Goal: Transaction & Acquisition: Book appointment/travel/reservation

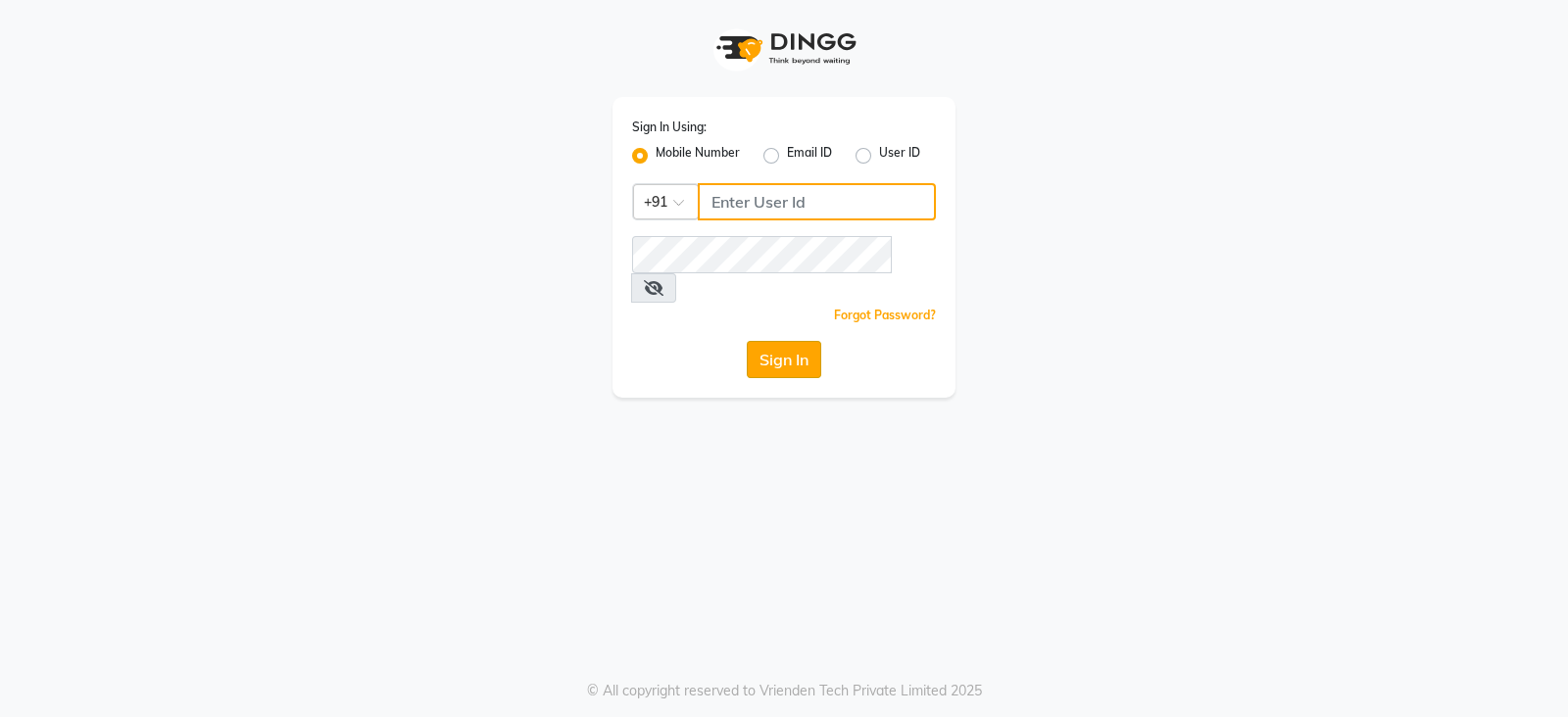
type input "8010545836"
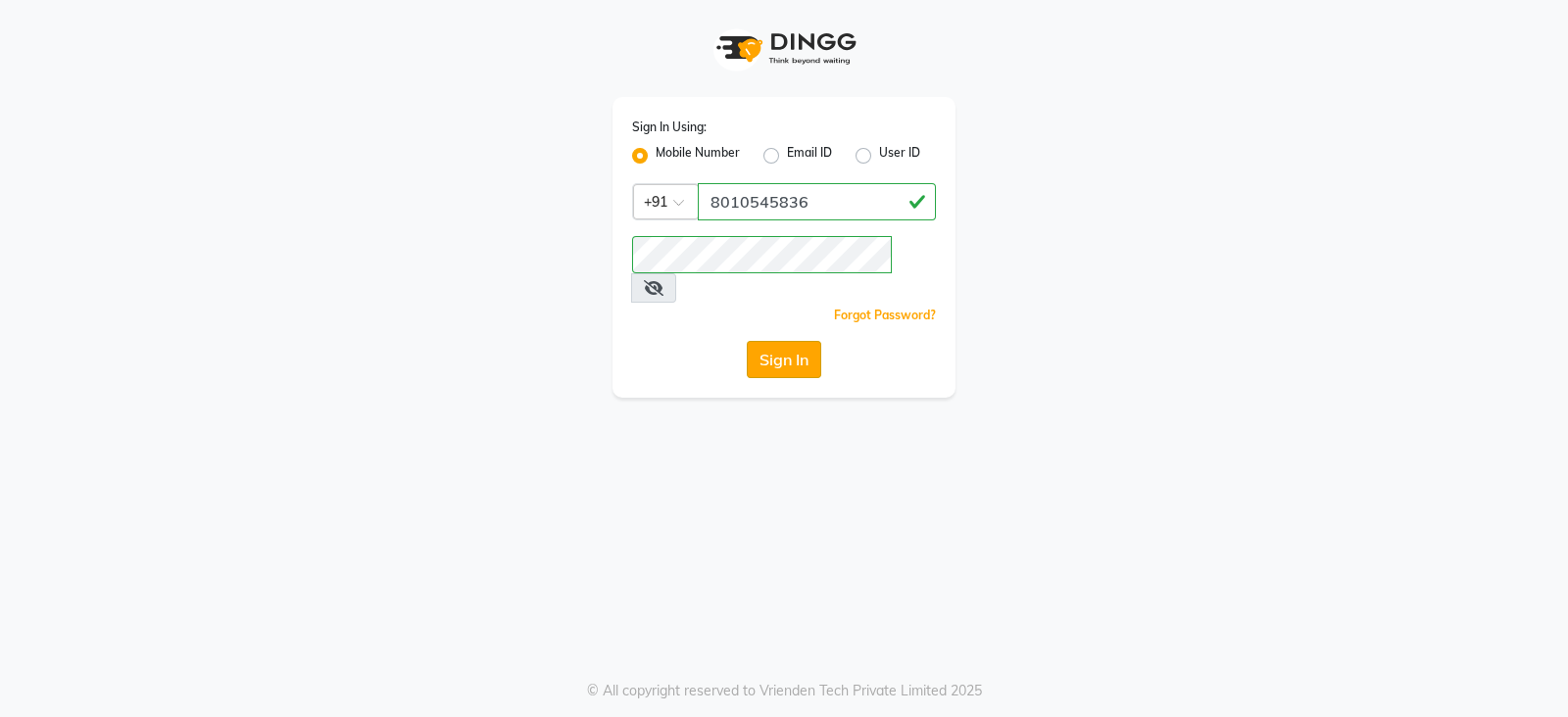
click at [785, 341] on button "Sign In" at bounding box center [783, 359] width 74 height 38
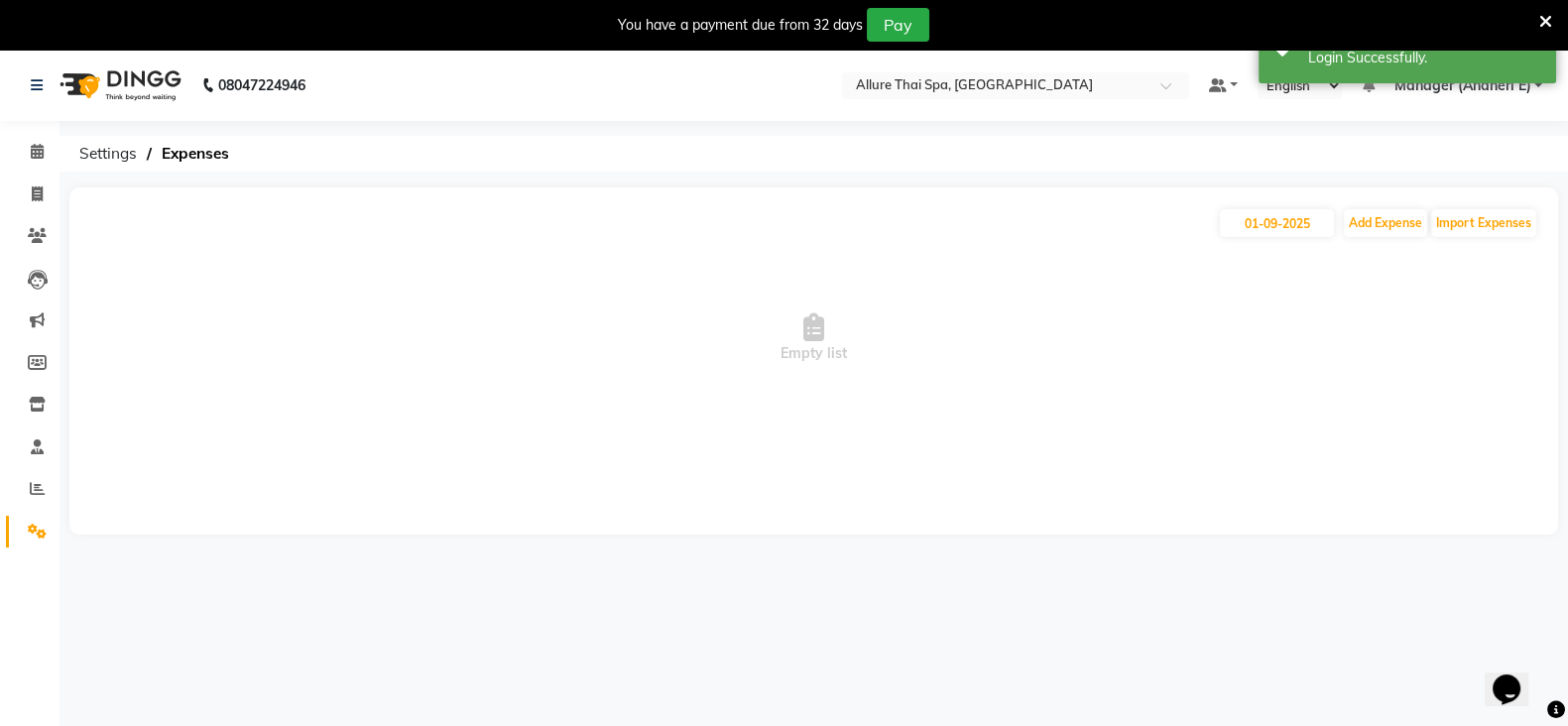
click at [1540, 21] on icon at bounding box center [1545, 22] width 13 height 18
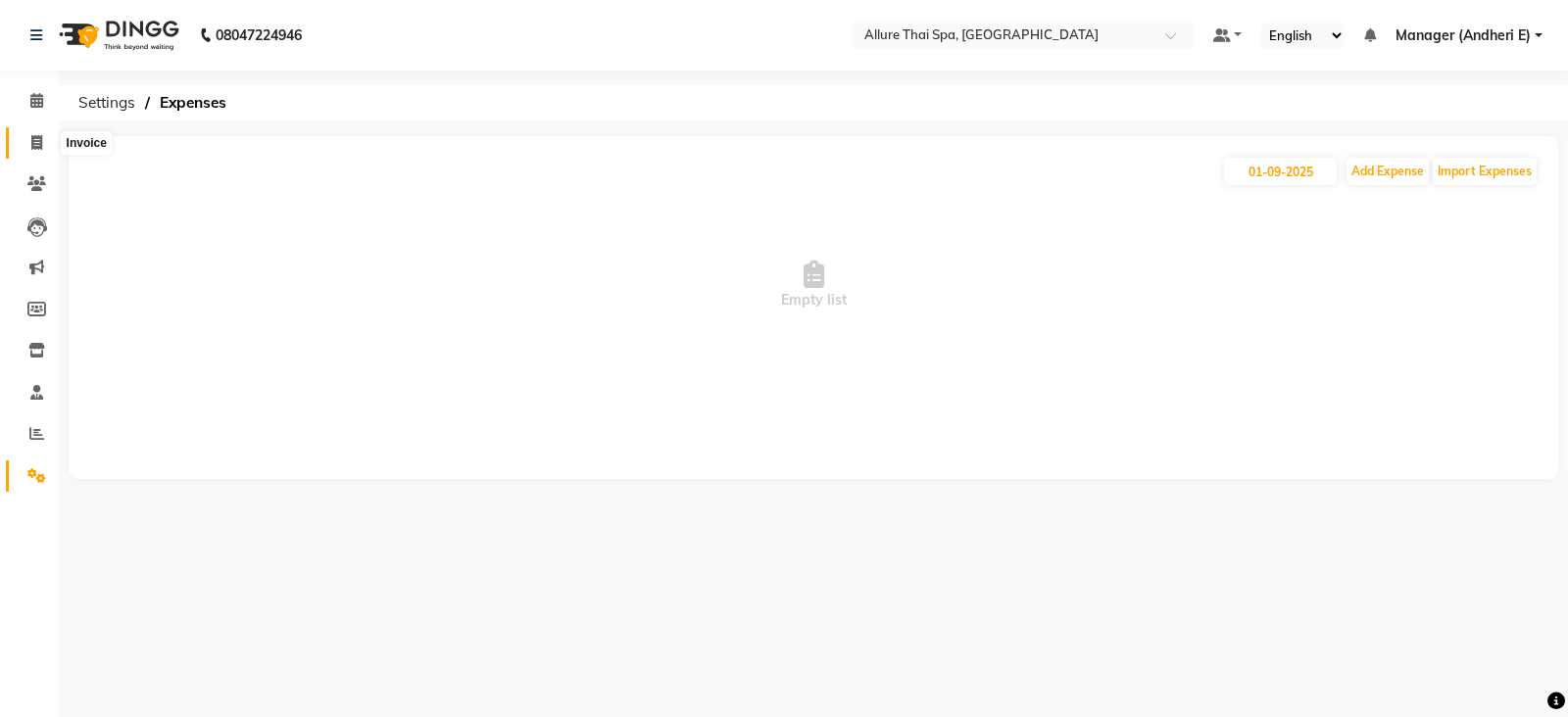
click at [40, 136] on icon at bounding box center [37, 142] width 11 height 15
select select "service"
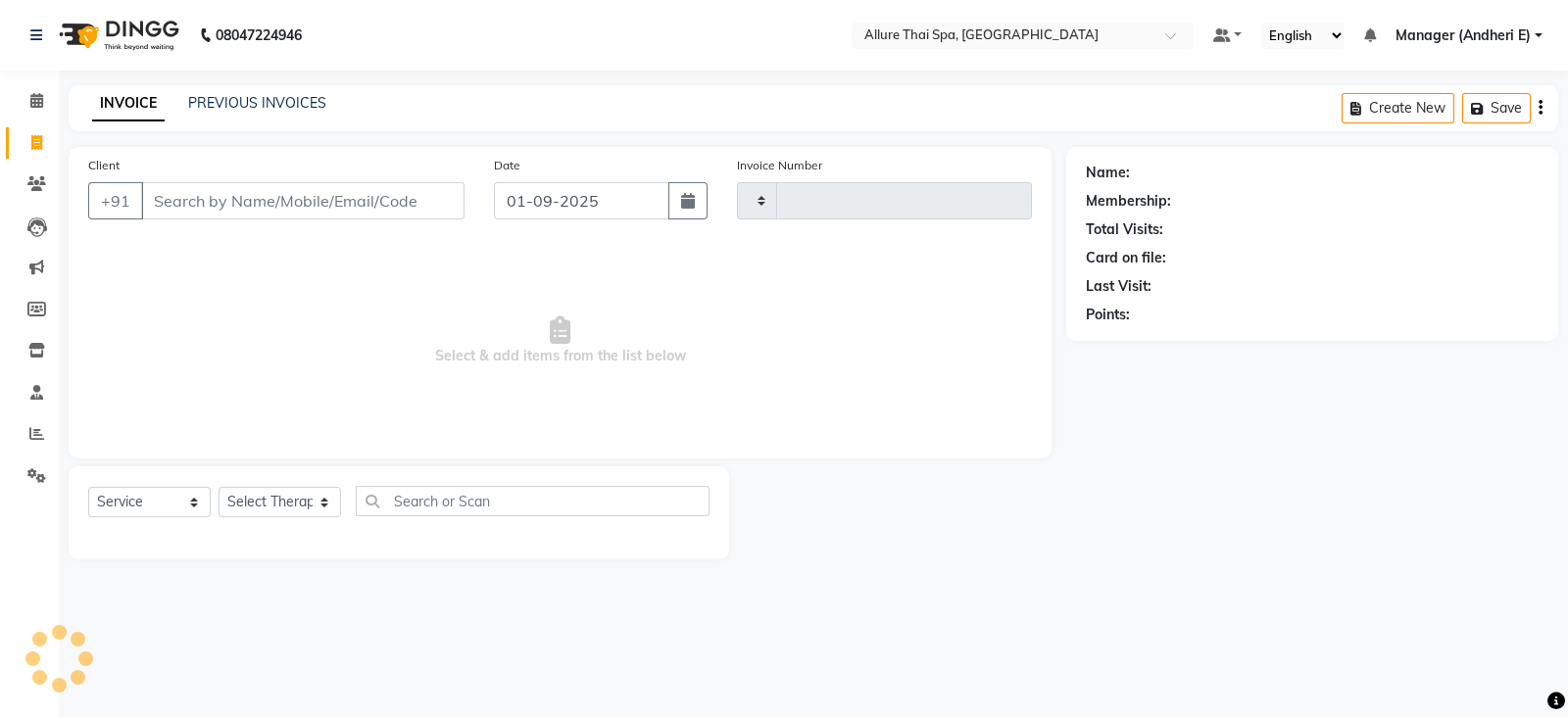
type input "1919"
select select "6826"
click at [35, 99] on icon at bounding box center [37, 100] width 13 height 15
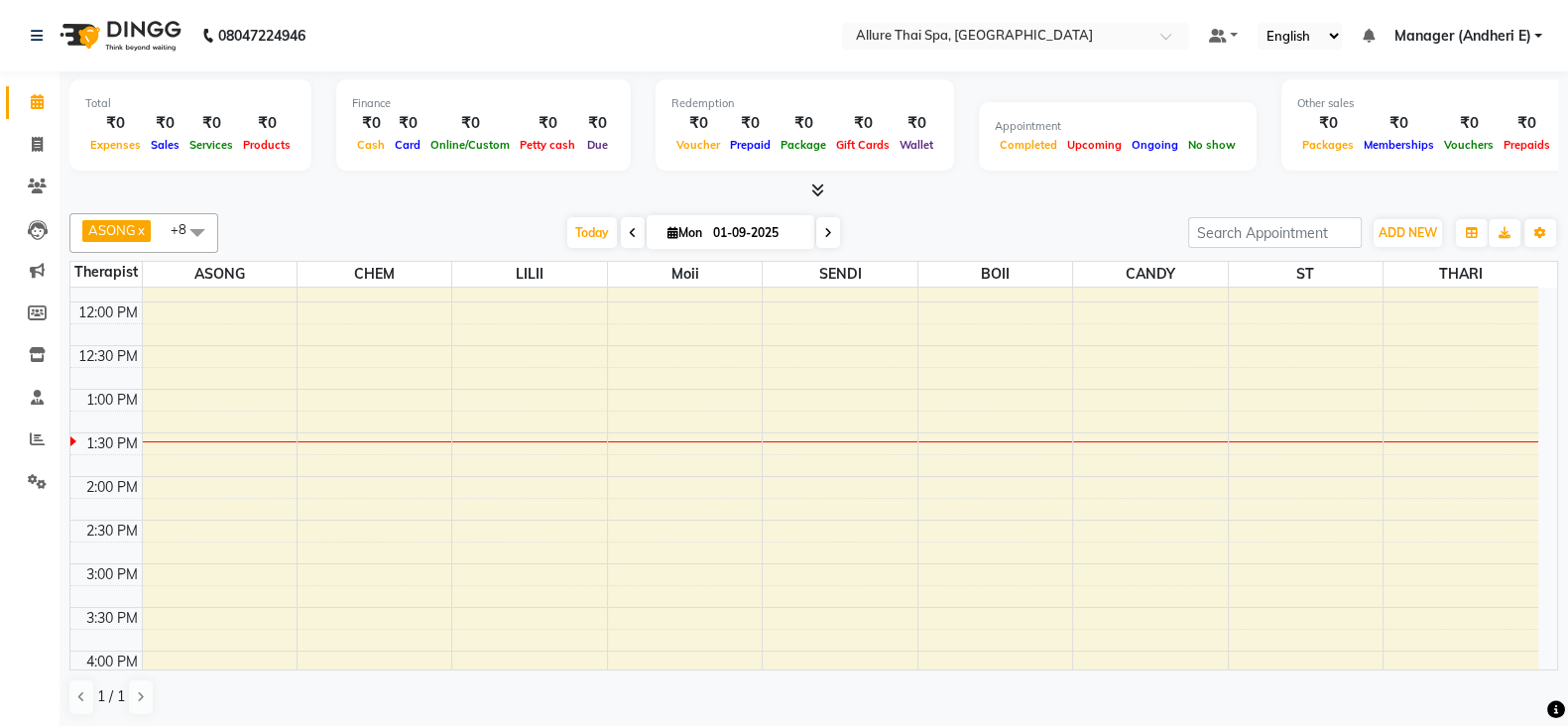
scroll to position [247, 0]
click at [553, 463] on div "9:00 AM 9:30 AM 10:00 AM 10:30 AM 11:00 AM 11:30 AM 12:00 PM 12:30 PM 1:00 PM 1…" at bounding box center [803, 695] width 1468 height 1309
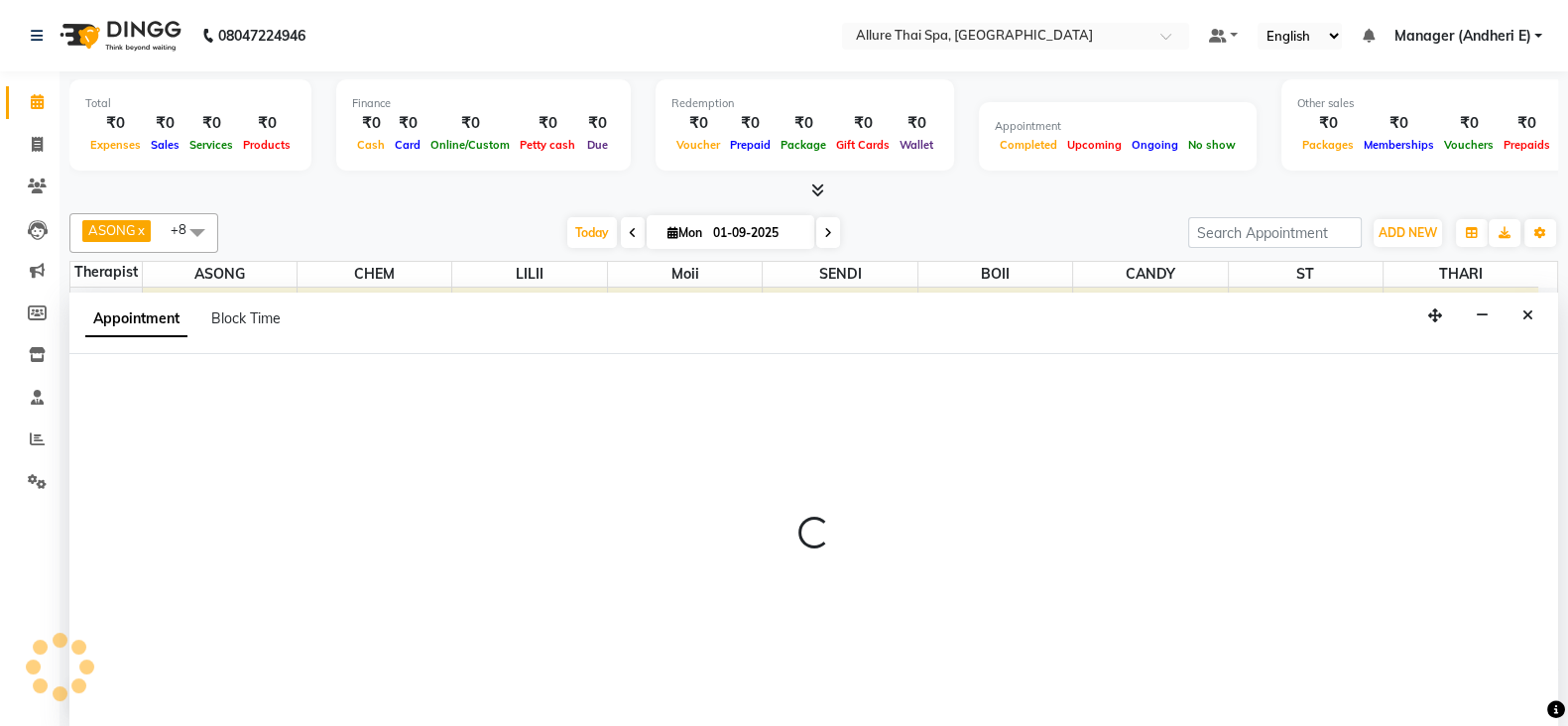
select select "82638"
select select "825"
select select "tentative"
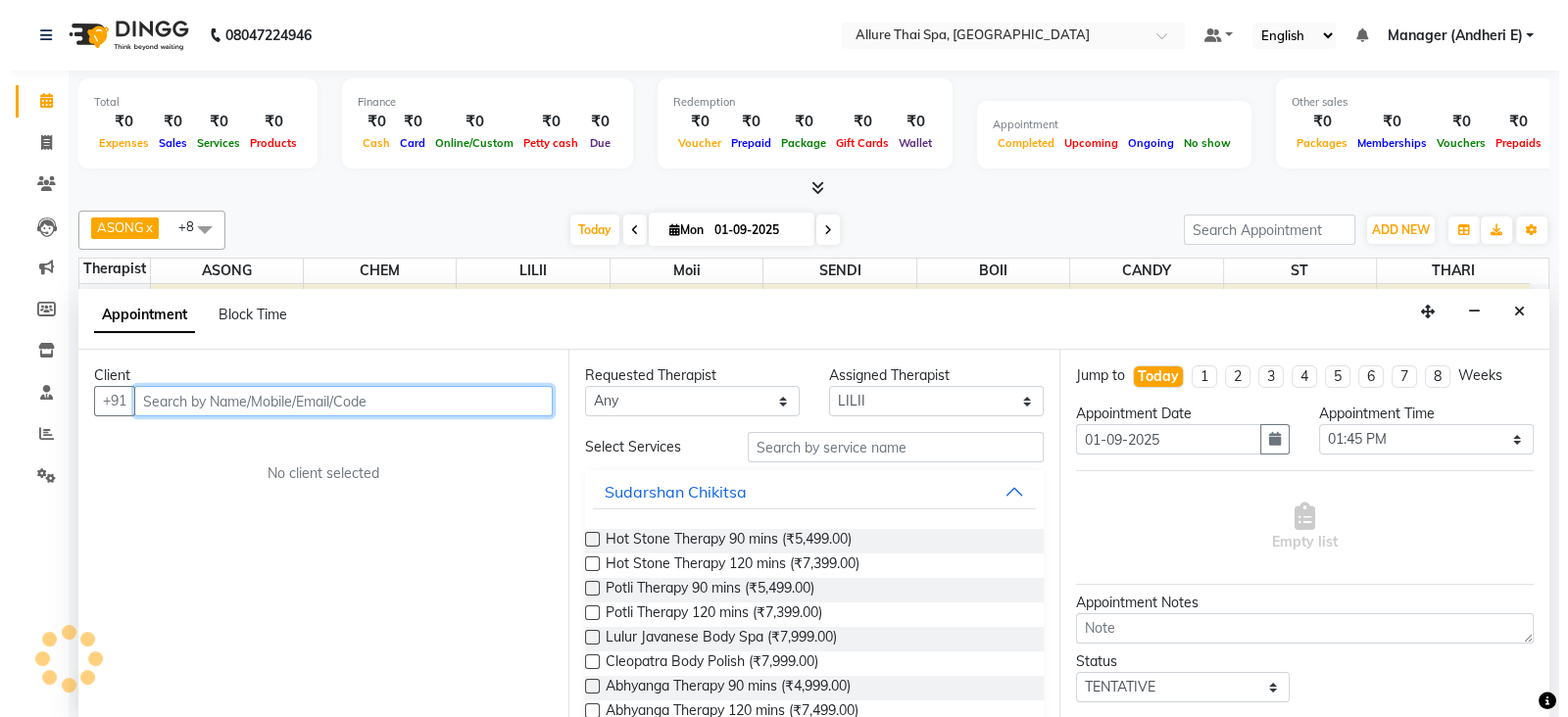
scroll to position [1, 0]
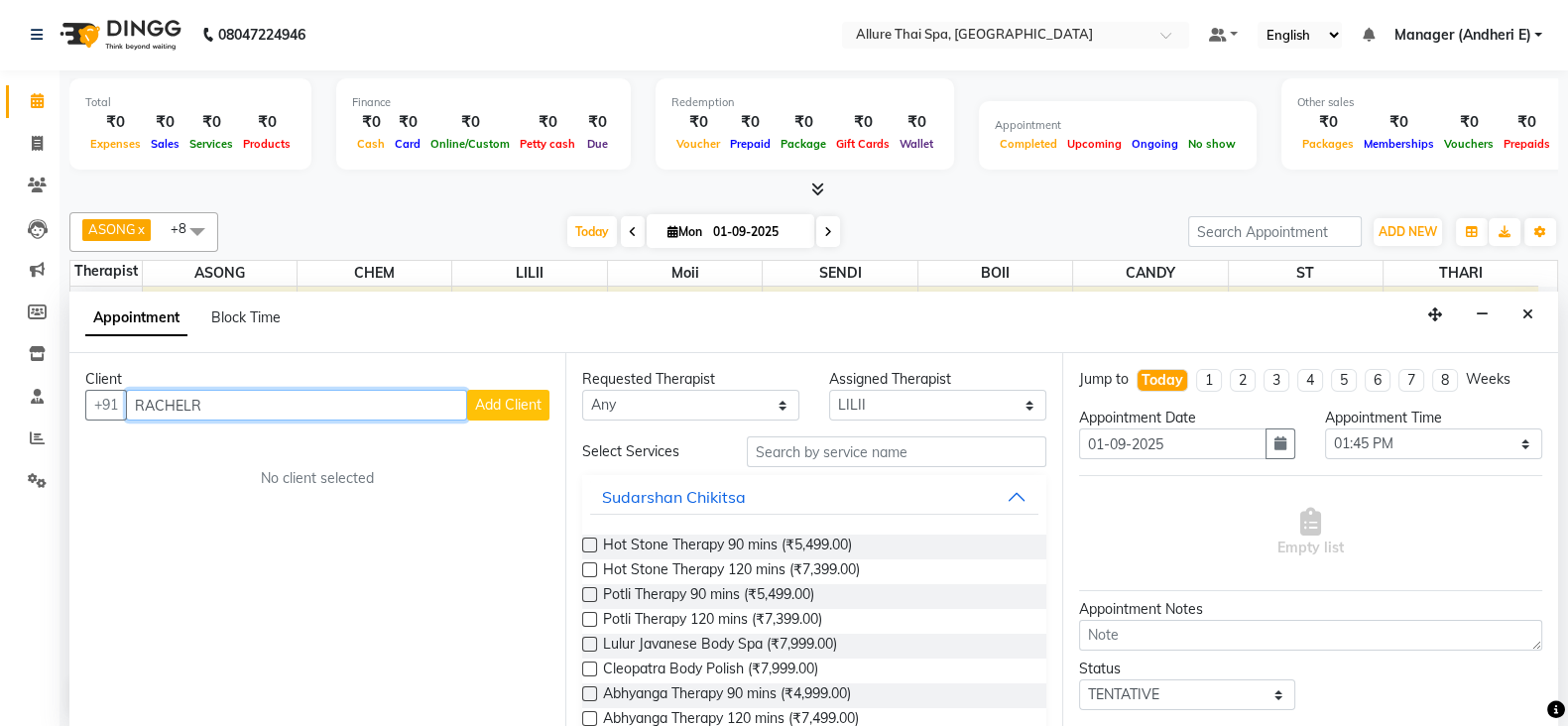
type input "RACHELR"
click at [514, 404] on span "Add Client" at bounding box center [508, 405] width 66 height 18
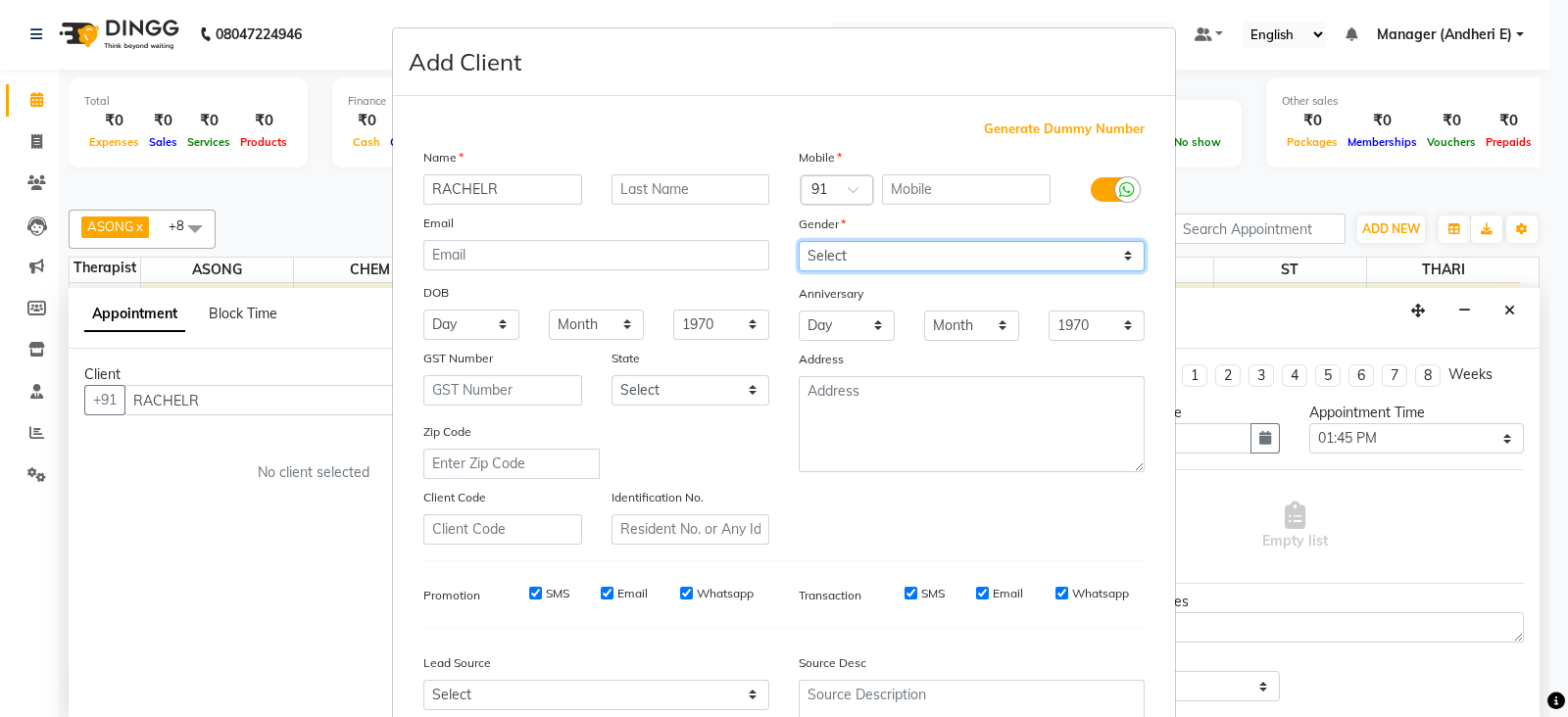
click at [1119, 247] on select "Select [DEMOGRAPHIC_DATA] [DEMOGRAPHIC_DATA] Other Prefer Not To Say" at bounding box center [972, 256] width 346 height 31
click at [799, 242] on select "Select [DEMOGRAPHIC_DATA] [DEMOGRAPHIC_DATA] Other Prefer Not To Say" at bounding box center [972, 256] width 346 height 31
click at [1122, 266] on select "Select [DEMOGRAPHIC_DATA] [DEMOGRAPHIC_DATA] Other Prefer Not To Say" at bounding box center [972, 256] width 346 height 31
select select "[DEMOGRAPHIC_DATA]"
click at [799, 242] on select "Select [DEMOGRAPHIC_DATA] [DEMOGRAPHIC_DATA] Other Prefer Not To Say" at bounding box center [972, 256] width 346 height 31
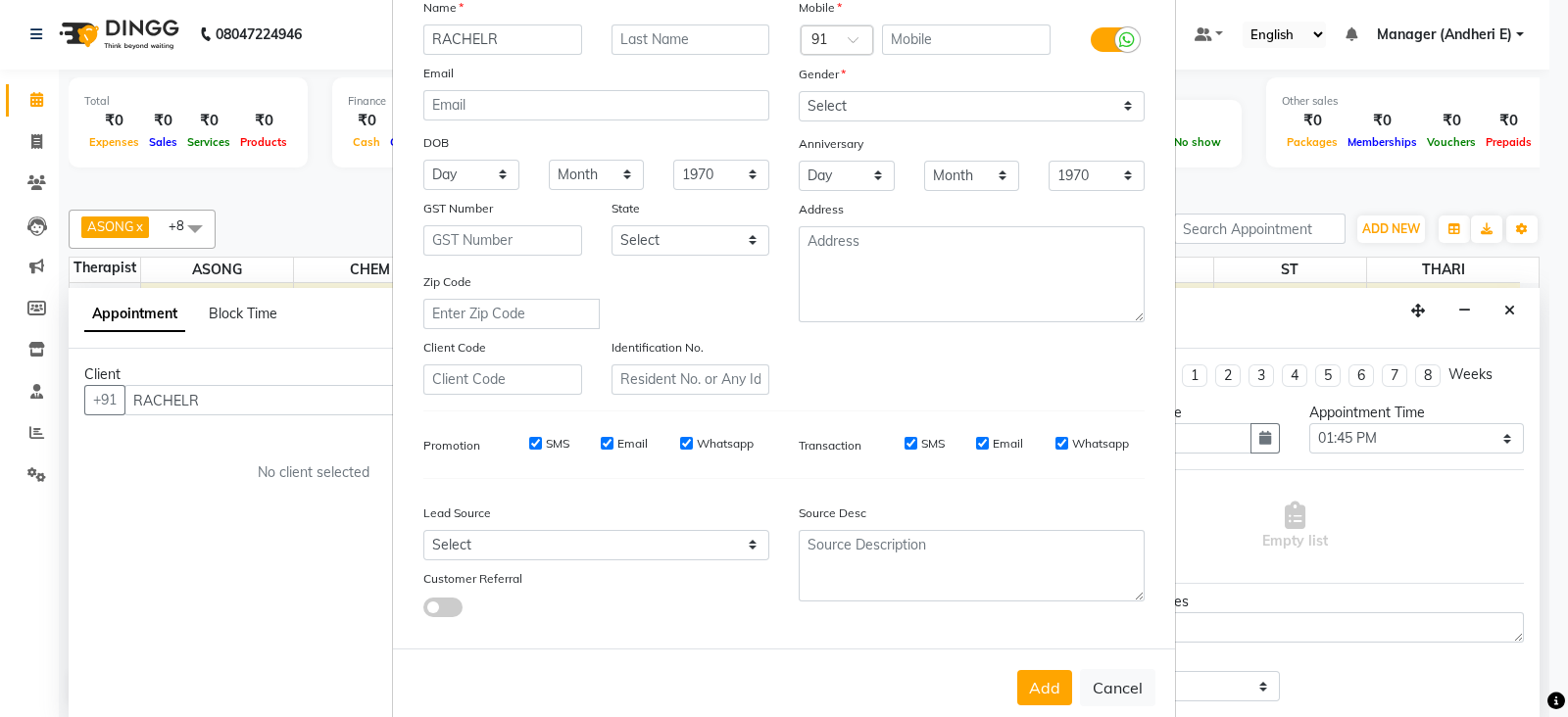
scroll to position [195, 0]
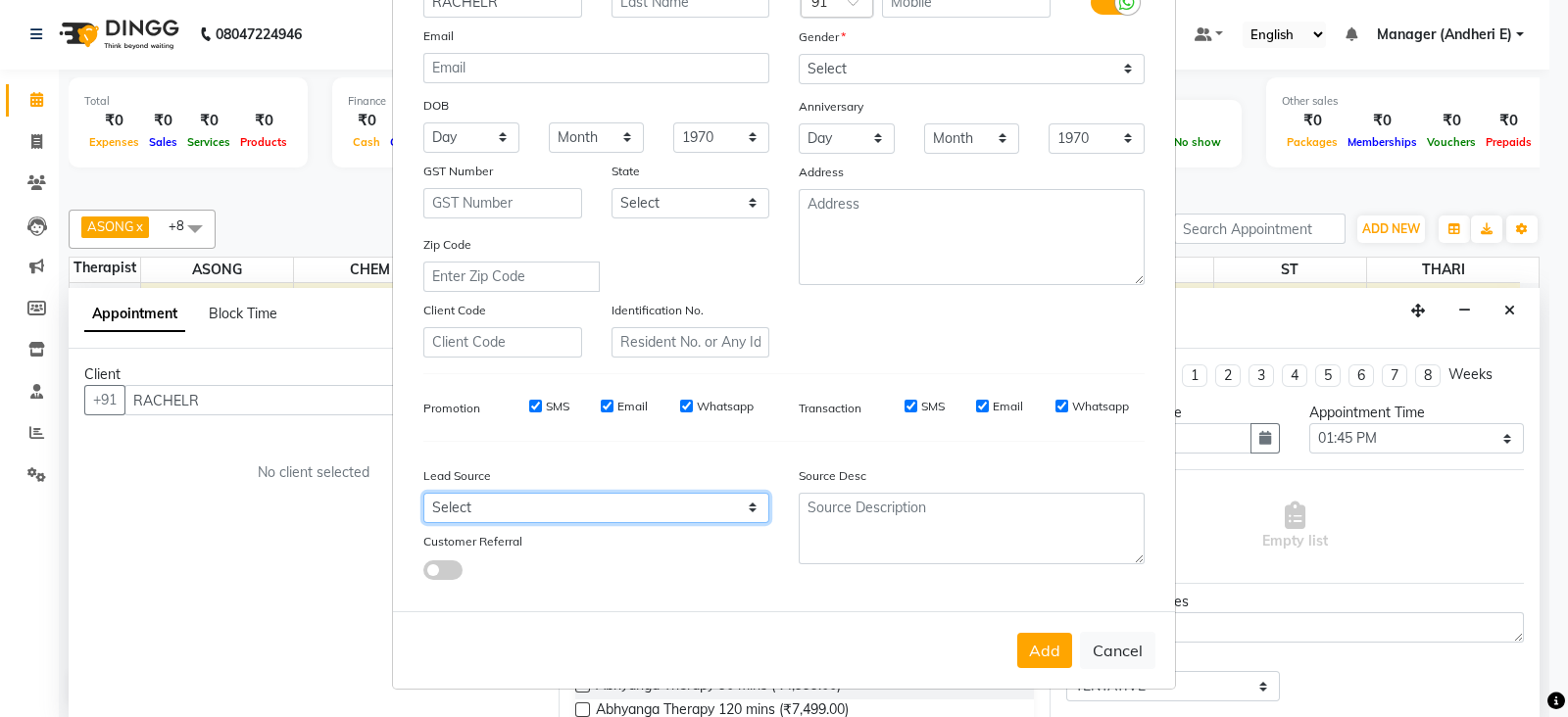
click at [745, 507] on select "Select Walk-in Referral Friend Advertisement Facebook JustDial Google Other Web…" at bounding box center [596, 508] width 346 height 31
select select "55449"
click at [424, 493] on select "Select Walk-in Referral Friend Advertisement Facebook JustDial Google Other Web…" at bounding box center [596, 508] width 346 height 31
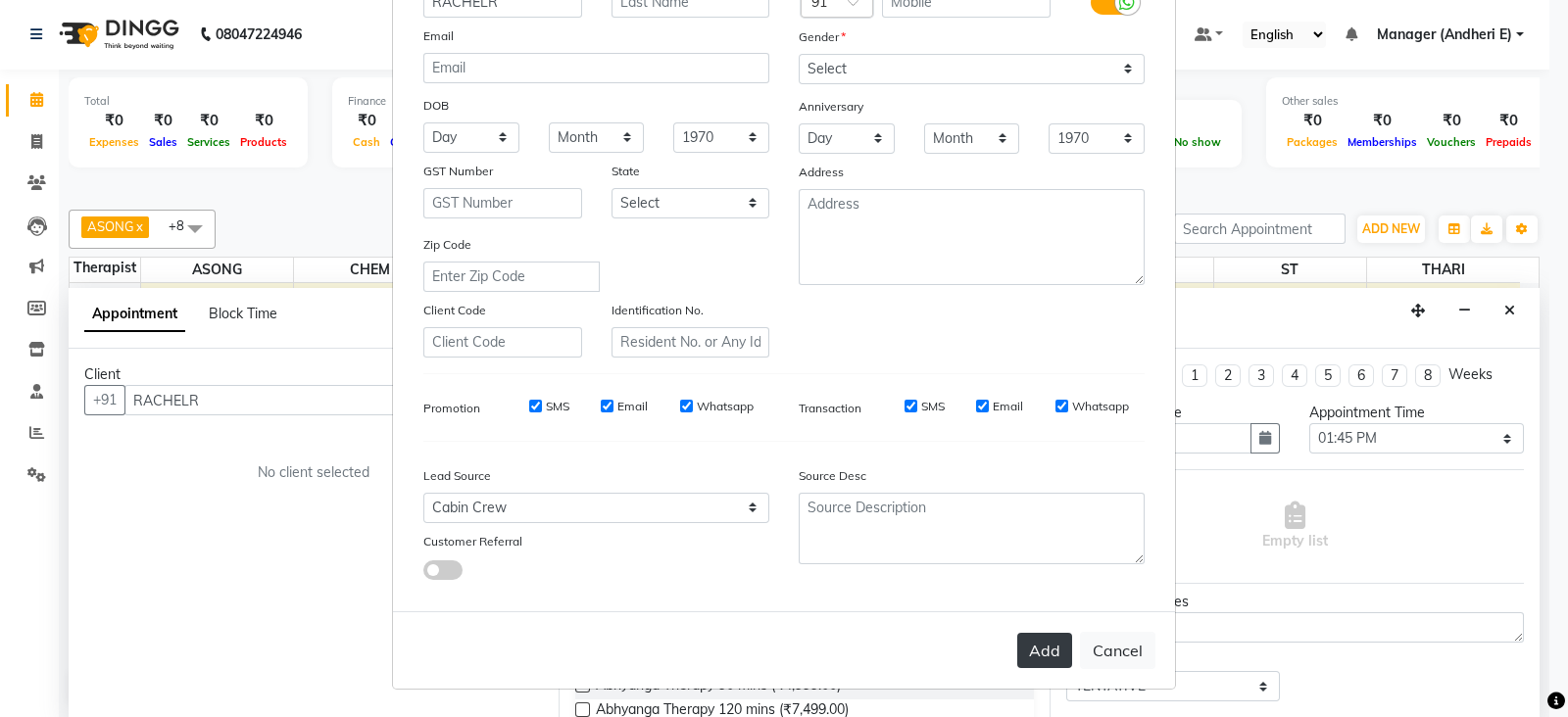
click at [1031, 655] on button "Add" at bounding box center [1045, 651] width 55 height 36
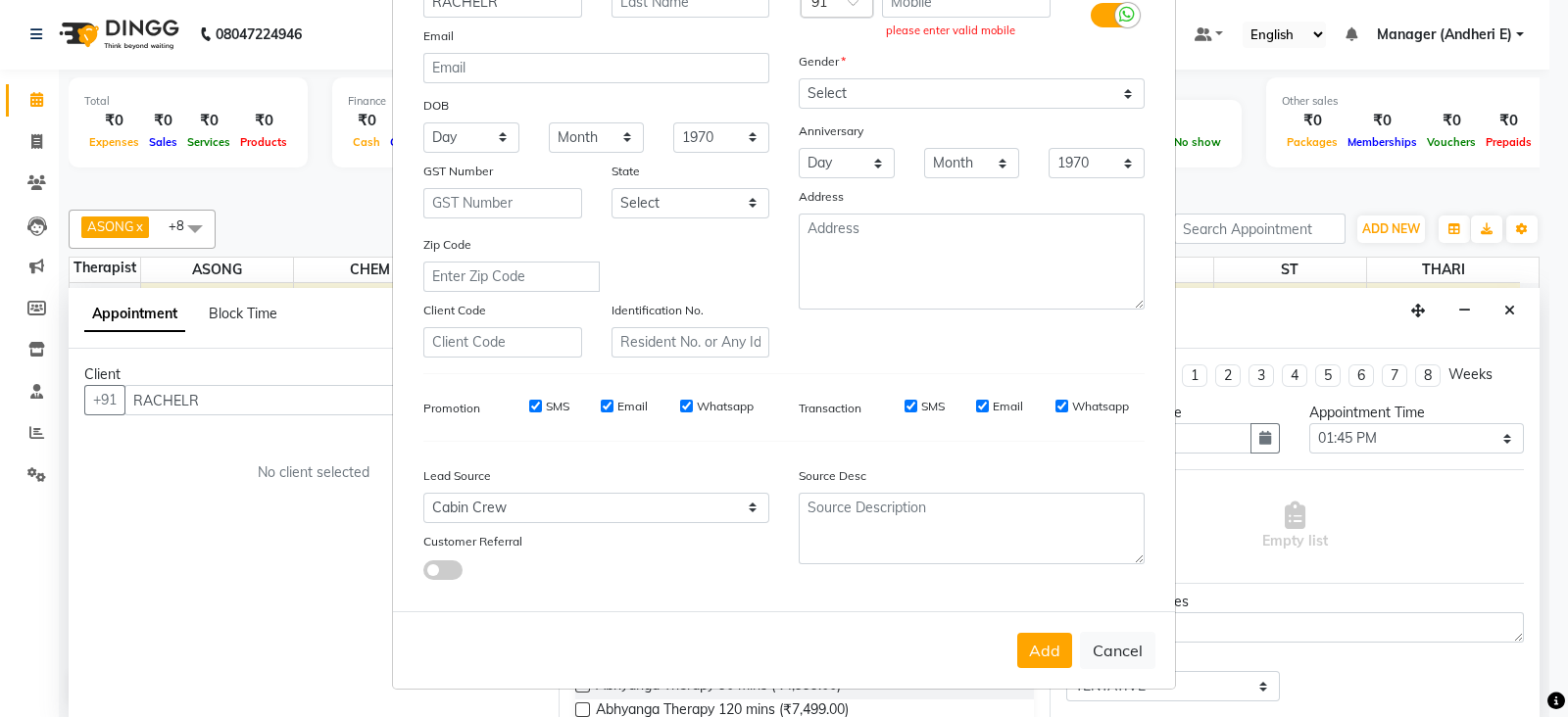
scroll to position [0, 0]
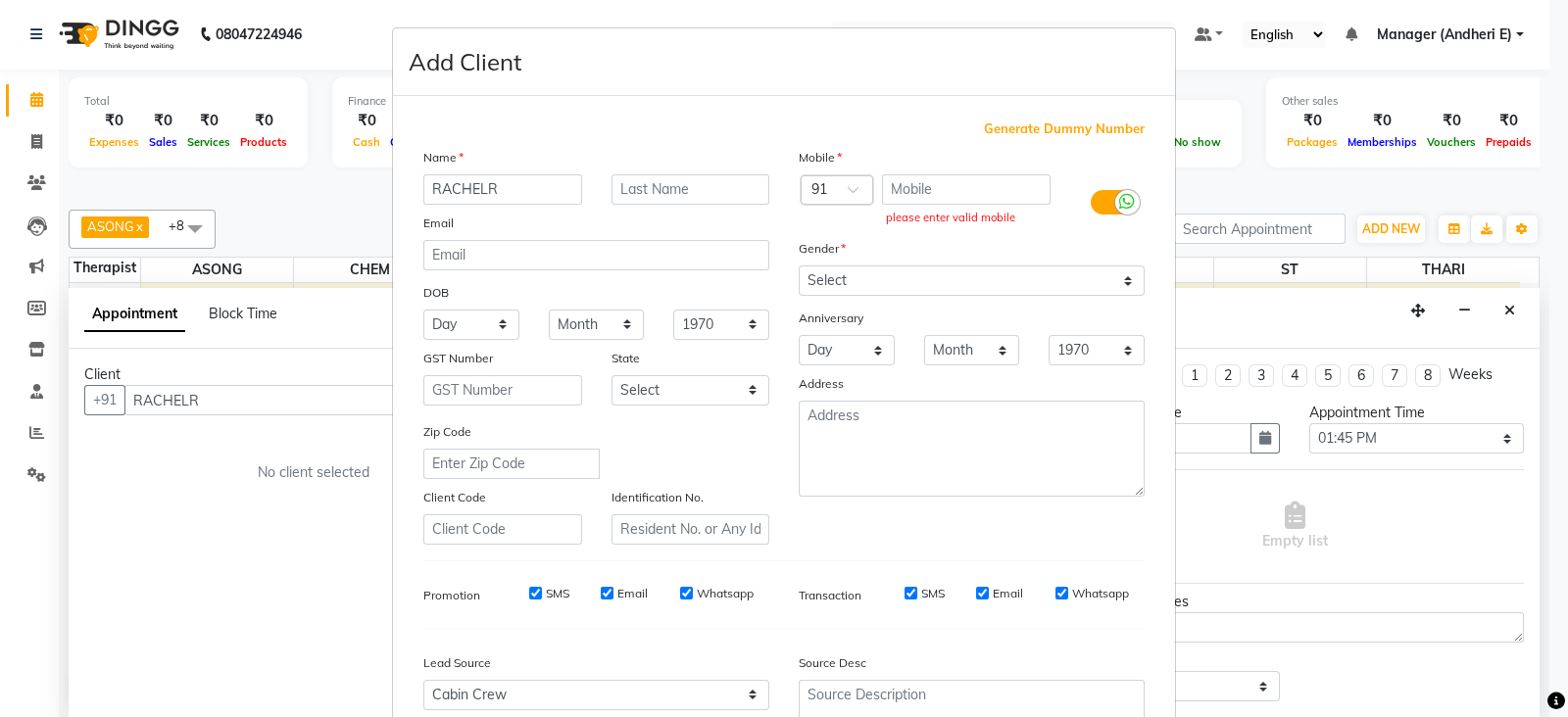
click at [1004, 135] on span "Generate Dummy Number" at bounding box center [1063, 129] width 161 height 20
type input "1300000000744"
checkbox input "false"
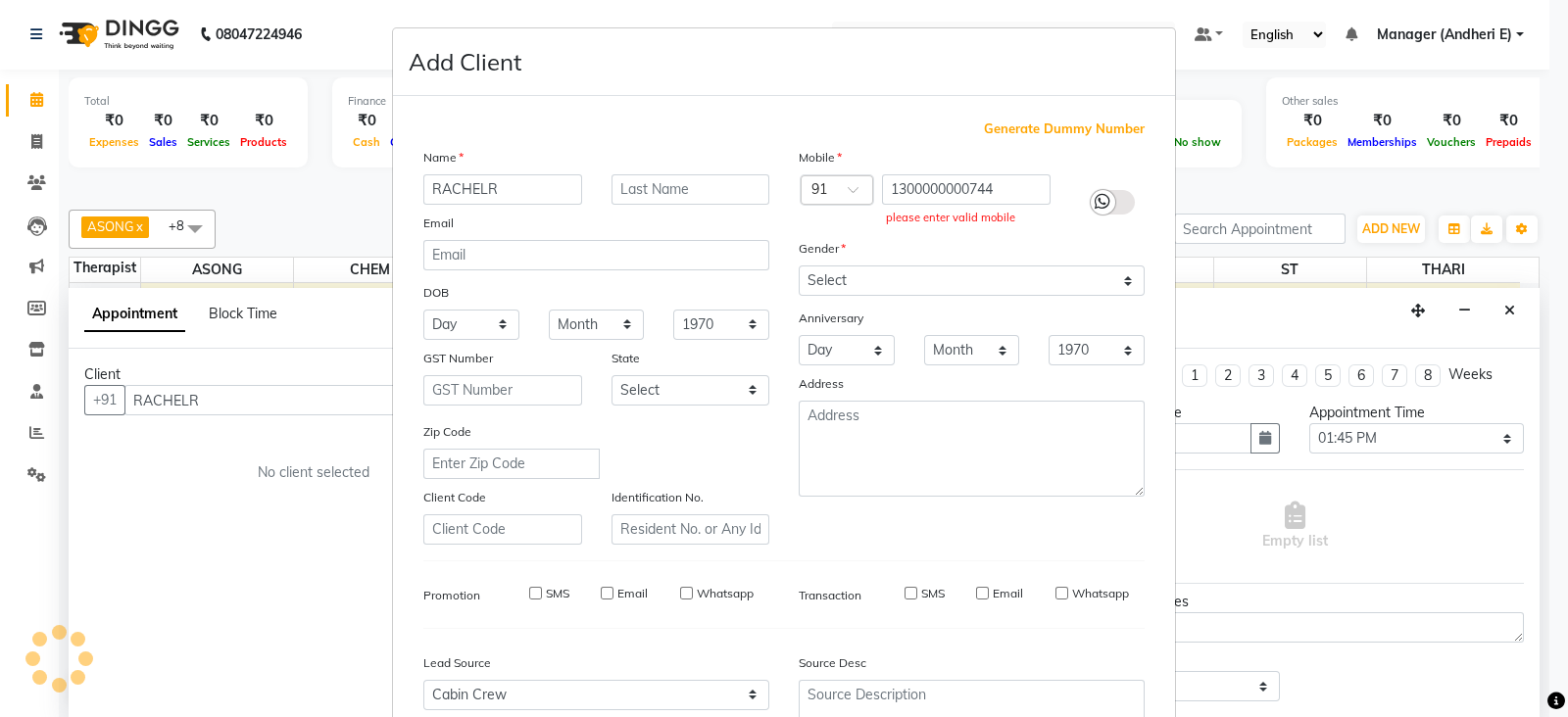
checkbox input "false"
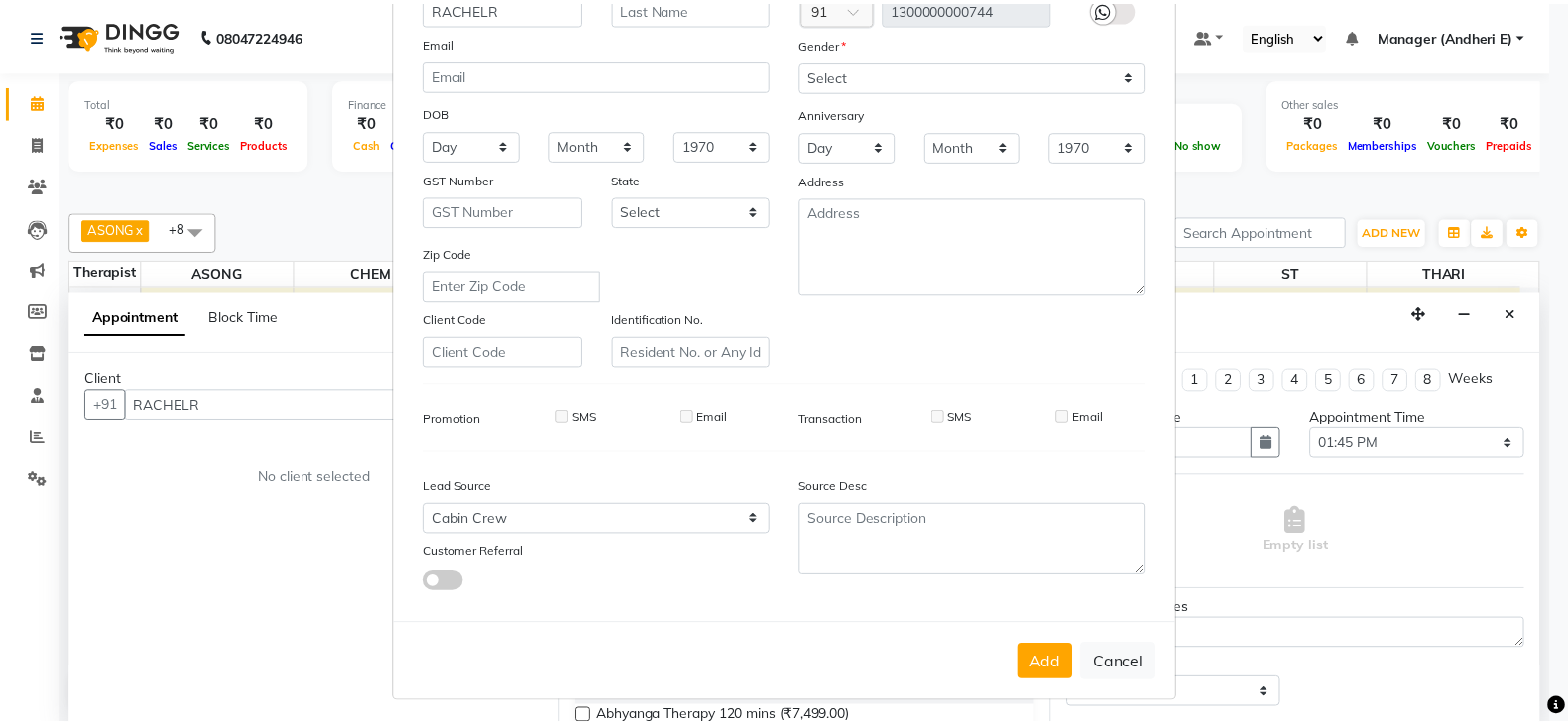
scroll to position [197, 0]
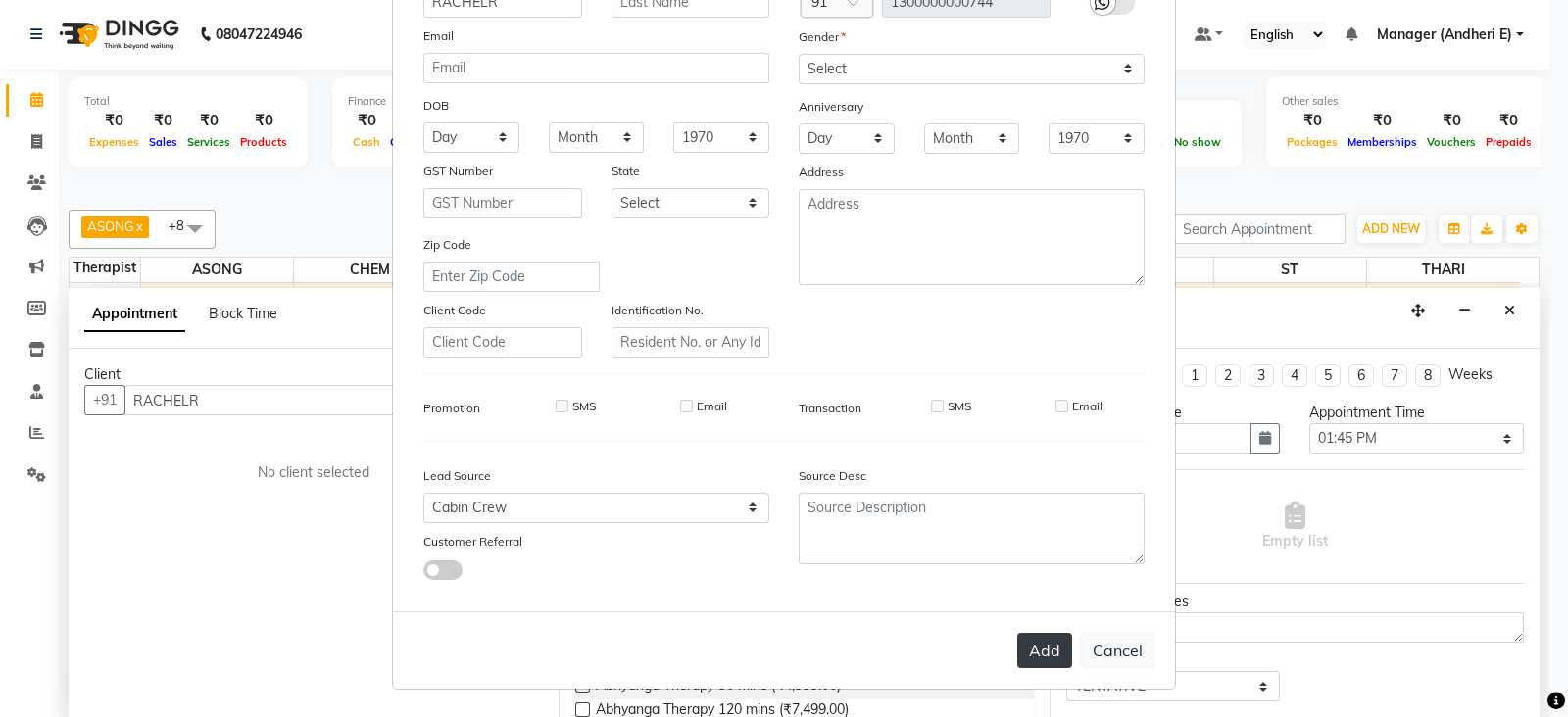
click at [1044, 657] on button "Add" at bounding box center [1045, 651] width 55 height 36
type input "1300000000744"
select select
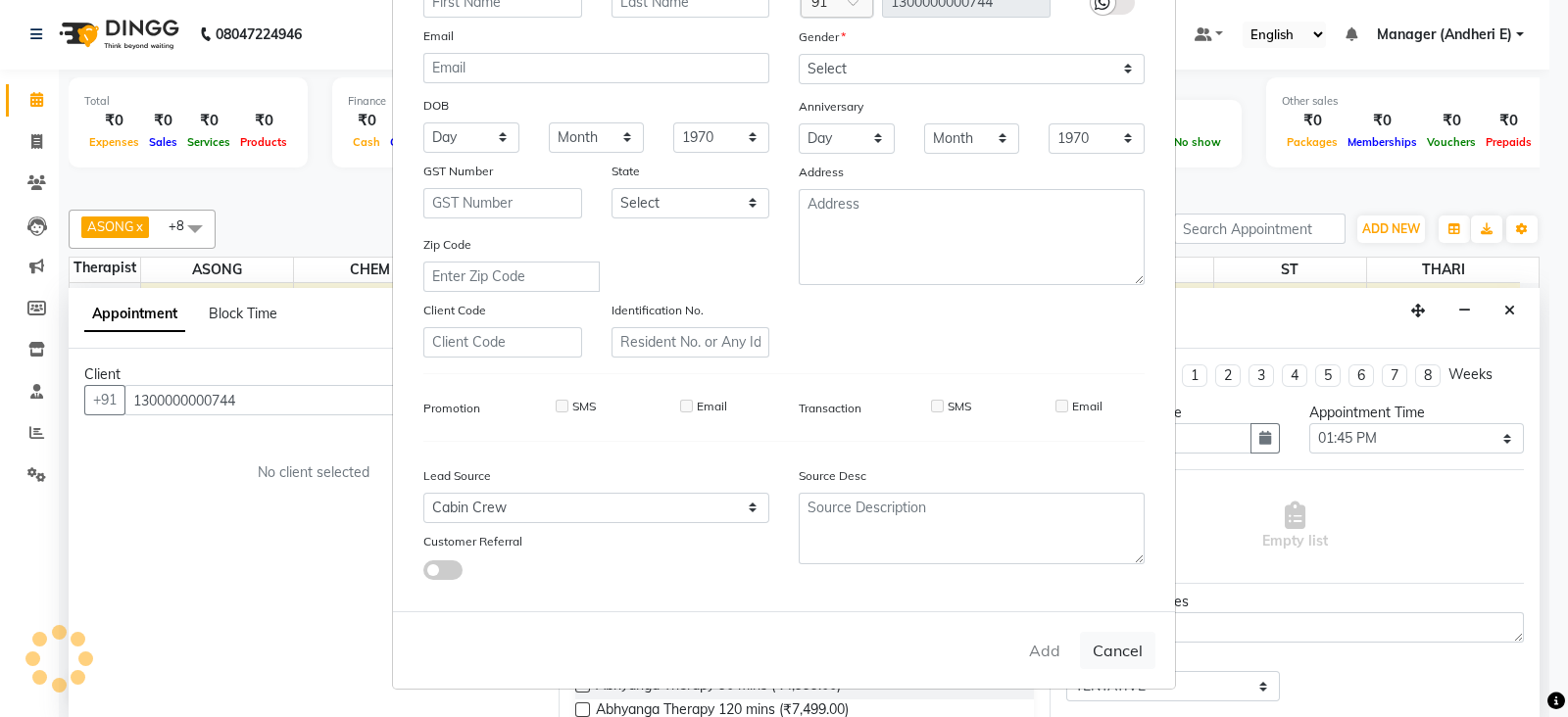
select select
checkbox input "false"
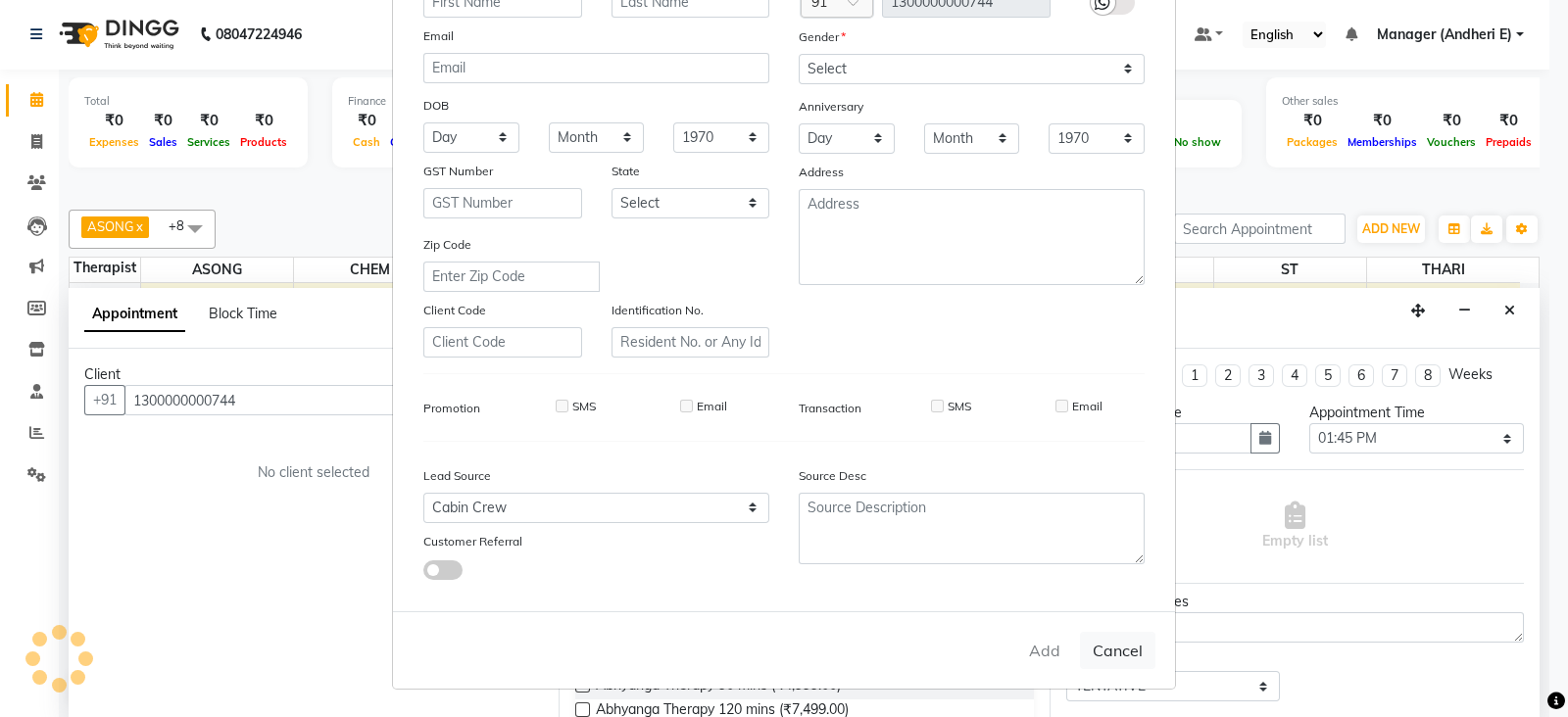
checkbox input "false"
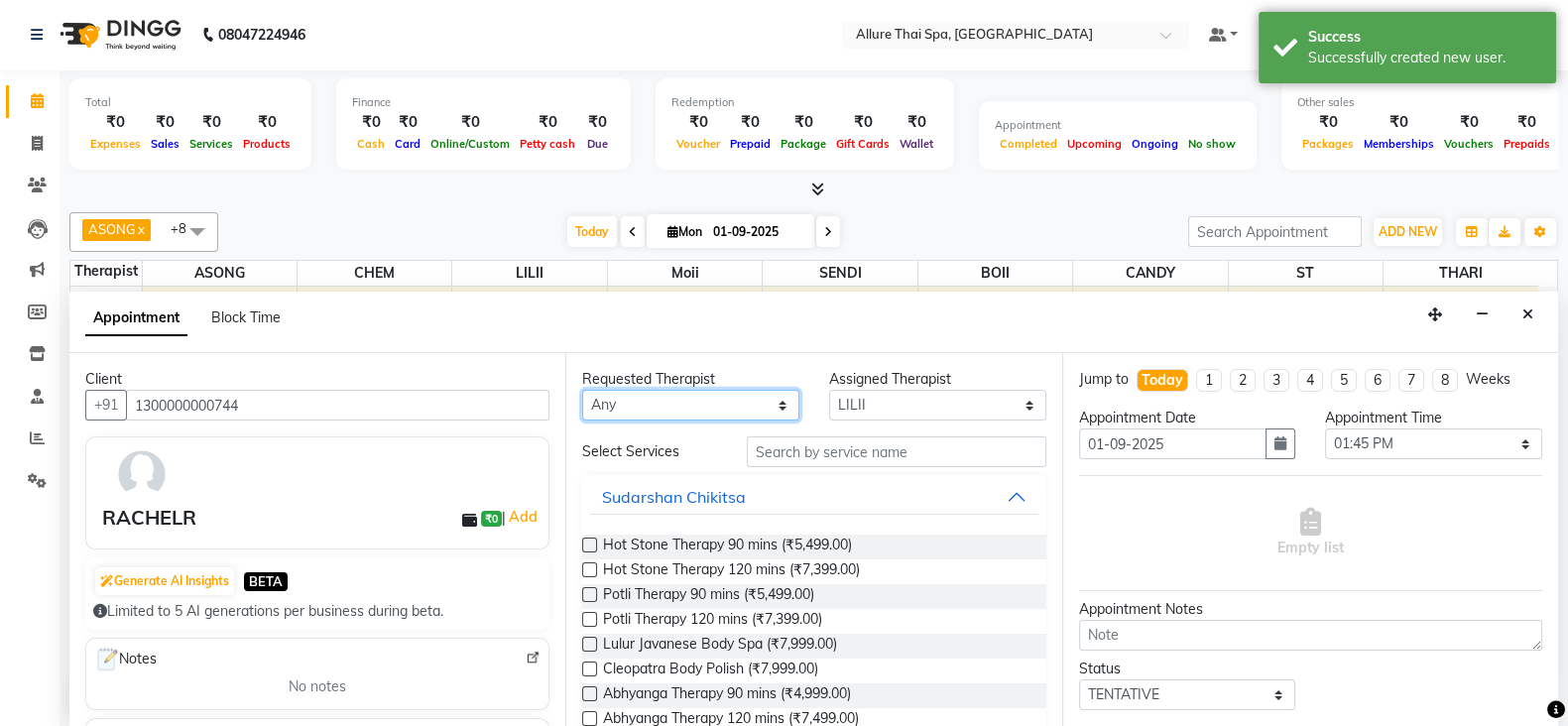
click at [774, 405] on select "Any ASONG [PERSON_NAME] BOII CANDY CHEM LILII Moii SENDI ST THARI" at bounding box center [690, 405] width 217 height 31
select select "89384"
click at [582, 390] on select "Any ASONG [PERSON_NAME] BOII CANDY CHEM LILII Moii SENDI ST THARI" at bounding box center [690, 405] width 217 height 31
select select "89384"
click at [1006, 494] on button "Sudarshan Chikitsa" at bounding box center [813, 497] width 448 height 36
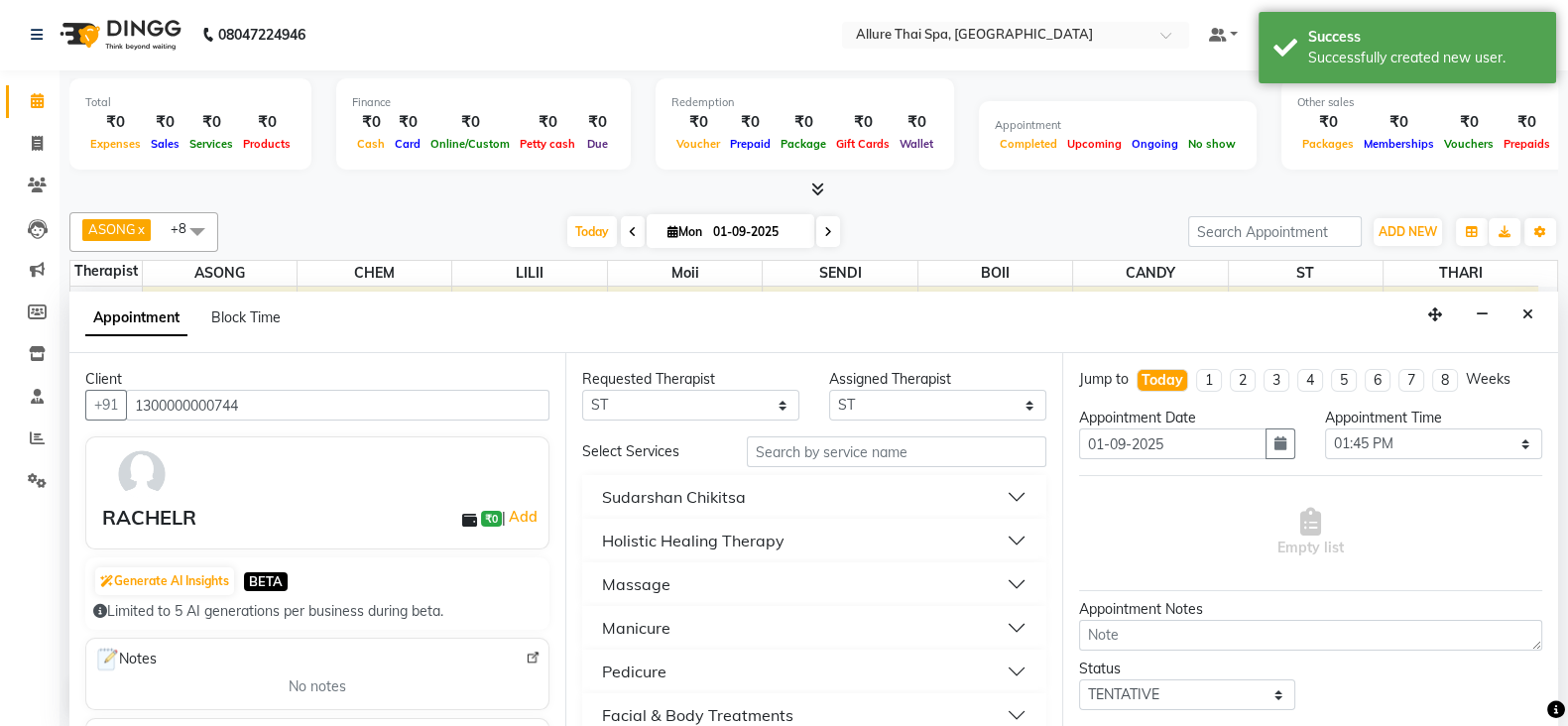
click at [1004, 537] on button "Holistic Healing Therapy" at bounding box center [813, 541] width 448 height 36
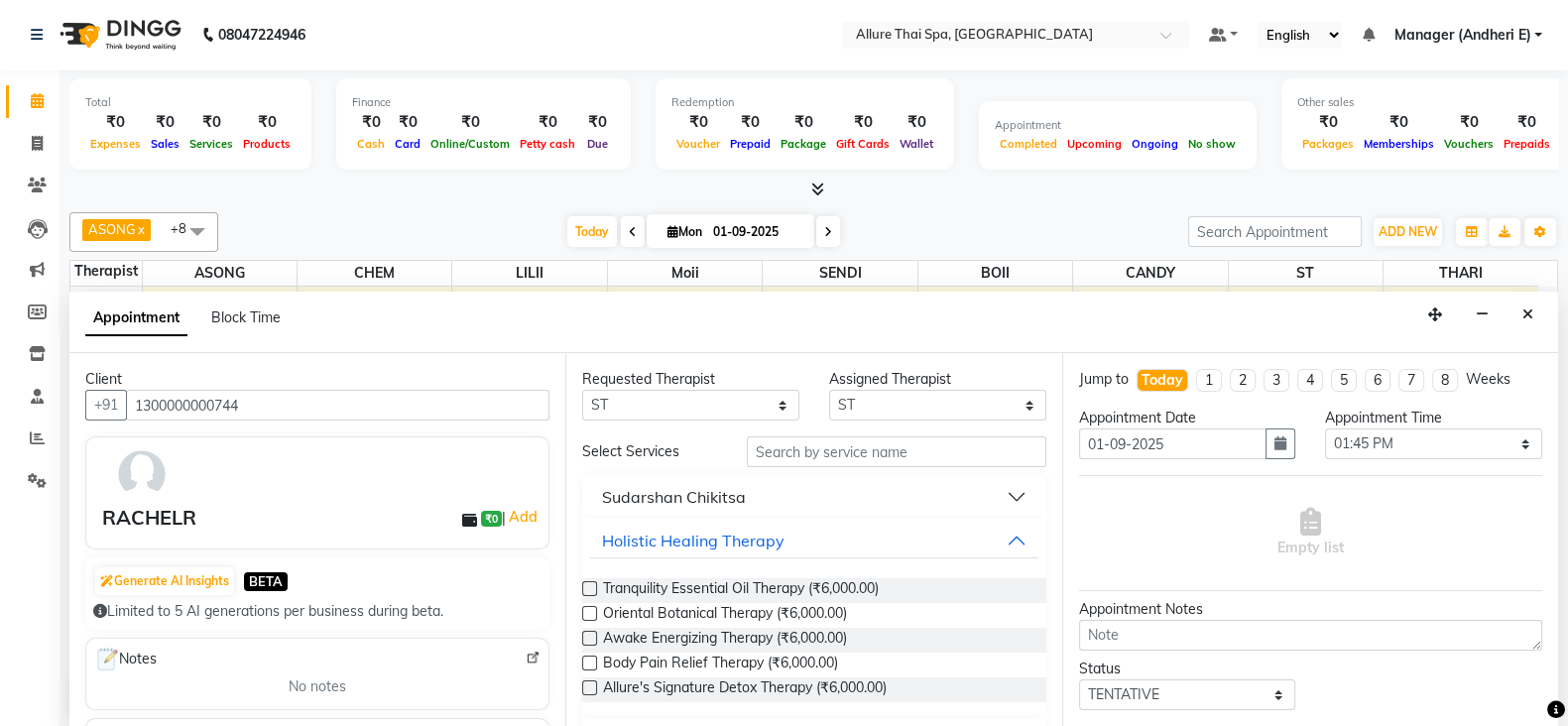
click at [1000, 499] on button "Sudarshan Chikitsa" at bounding box center [813, 497] width 448 height 36
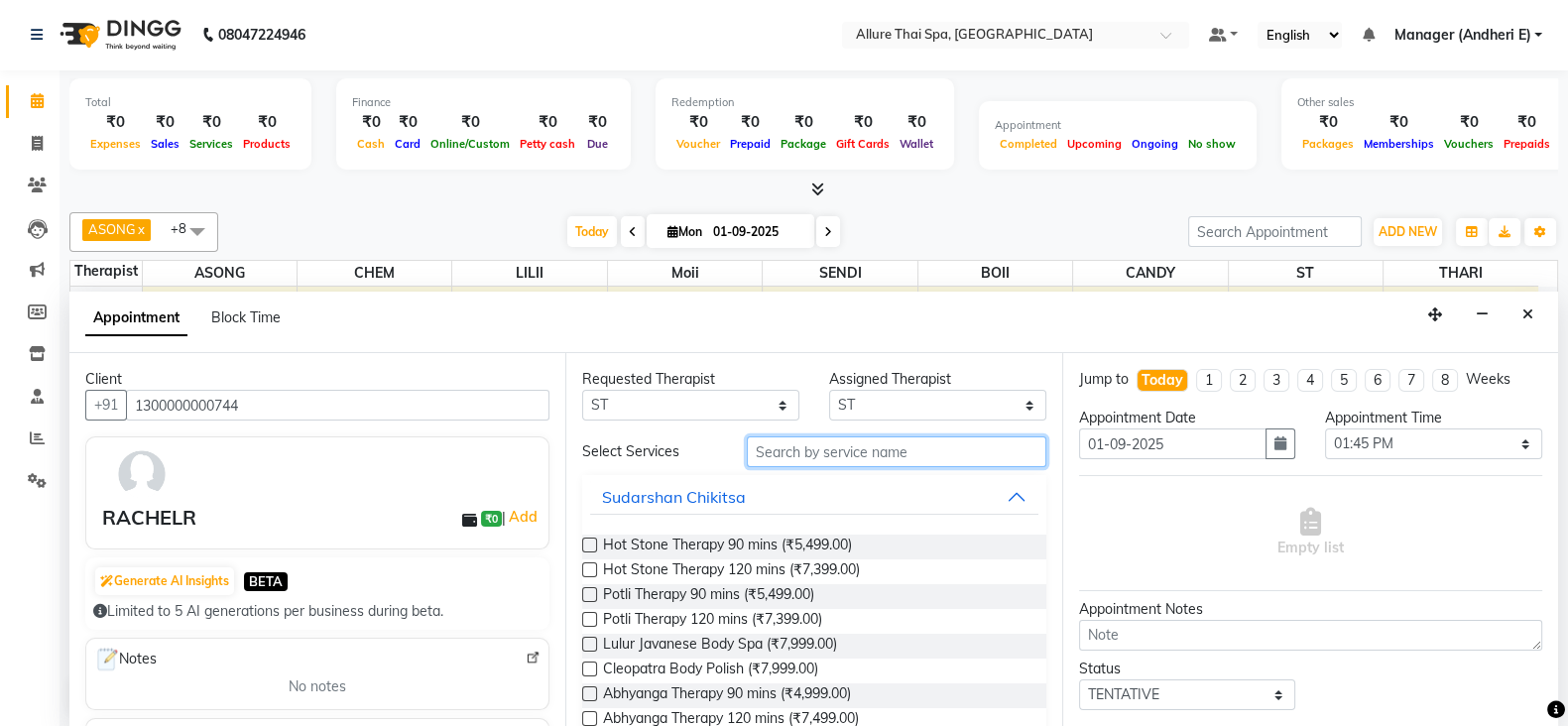
drag, startPoint x: 862, startPoint y: 447, endPoint x: 927, endPoint y: 456, distance: 65.6
click at [870, 447] on input "text" at bounding box center [896, 452] width 300 height 31
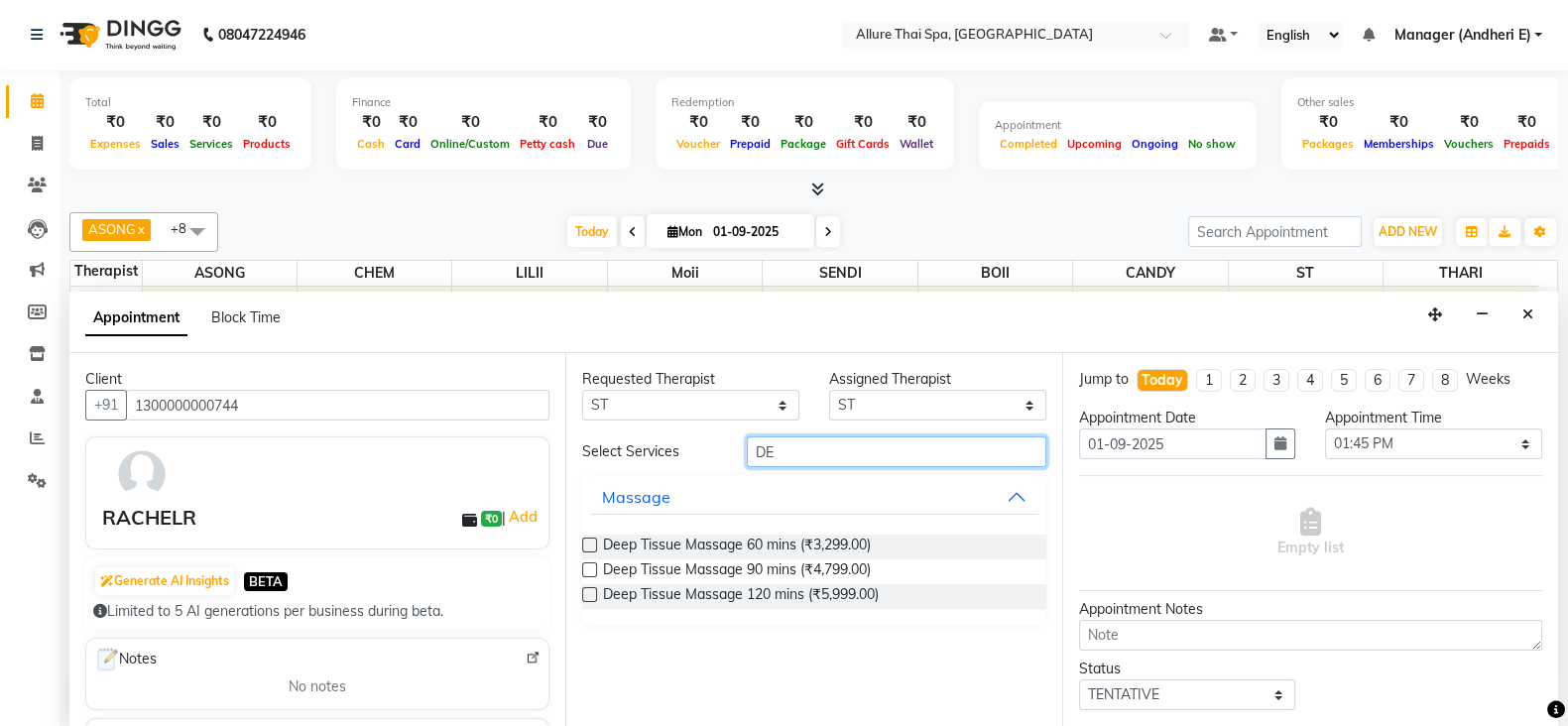
type input "D"
type input "DEEP TISSUE"
click at [586, 575] on label at bounding box center [589, 570] width 15 height 15
click at [586, 575] on input "checkbox" at bounding box center [588, 572] width 13 height 13
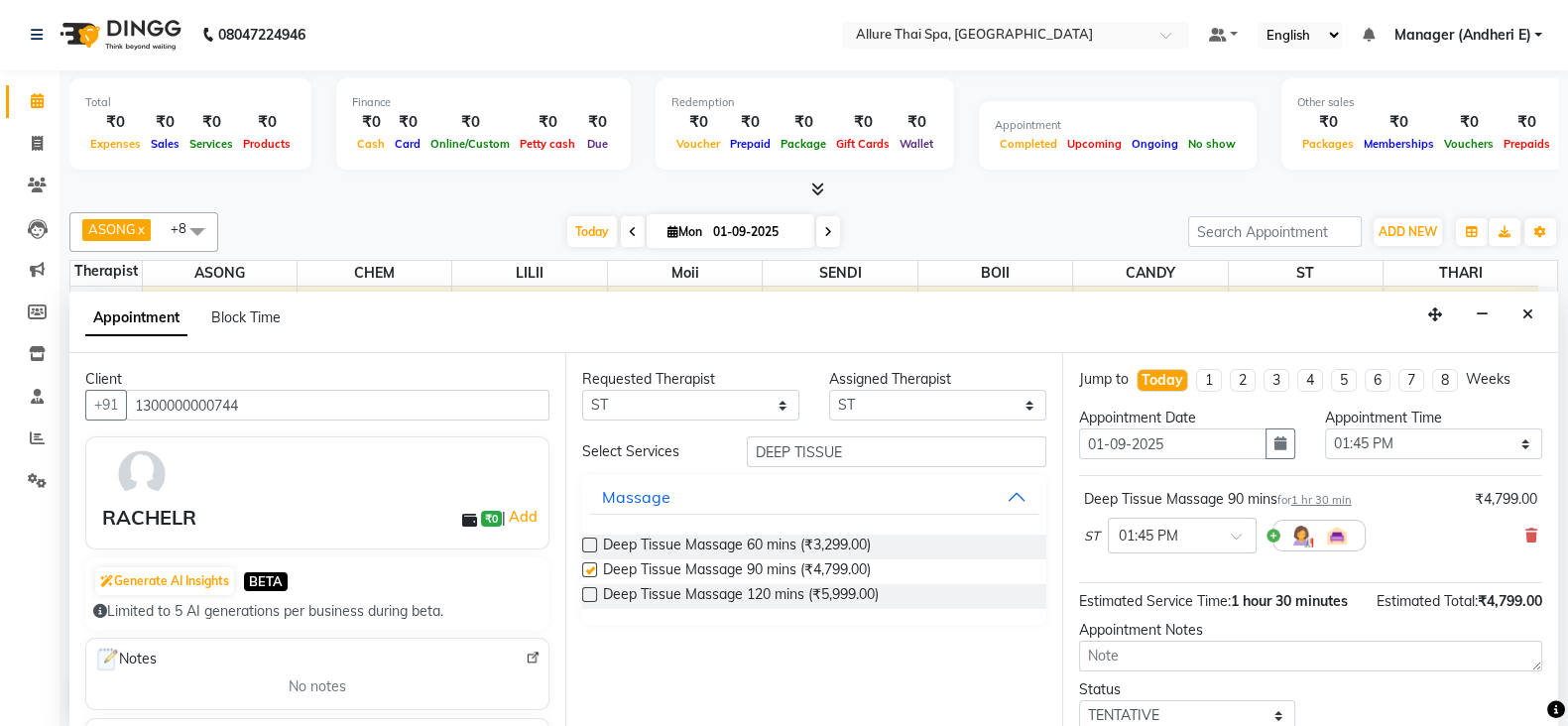
checkbox input "false"
click at [1242, 539] on span at bounding box center [1242, 542] width 25 height 21
click at [1139, 578] on div "01:45 PM" at bounding box center [1181, 572] width 147 height 37
click at [779, 409] on select "Any ASONG [PERSON_NAME] BOII CANDY CHEM LILII Moii SENDI ST THARI" at bounding box center [690, 405] width 217 height 31
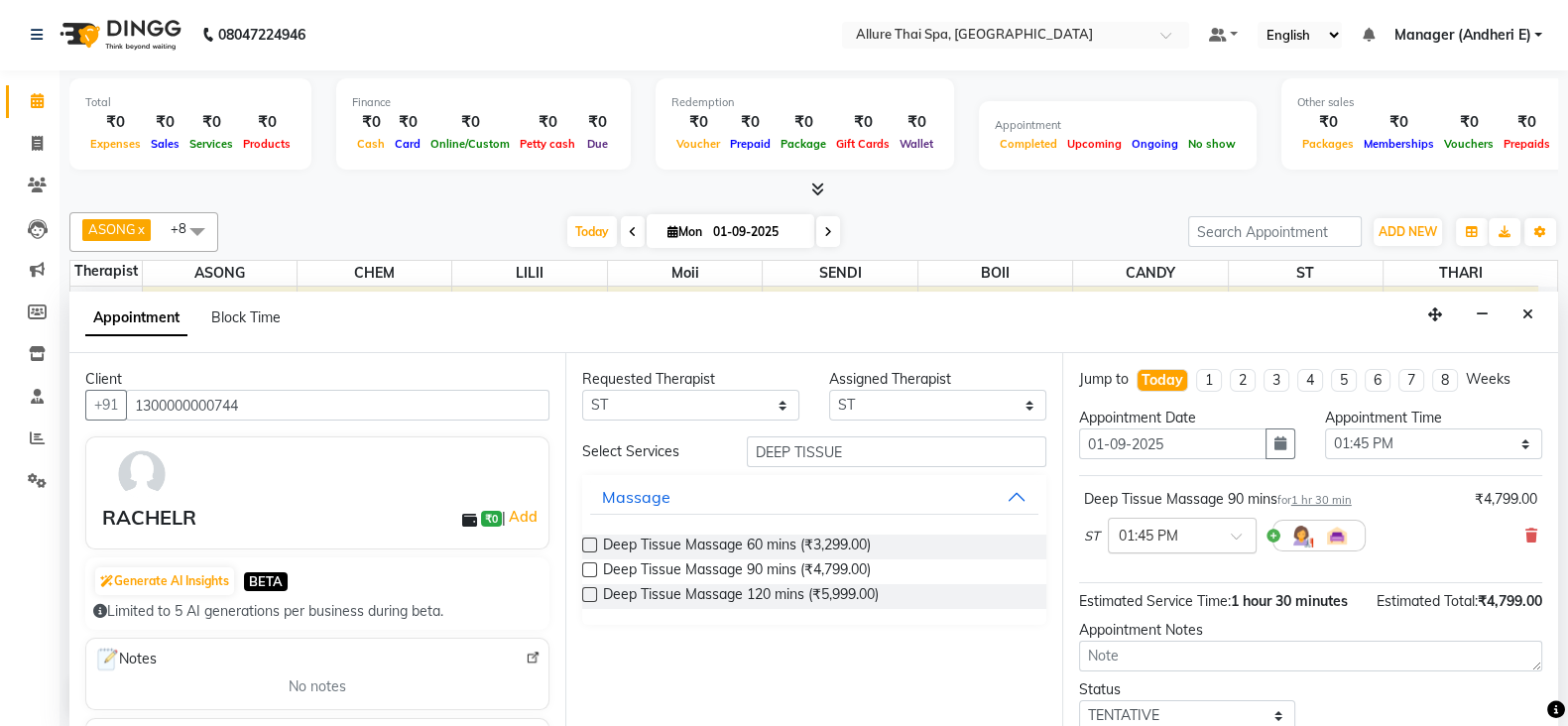
click at [1238, 532] on span at bounding box center [1242, 542] width 25 height 21
click at [784, 398] on select "Any ASONG [PERSON_NAME] BOII CANDY CHEM LILII Moii SENDI ST THARI" at bounding box center [690, 405] width 217 height 31
select select "89383"
click at [582, 390] on select "Any ASONG [PERSON_NAME] BOII CANDY CHEM LILII Moii SENDI ST THARI" at bounding box center [690, 405] width 217 height 31
select select "89383"
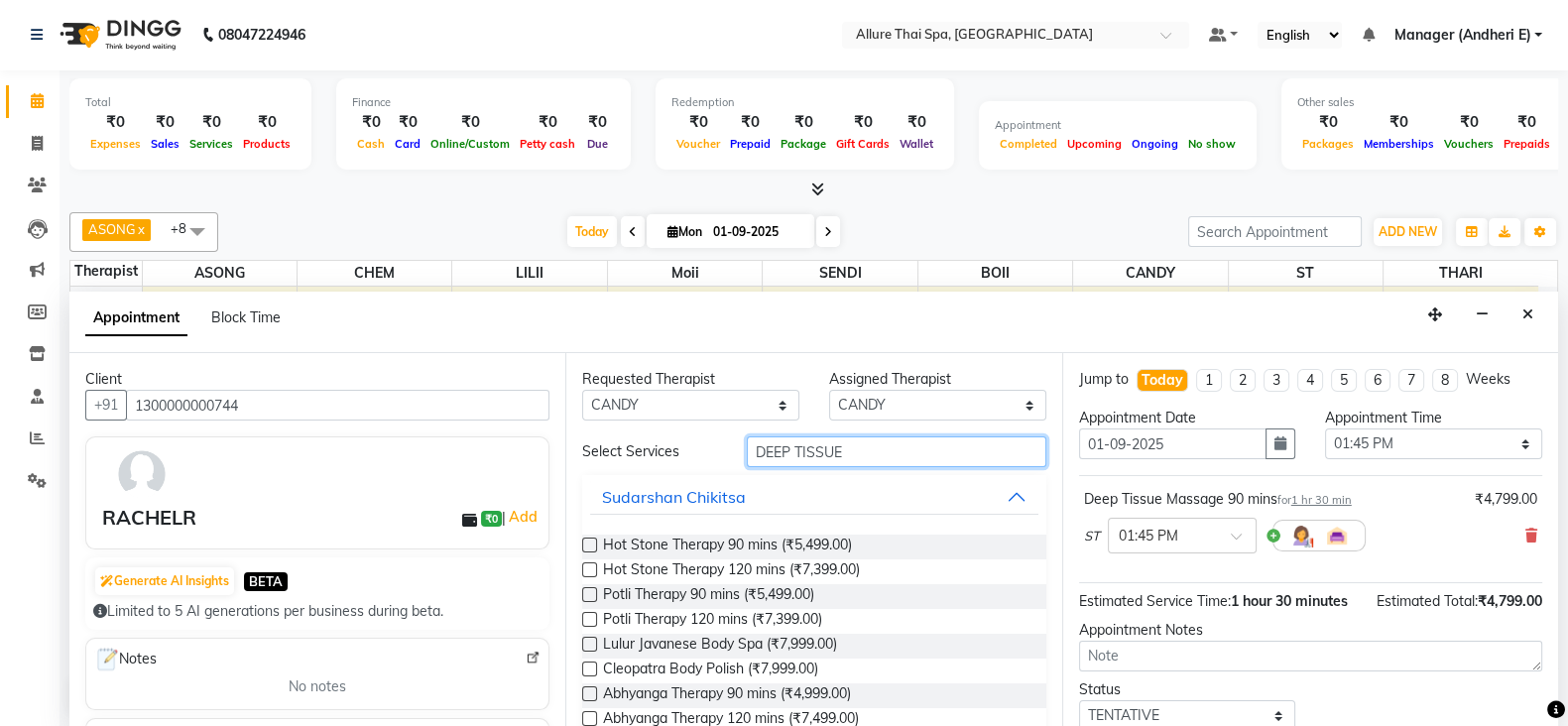
click at [839, 445] on input "DEEP TISSUE" at bounding box center [896, 452] width 300 height 31
type input "D"
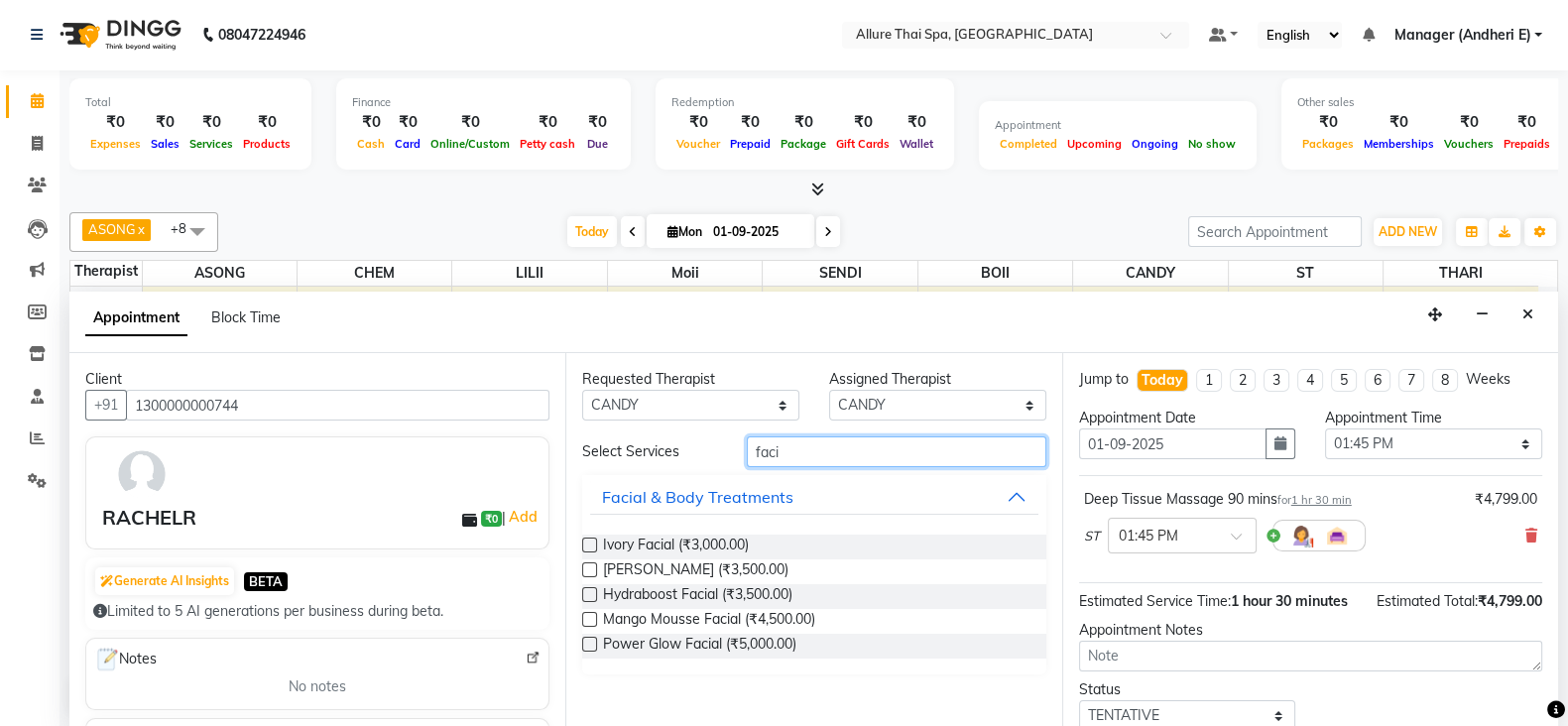
type input "faci"
click at [589, 572] on label at bounding box center [589, 570] width 15 height 15
click at [589, 572] on input "checkbox" at bounding box center [588, 572] width 13 height 13
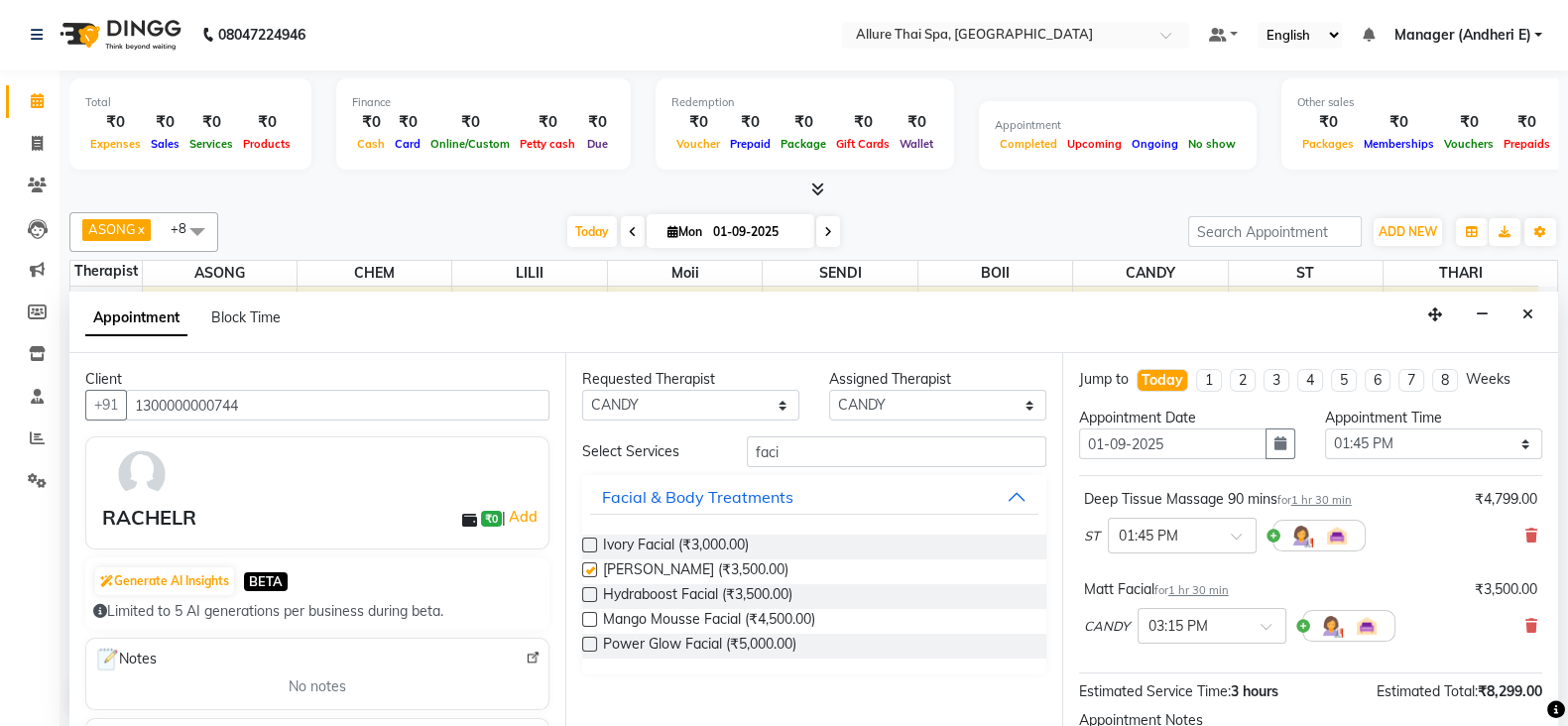
checkbox input "false"
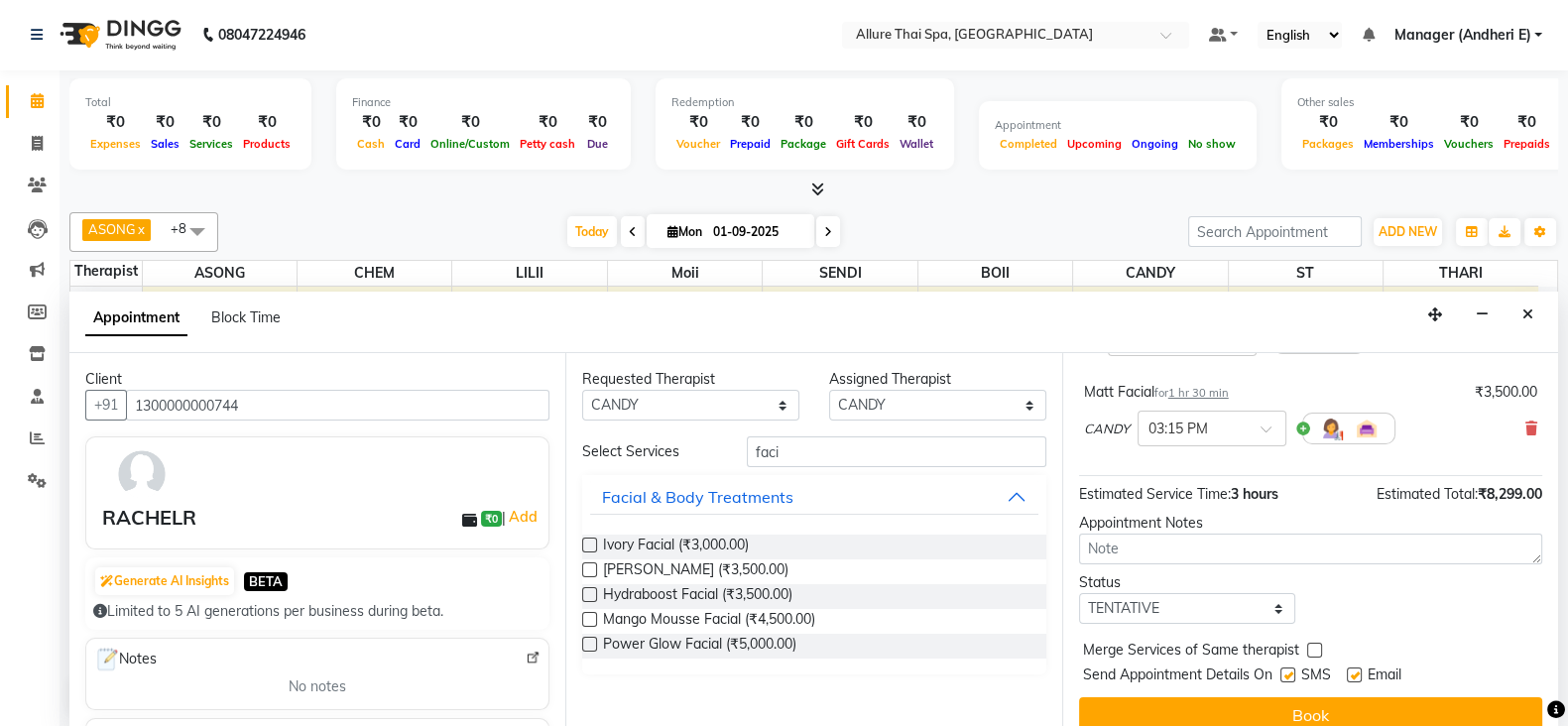
scroll to position [197, 0]
click at [1260, 606] on select "Select TENTATIVE CONFIRM CHECK-IN UPCOMING" at bounding box center [1187, 608] width 217 height 31
select select "check-in"
click at [1079, 593] on select "Select TENTATIVE CONFIRM CHECK-IN UPCOMING" at bounding box center [1187, 608] width 217 height 31
click at [1288, 668] on label at bounding box center [1287, 675] width 15 height 15
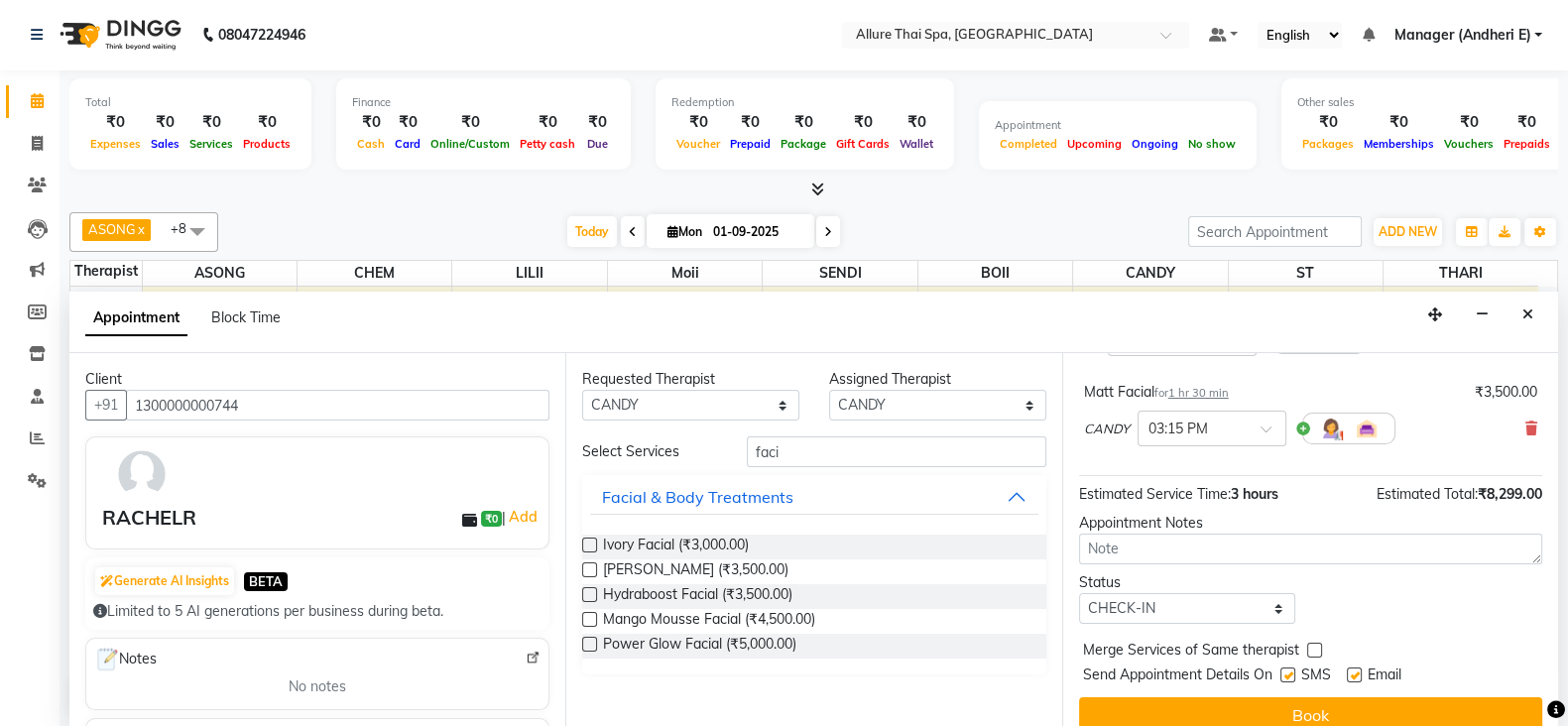
click at [1288, 671] on input "checkbox" at bounding box center [1286, 677] width 13 height 13
checkbox input "false"
click at [1355, 672] on label at bounding box center [1354, 675] width 15 height 15
click at [1355, 672] on input "checkbox" at bounding box center [1353, 677] width 13 height 13
checkbox input "false"
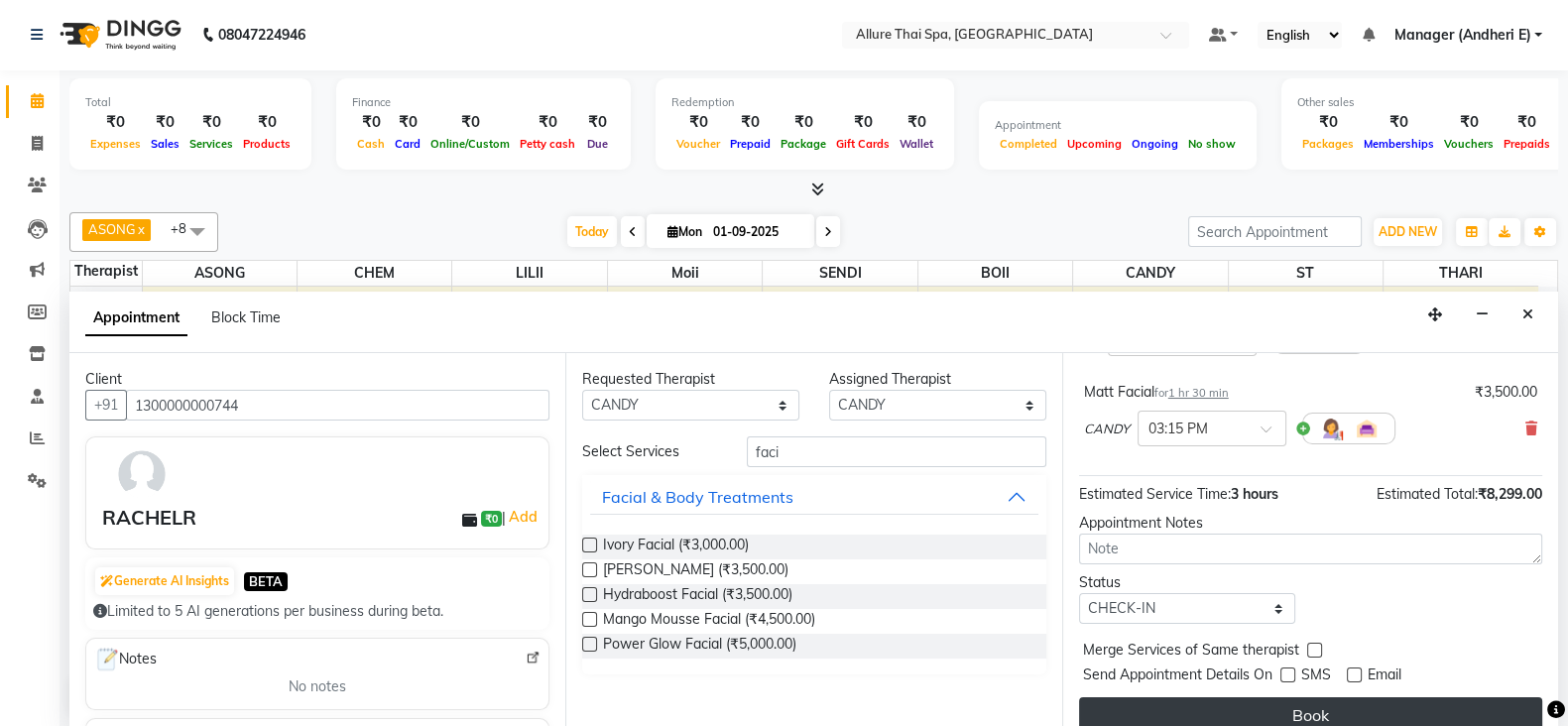
click at [1361, 698] on button "Book" at bounding box center [1310, 716] width 463 height 36
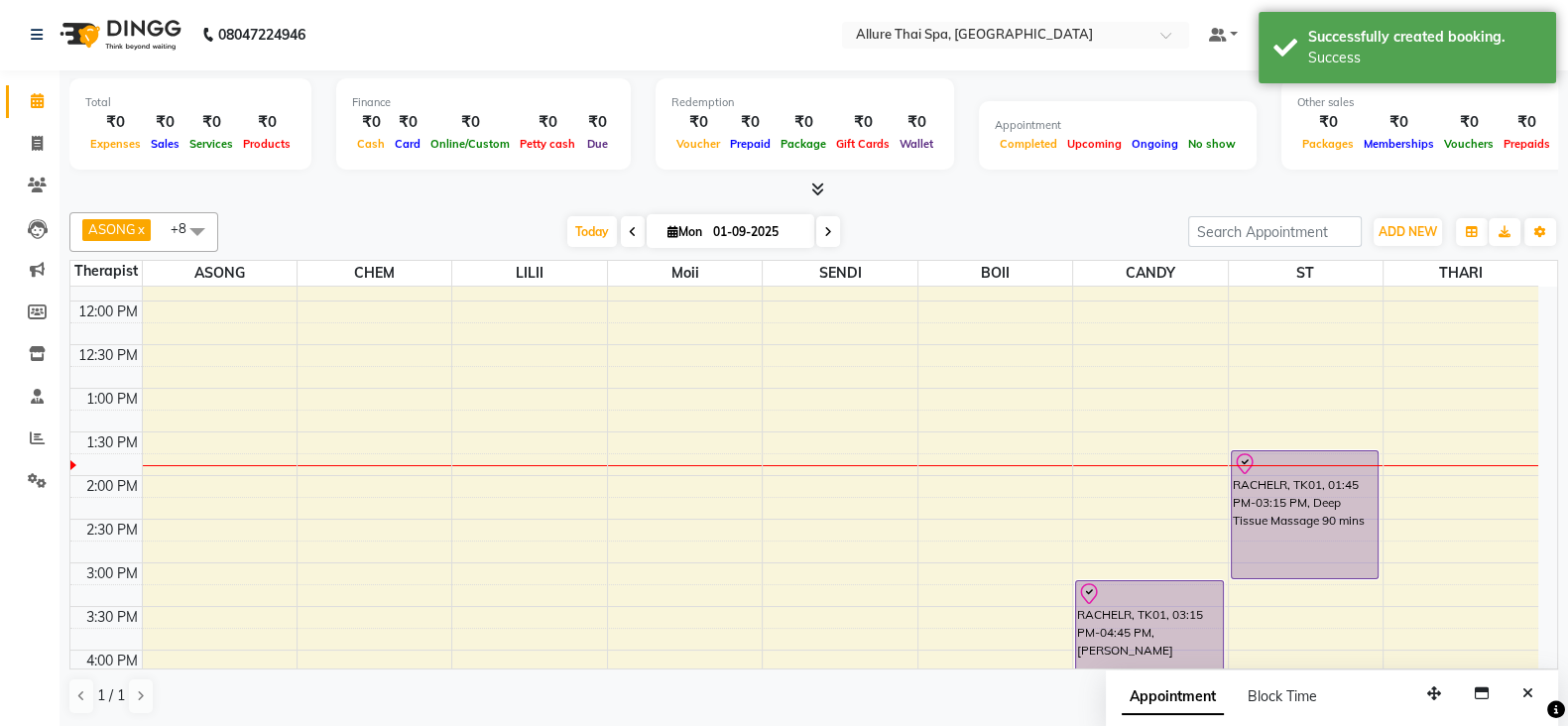
scroll to position [0, 0]
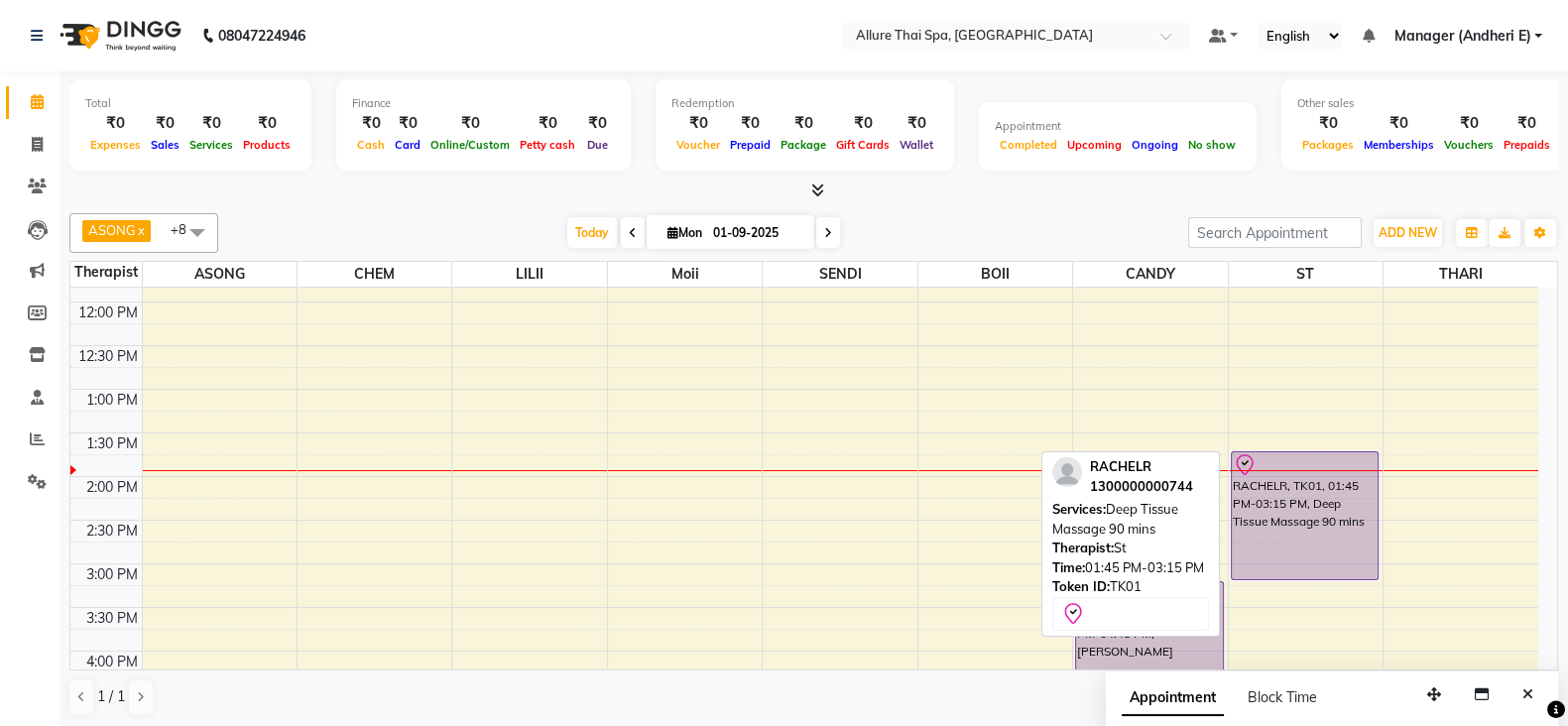
click at [1304, 529] on div "RACHELR, TK01, 01:45 PM-03:15 PM, Deep Tissue Massage 90 mins" at bounding box center [1304, 515] width 147 height 127
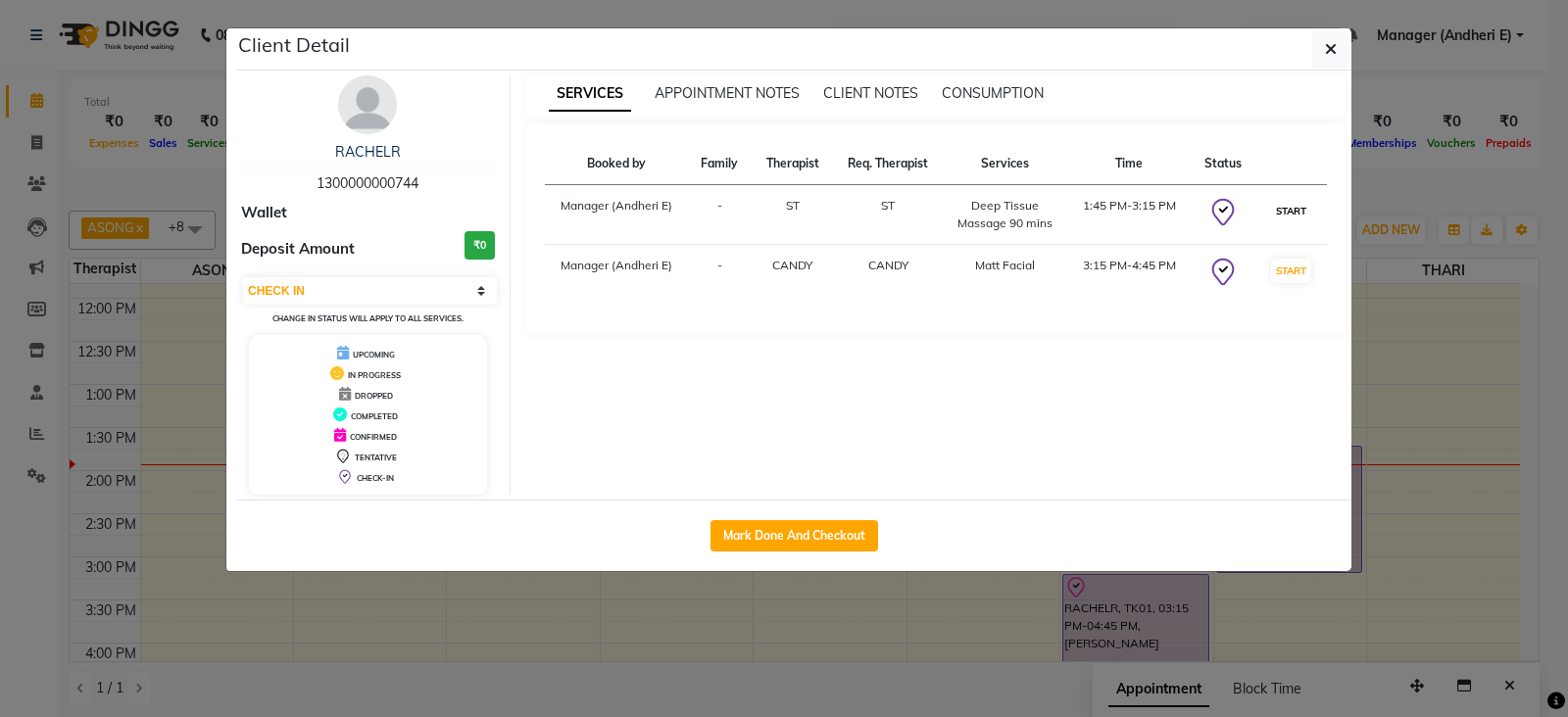
click at [1297, 202] on button "START" at bounding box center [1291, 210] width 40 height 25
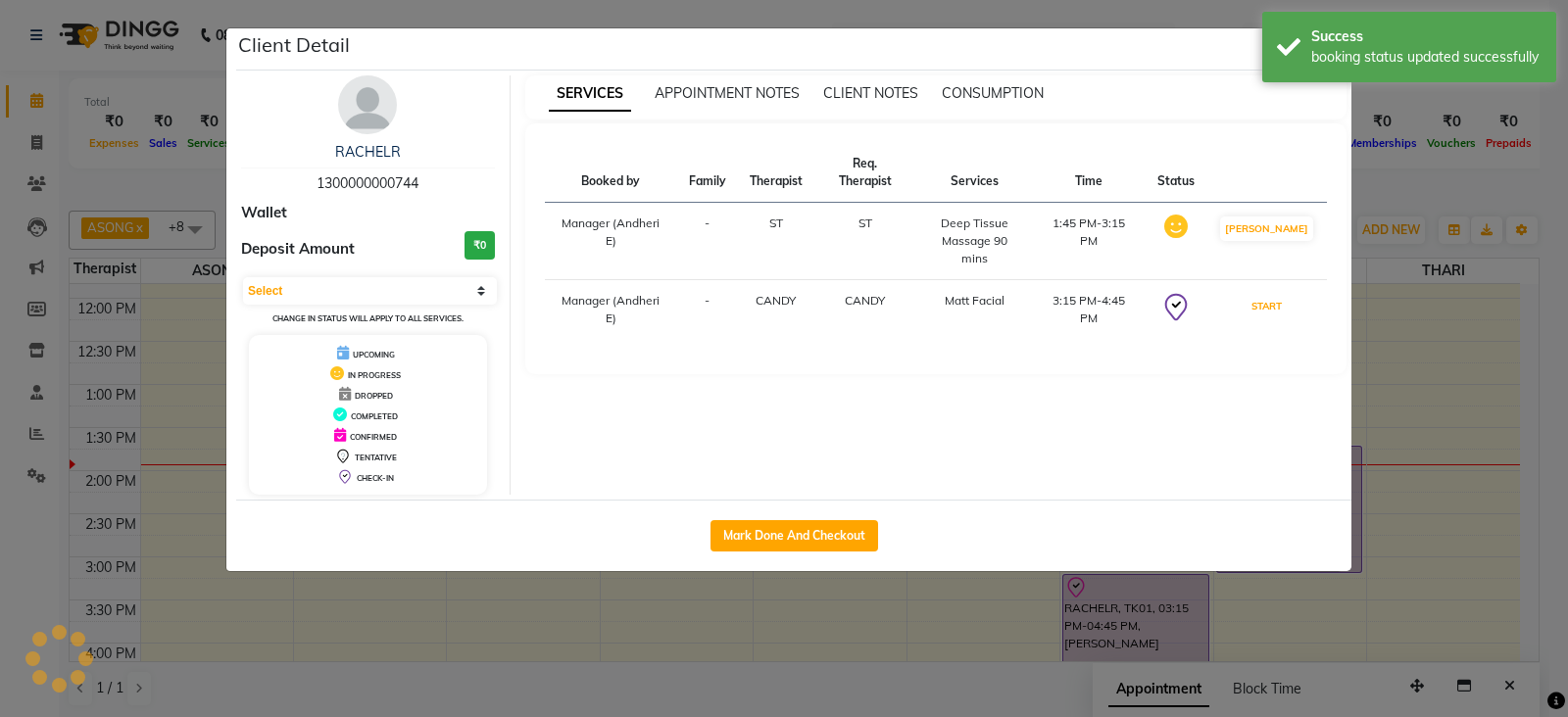
click at [1287, 294] on button "START" at bounding box center [1266, 306] width 40 height 25
select select "1"
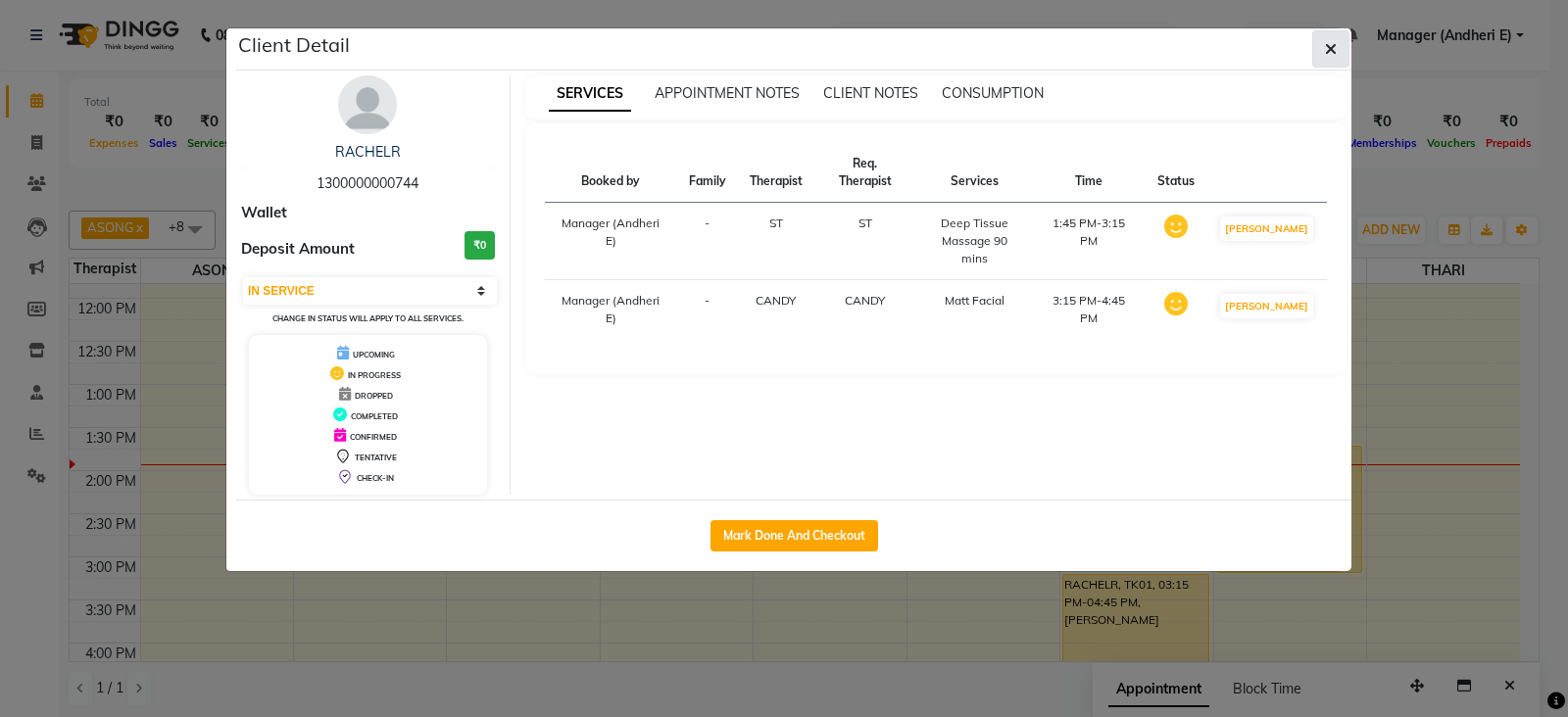
click at [1320, 50] on button "button" at bounding box center [1331, 49] width 38 height 38
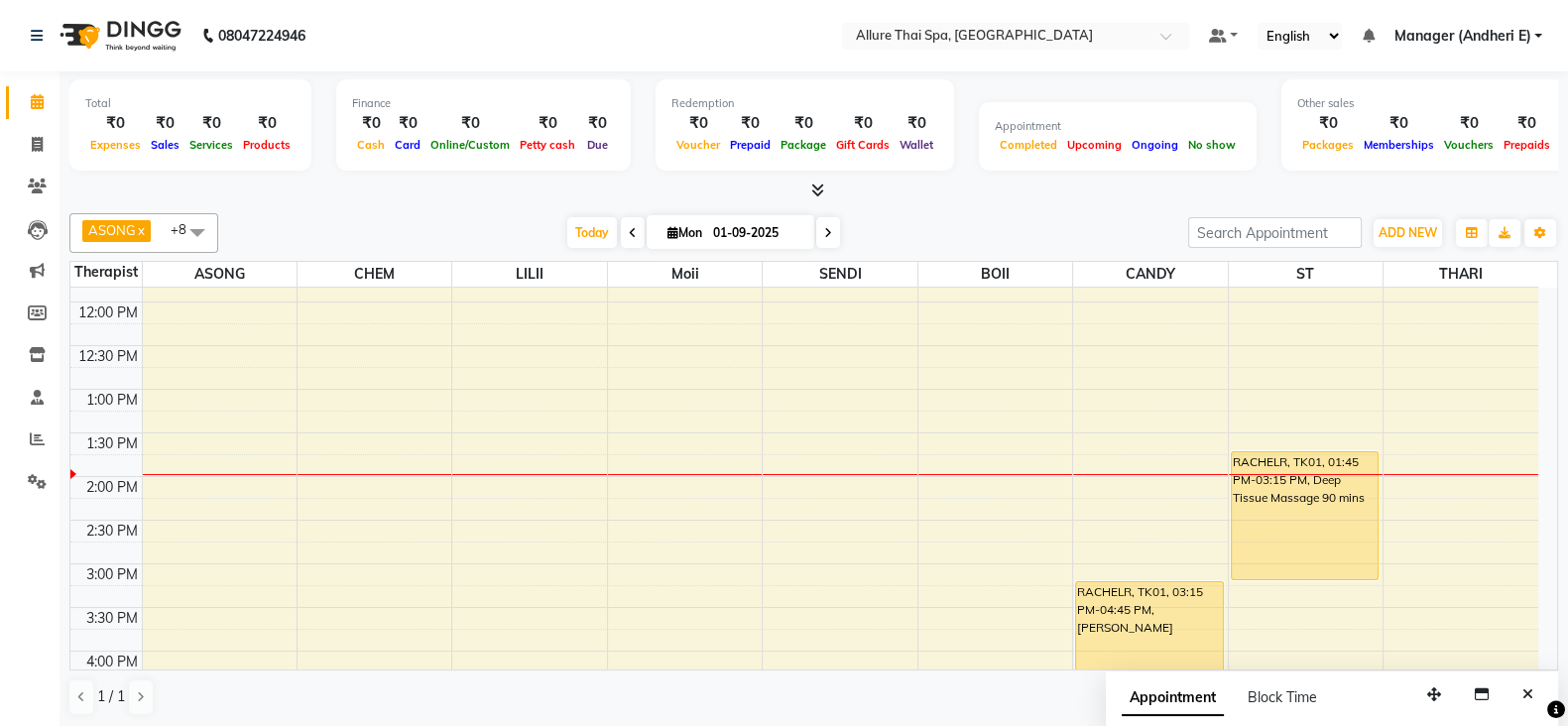
click at [541, 489] on div "9:00 AM 9:30 AM 10:00 AM 10:30 AM 11:00 AM 11:30 AM 12:00 PM 12:30 PM 1:00 PM 1…" at bounding box center [803, 695] width 1468 height 1309
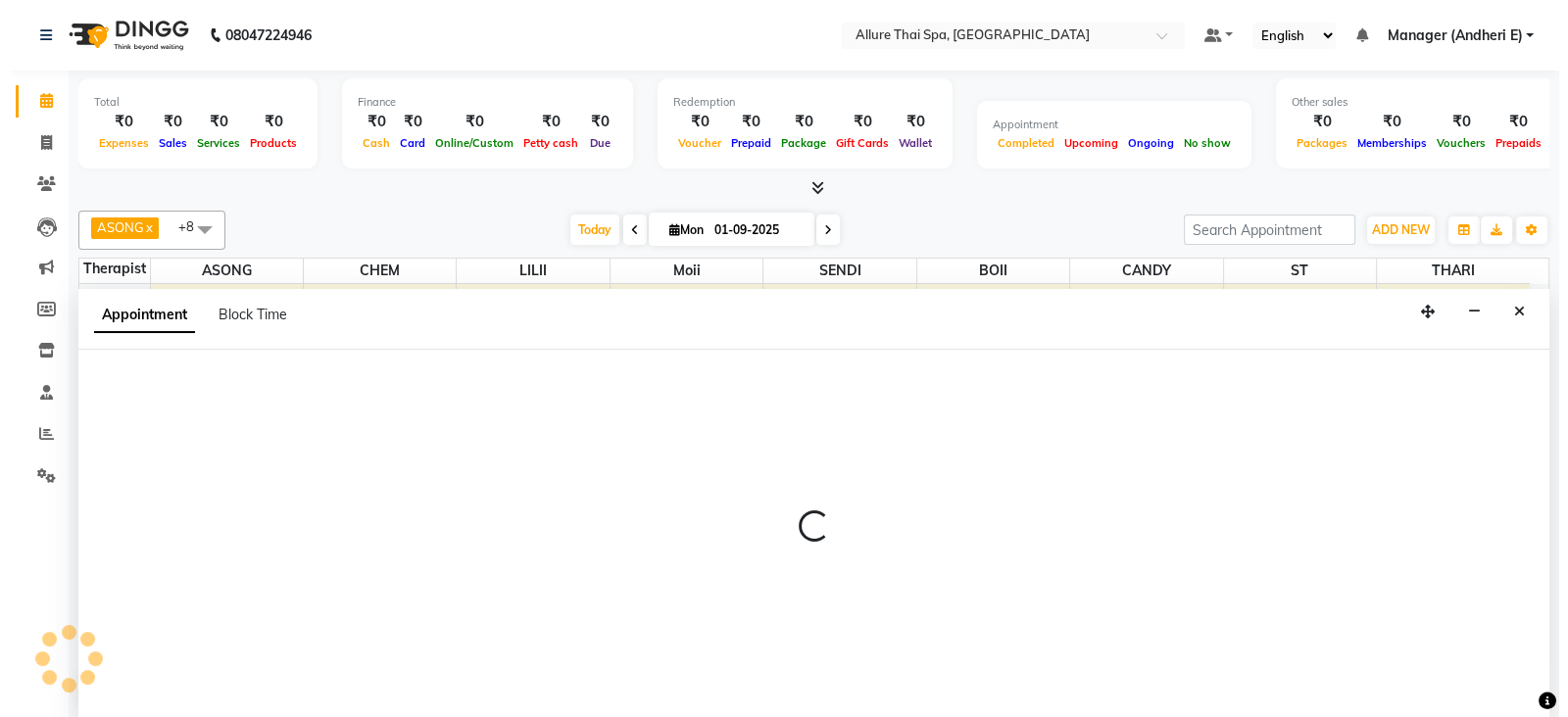
scroll to position [1, 0]
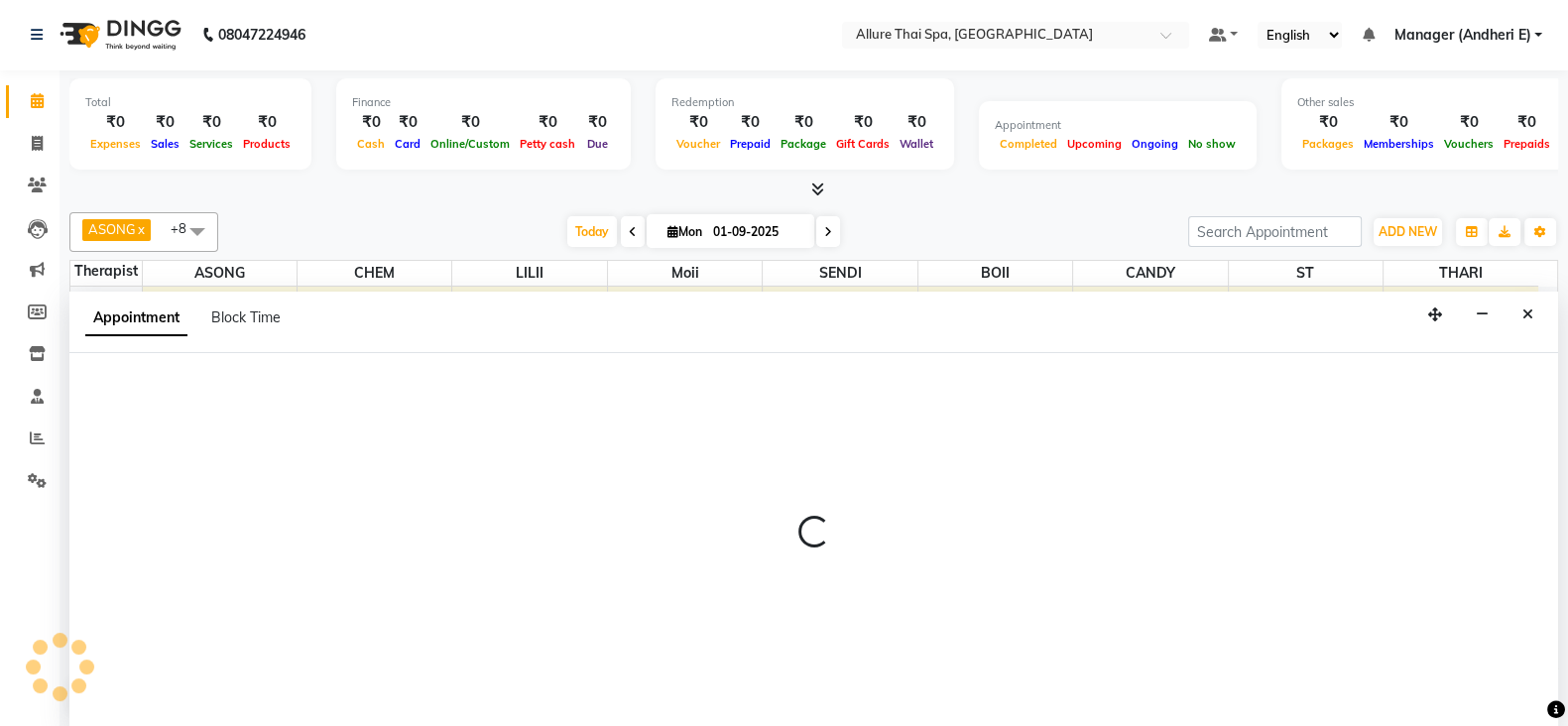
select select "82638"
select select "840"
select select "tentative"
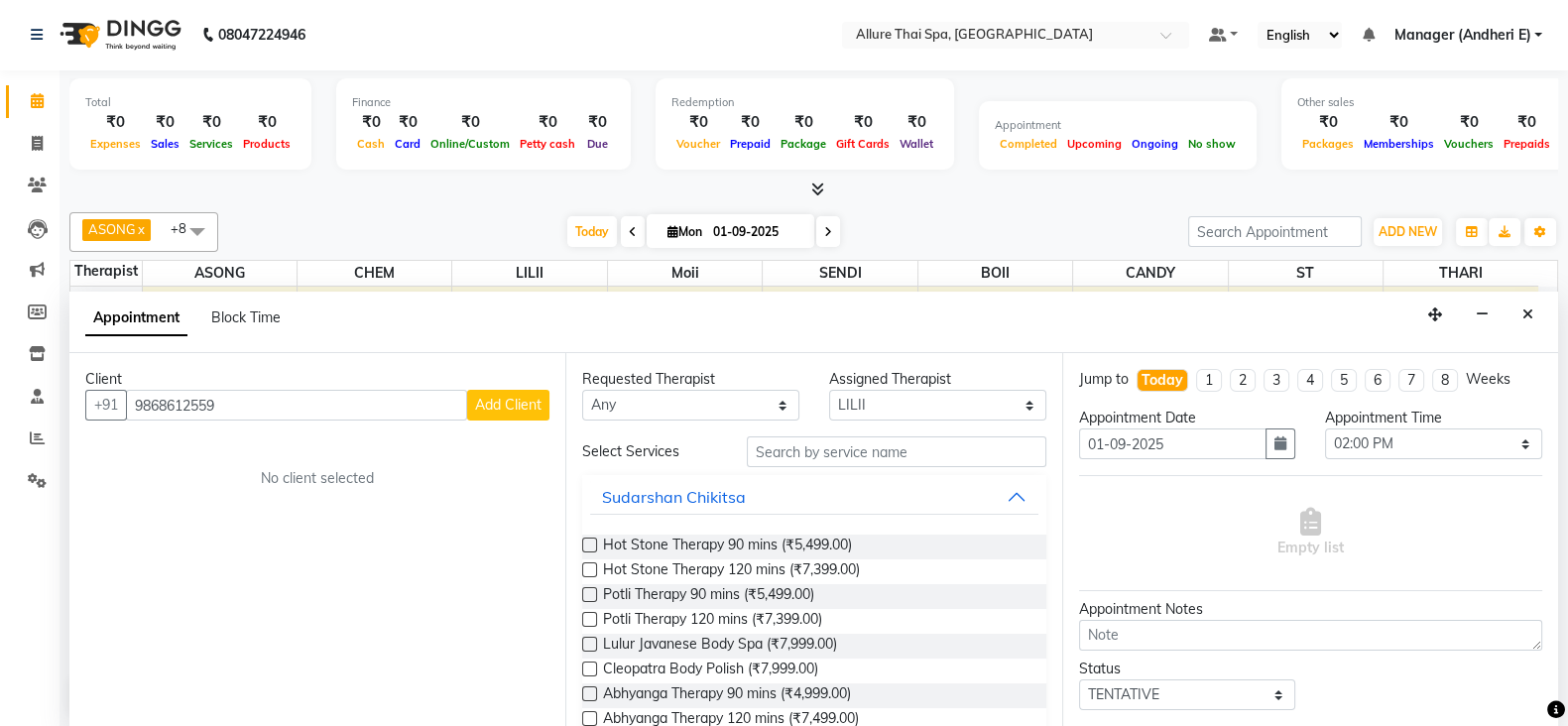
type input "9868612559"
click at [531, 425] on div "Client [PHONE_NUMBER] Add Client No client selected" at bounding box center [317, 540] width 496 height 374
click at [512, 404] on span "Add Client" at bounding box center [508, 405] width 66 height 18
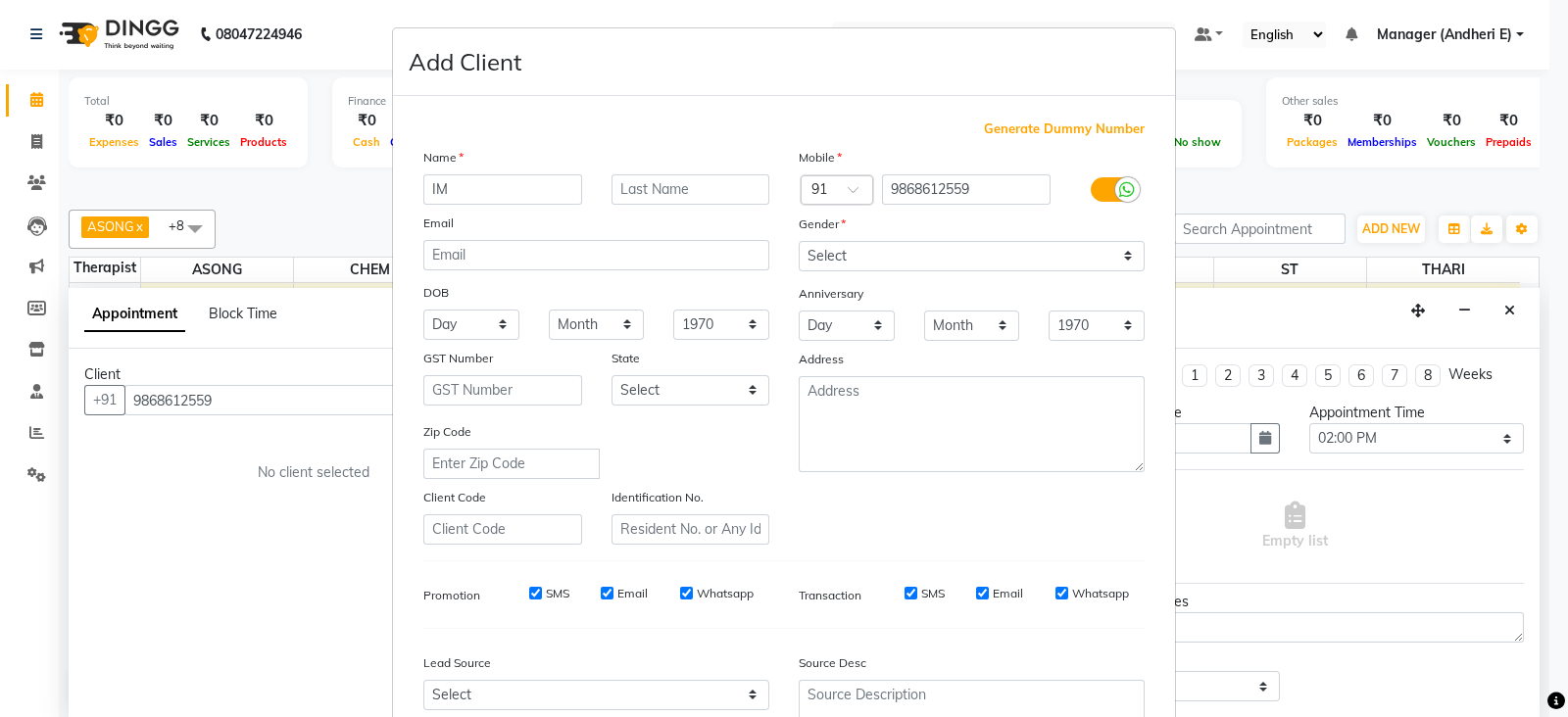
type input "I"
type input "IMRAN"
click at [1120, 263] on select "Select [DEMOGRAPHIC_DATA] [DEMOGRAPHIC_DATA] Other Prefer Not To Say" at bounding box center [972, 256] width 346 height 31
select select "[DEMOGRAPHIC_DATA]"
click at [799, 242] on select "Select [DEMOGRAPHIC_DATA] [DEMOGRAPHIC_DATA] Other Prefer Not To Say" at bounding box center [972, 256] width 346 height 31
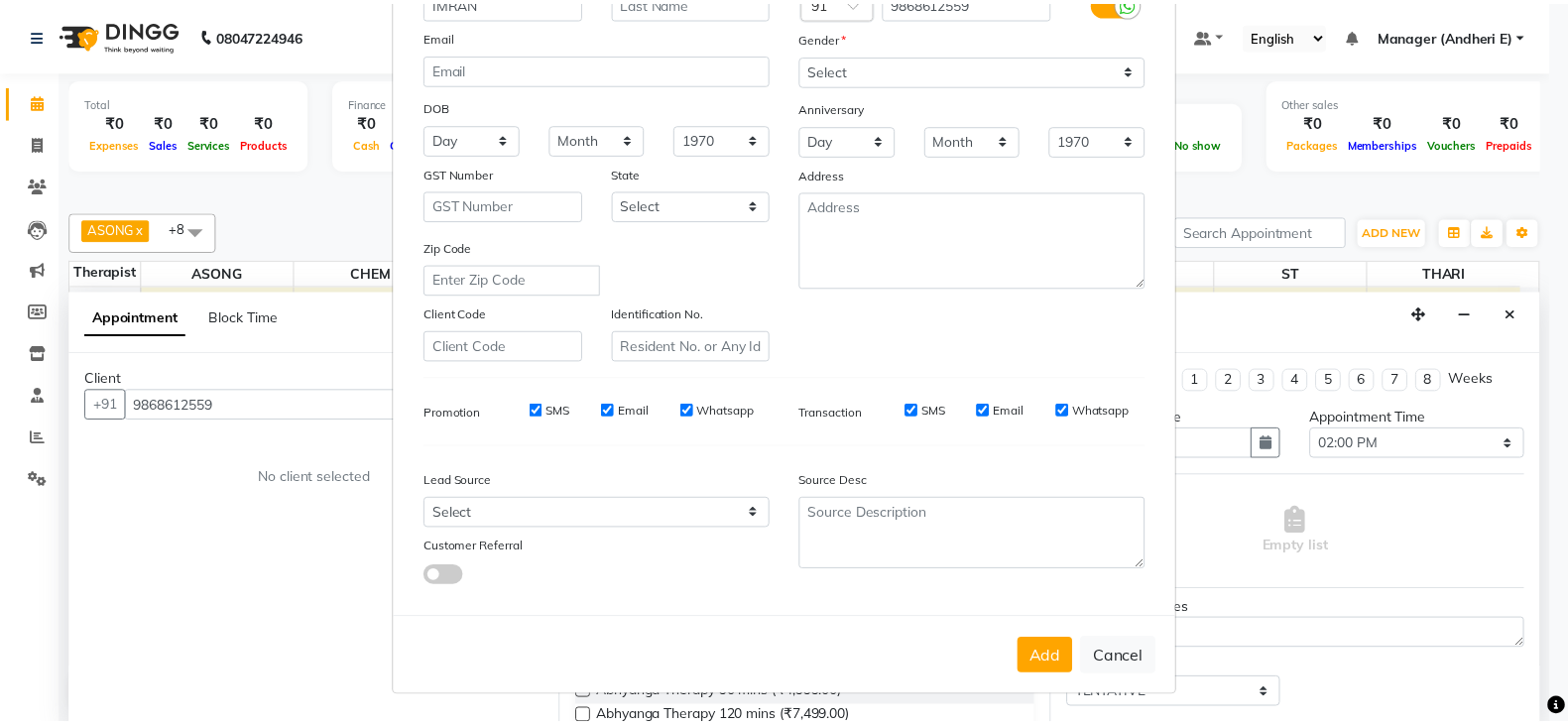
scroll to position [197, 0]
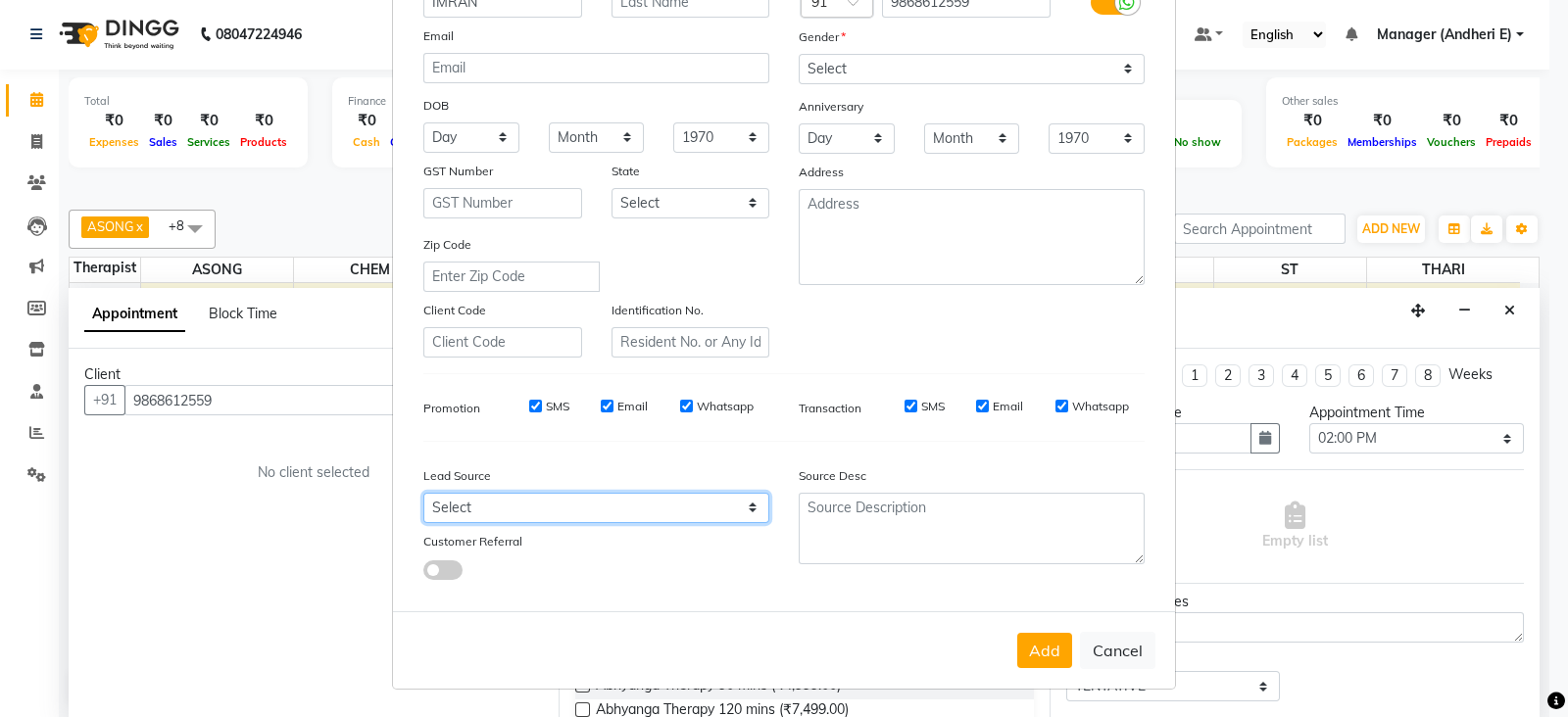
click at [745, 512] on select "Select Walk-in Referral Friend Advertisement Facebook JustDial Google Other Web…" at bounding box center [596, 508] width 346 height 31
select select "47850"
click at [424, 493] on select "Select Walk-in Referral Friend Advertisement Facebook JustDial Google Other Web…" at bounding box center [596, 508] width 346 height 31
click at [1044, 661] on button "Add" at bounding box center [1045, 651] width 55 height 36
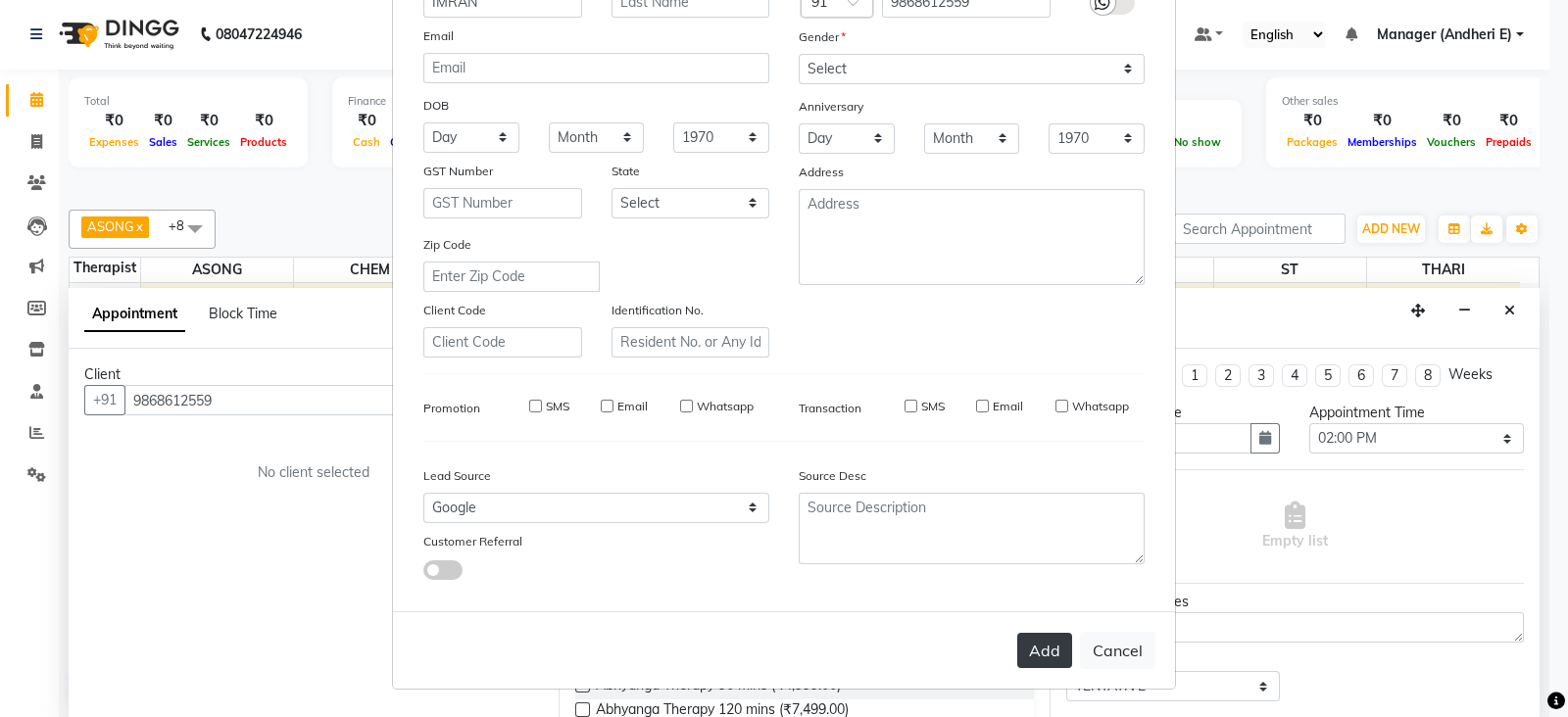
select select
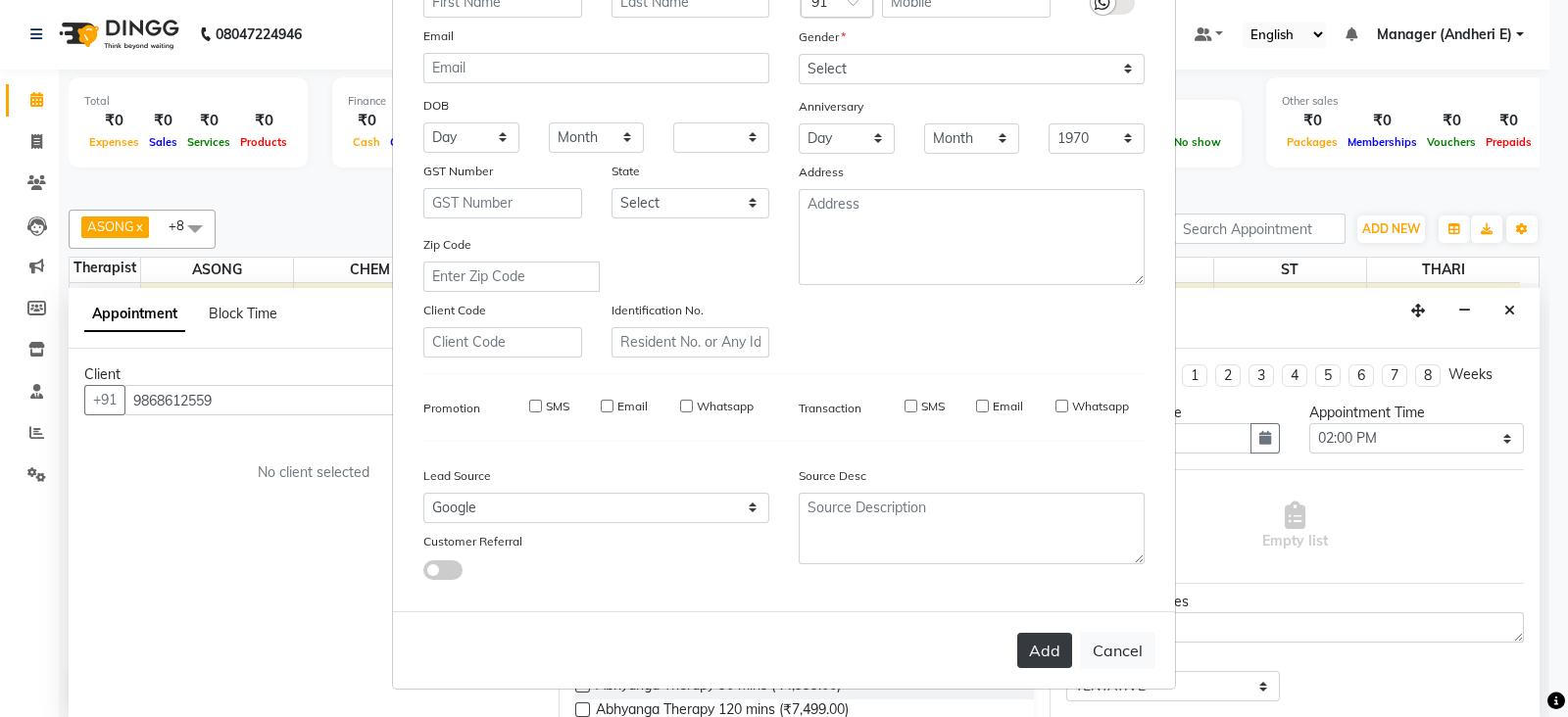
select select
checkbox input "false"
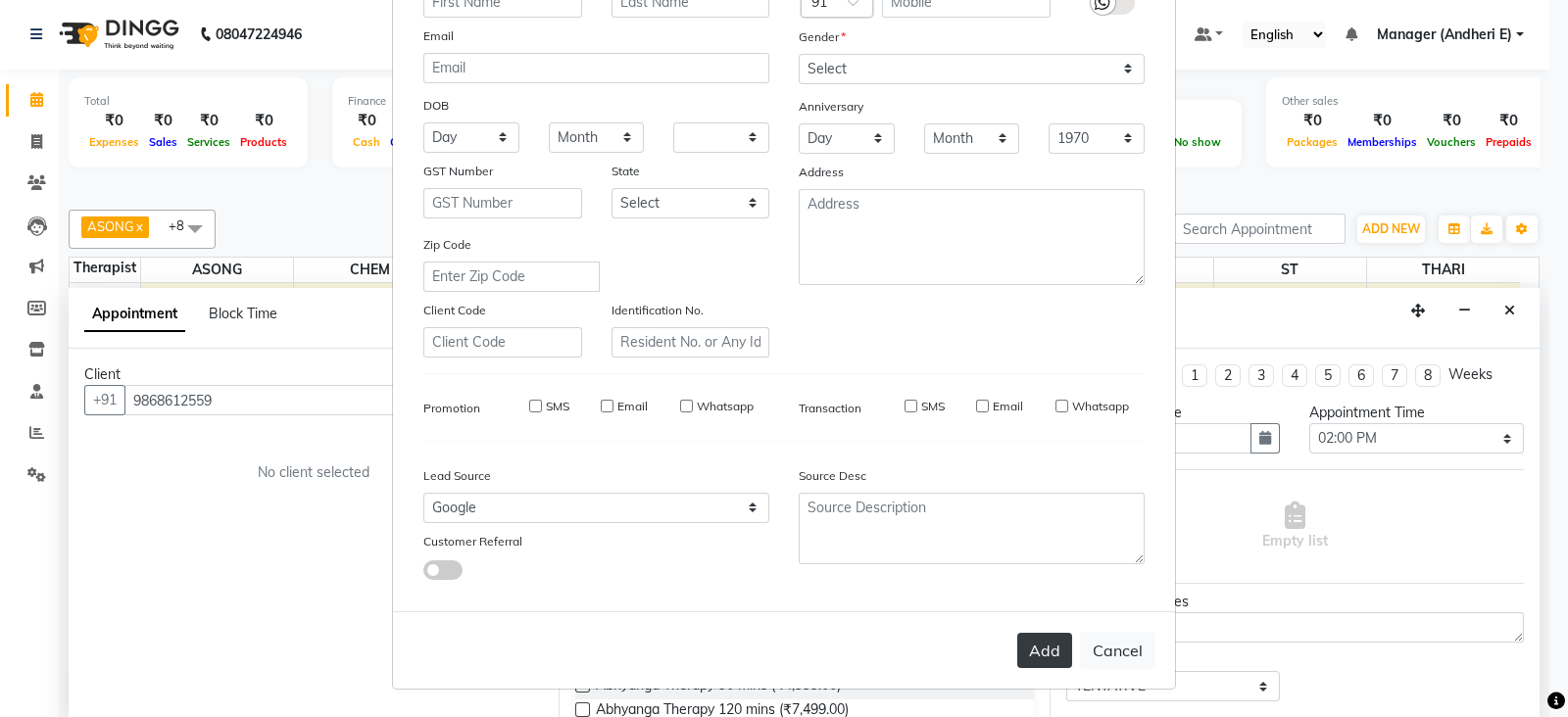
checkbox input "false"
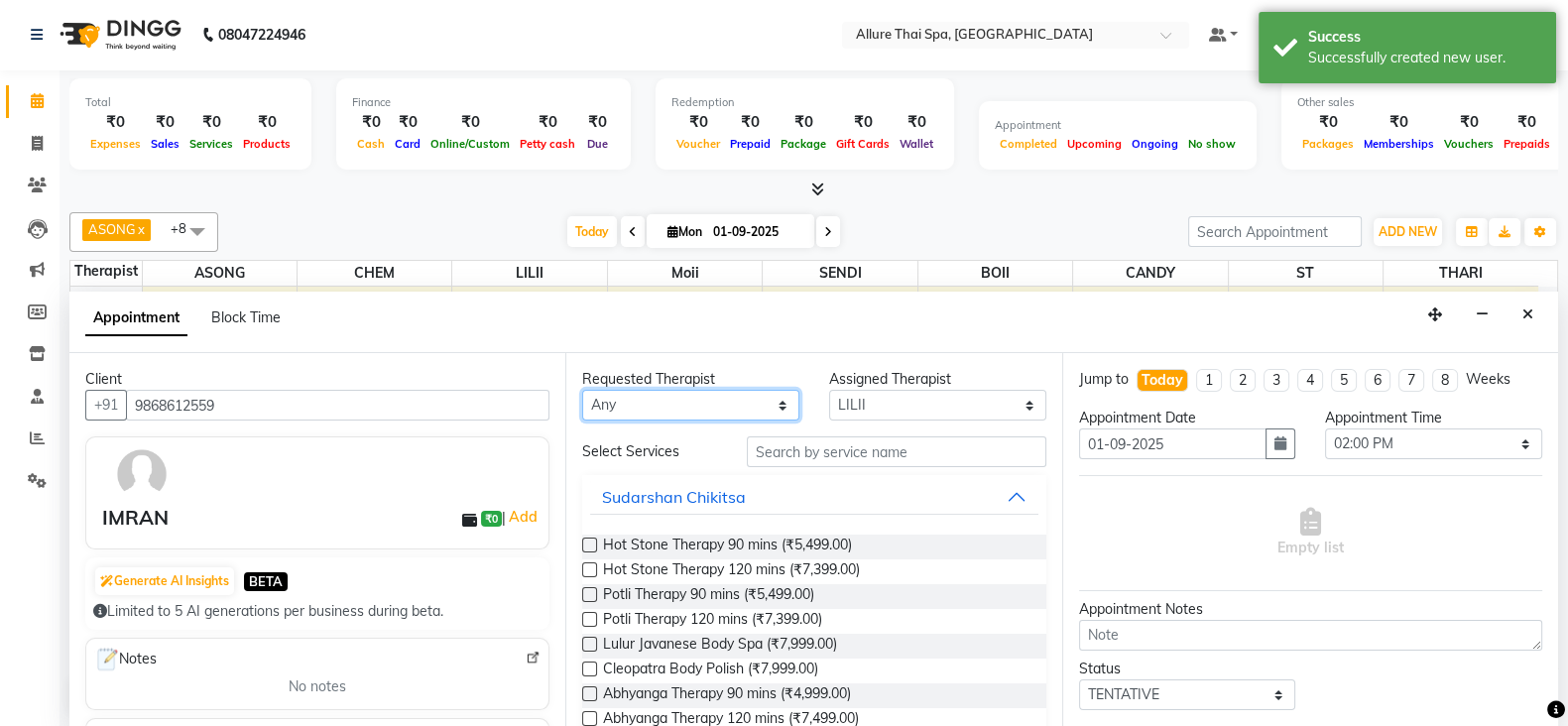
click at [768, 404] on select "Any ASONG [PERSON_NAME] BOII CANDY CHEM LILII Moii SENDI ST THARI" at bounding box center [690, 405] width 217 height 31
select select "66695"
click at [582, 390] on select "Any ASONG [PERSON_NAME] BOII CANDY CHEM LILII Moii SENDI ST THARI" at bounding box center [690, 405] width 217 height 31
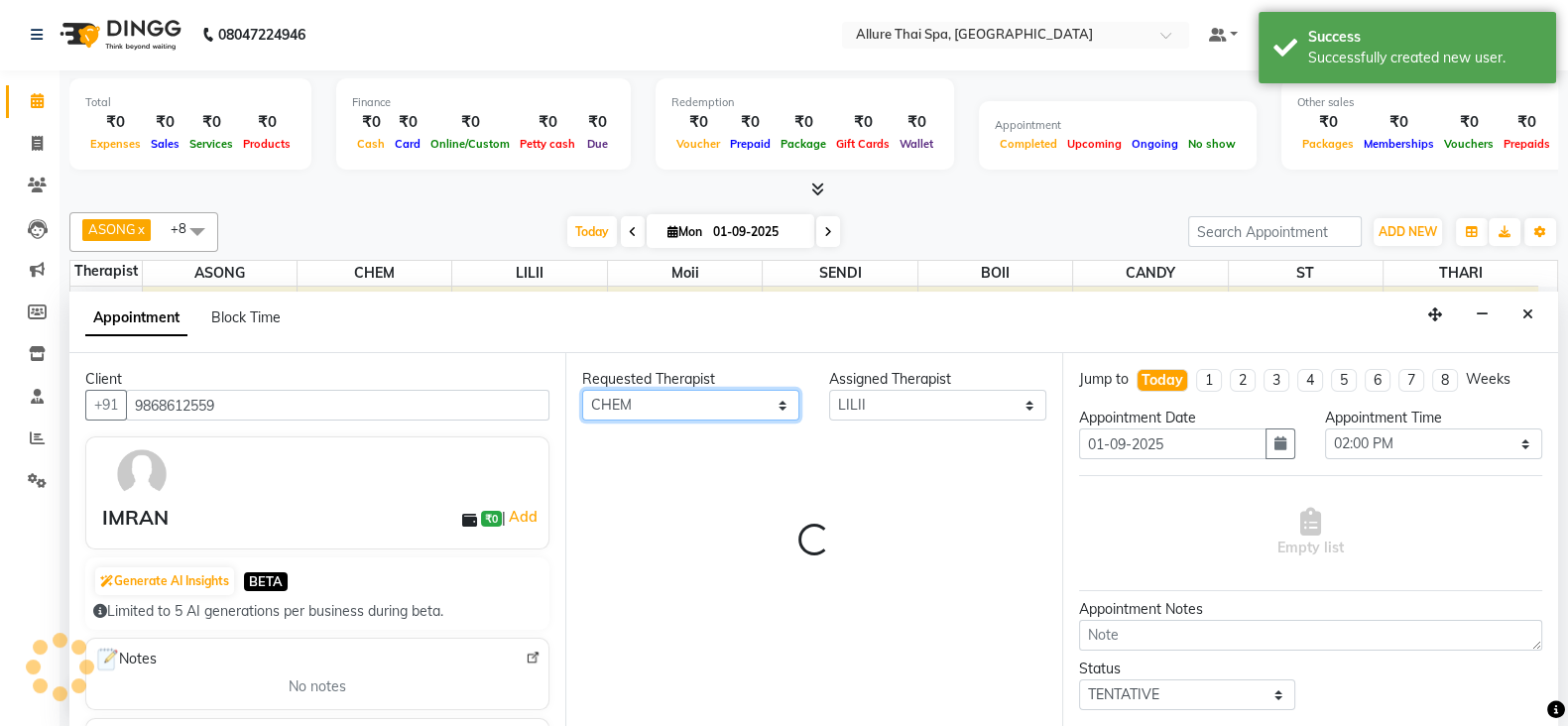
select select "66695"
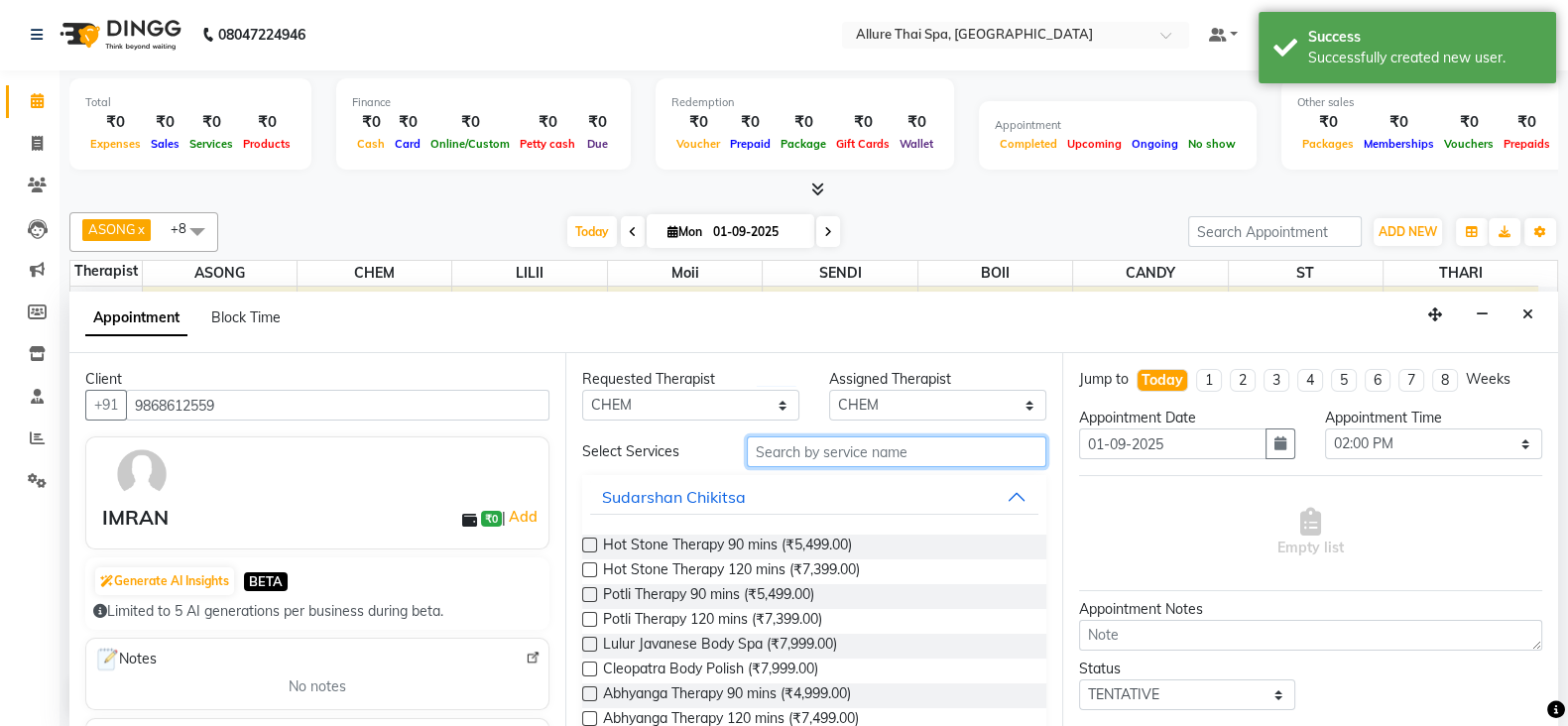
drag, startPoint x: 859, startPoint y: 448, endPoint x: 989, endPoint y: 486, distance: 135.4
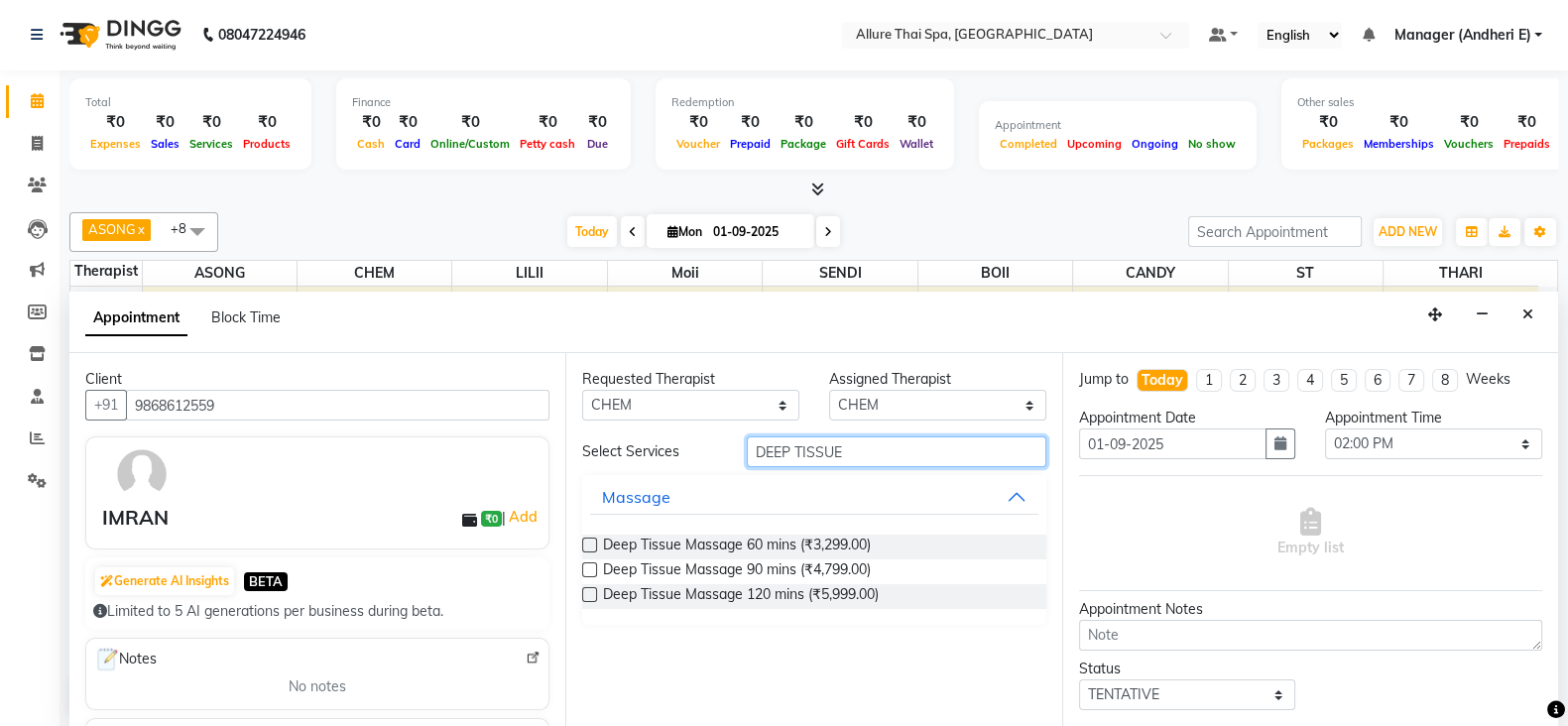
type input "DEEP TISSUE"
click at [582, 545] on label at bounding box center [589, 545] width 15 height 15
click at [582, 545] on input "checkbox" at bounding box center [588, 547] width 13 height 13
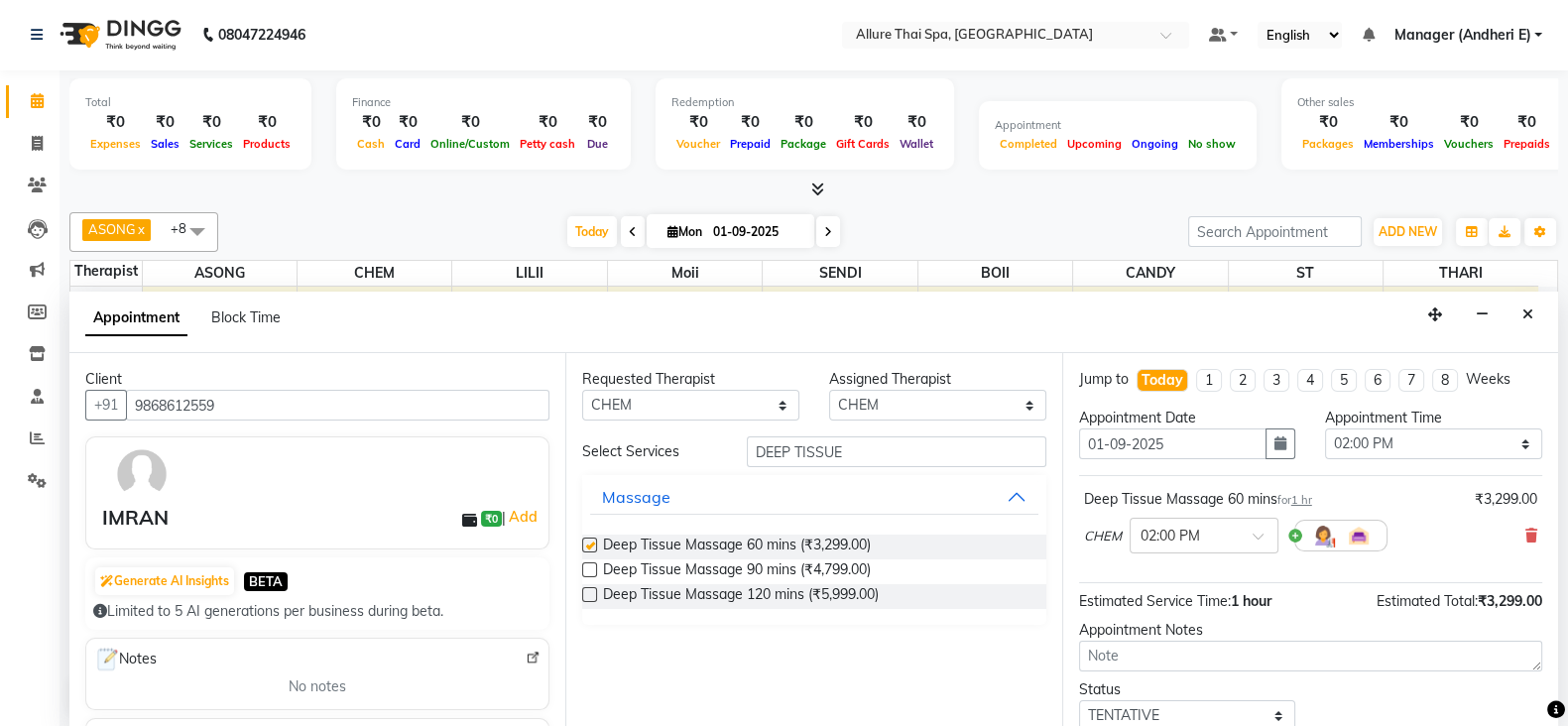
checkbox input "false"
click at [1254, 532] on span at bounding box center [1264, 542] width 25 height 21
click at [1160, 666] on div "02:45 PM" at bounding box center [1203, 683] width 147 height 37
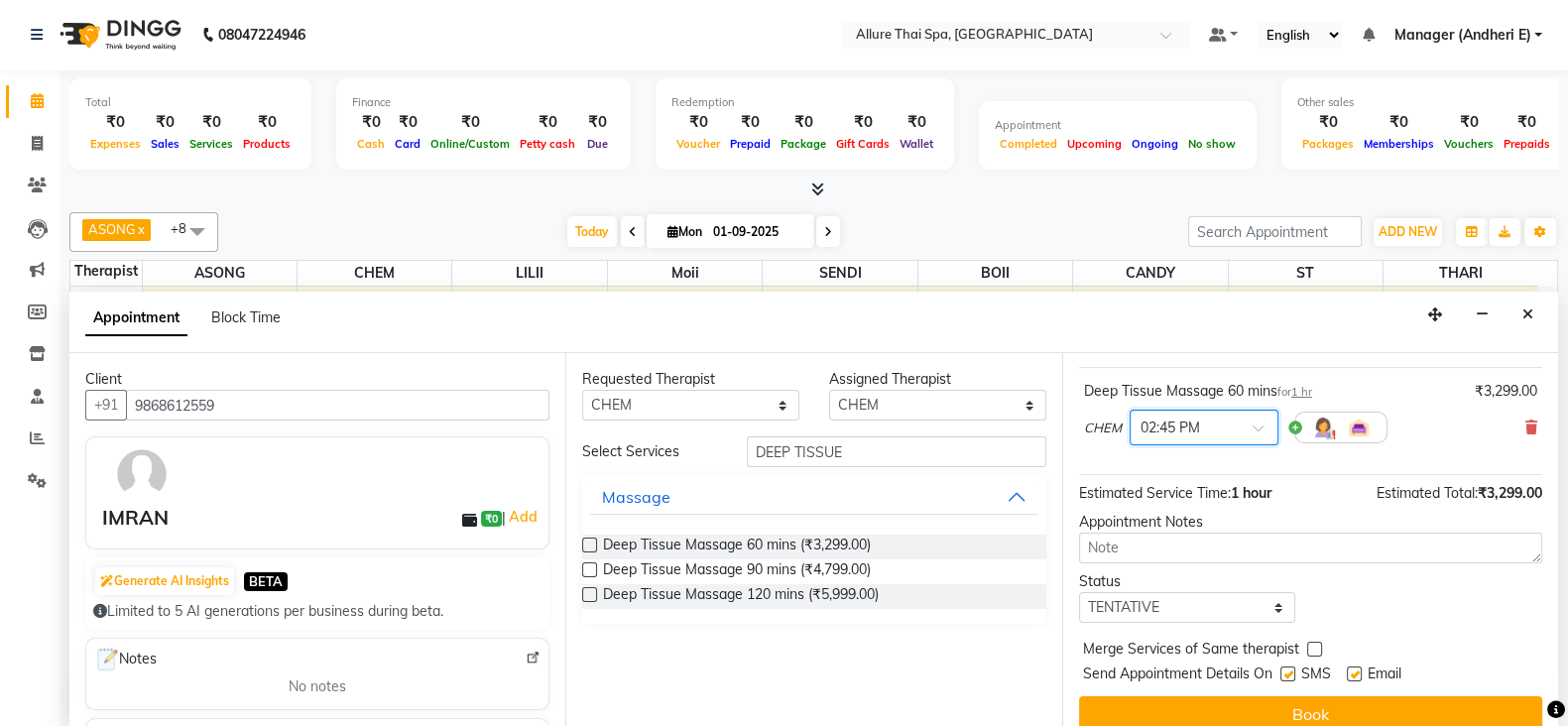
scroll to position [127, 0]
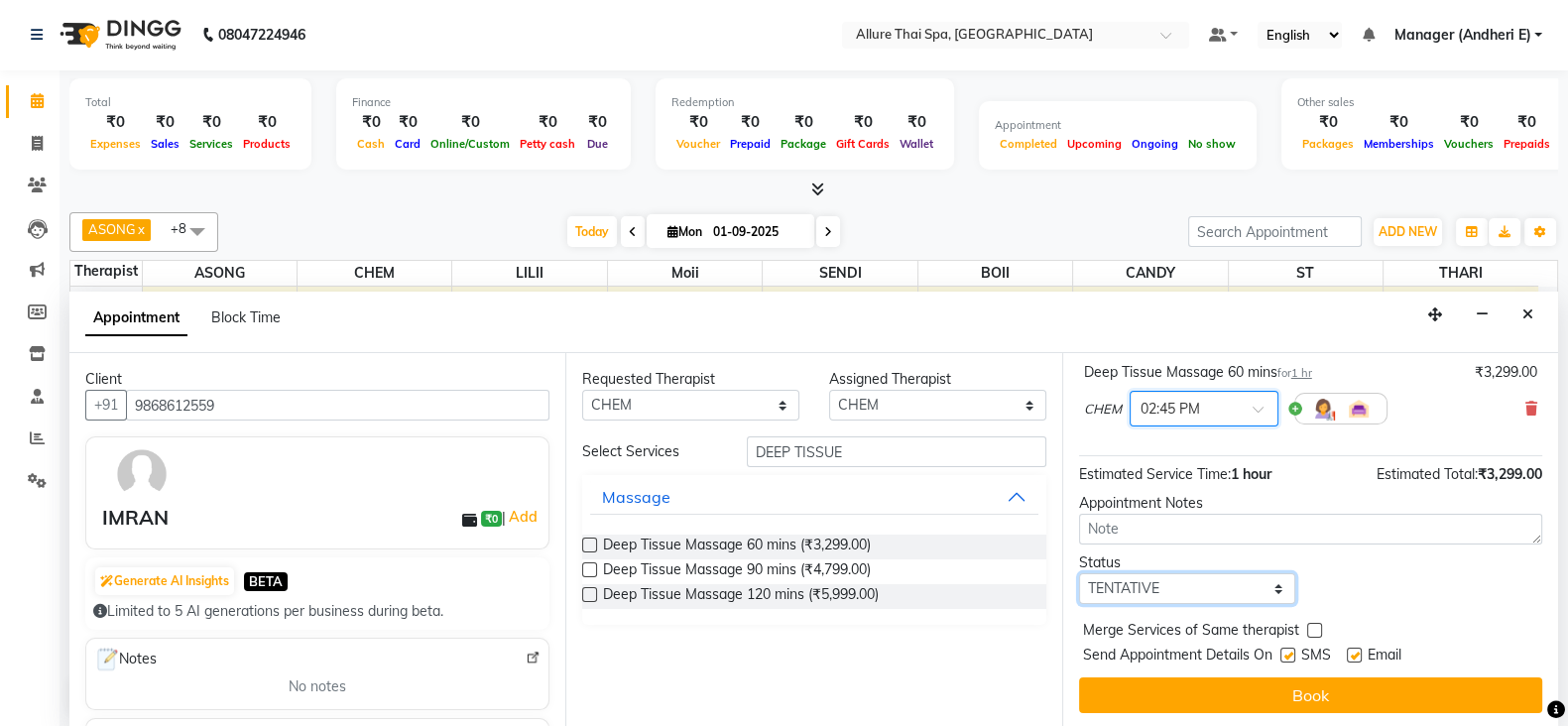
click at [1276, 587] on select "Select TENTATIVE CONFIRM CHECK-IN UPCOMING" at bounding box center [1187, 589] width 217 height 31
select select "check-in"
click at [1079, 574] on select "Select TENTATIVE CONFIRM CHECK-IN UPCOMING" at bounding box center [1187, 589] width 217 height 31
click at [1289, 652] on label at bounding box center [1287, 655] width 15 height 15
click at [1289, 652] on input "checkbox" at bounding box center [1286, 657] width 13 height 13
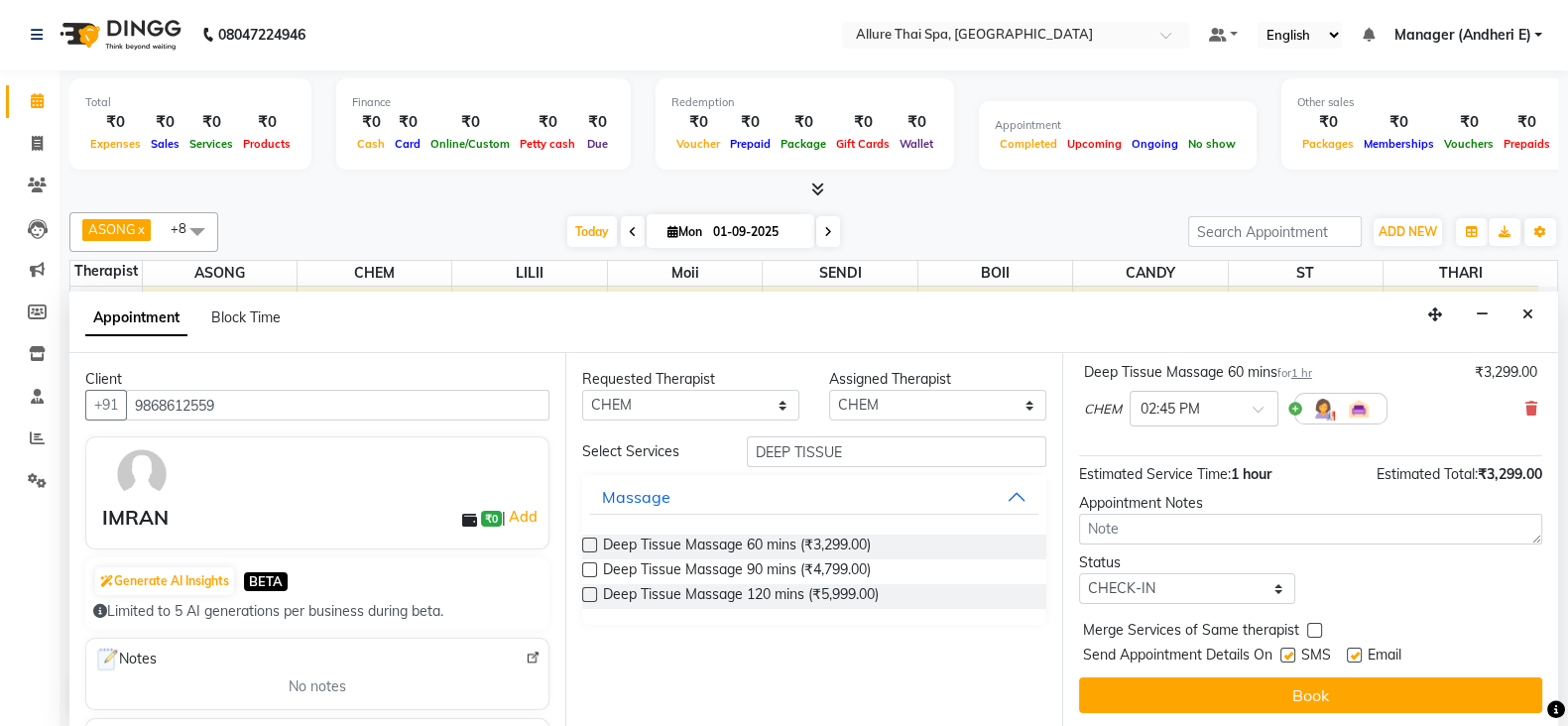
checkbox input "false"
click at [1353, 649] on label at bounding box center [1354, 655] width 15 height 15
click at [1353, 651] on input "checkbox" at bounding box center [1353, 657] width 13 height 13
checkbox input "false"
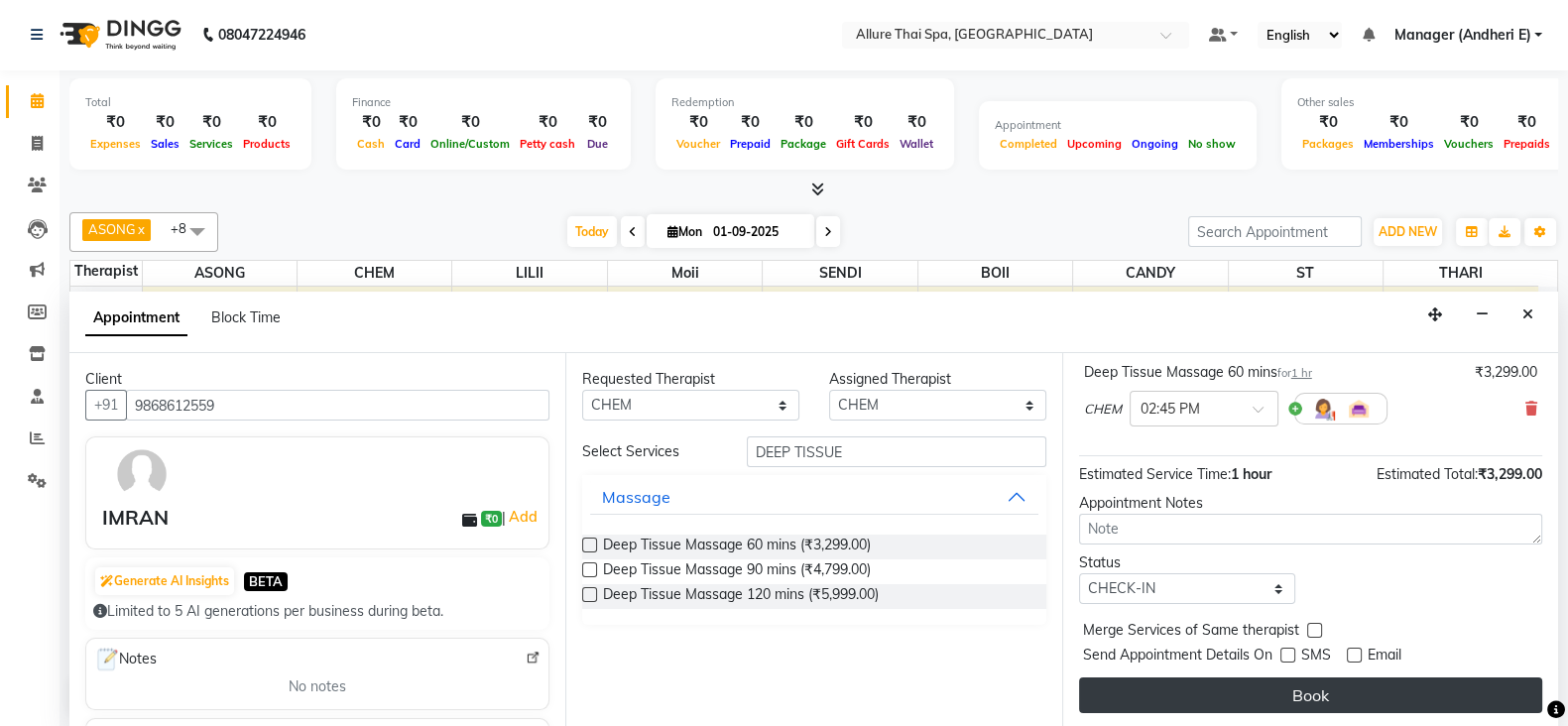
click at [1378, 694] on button "Book" at bounding box center [1310, 696] width 463 height 36
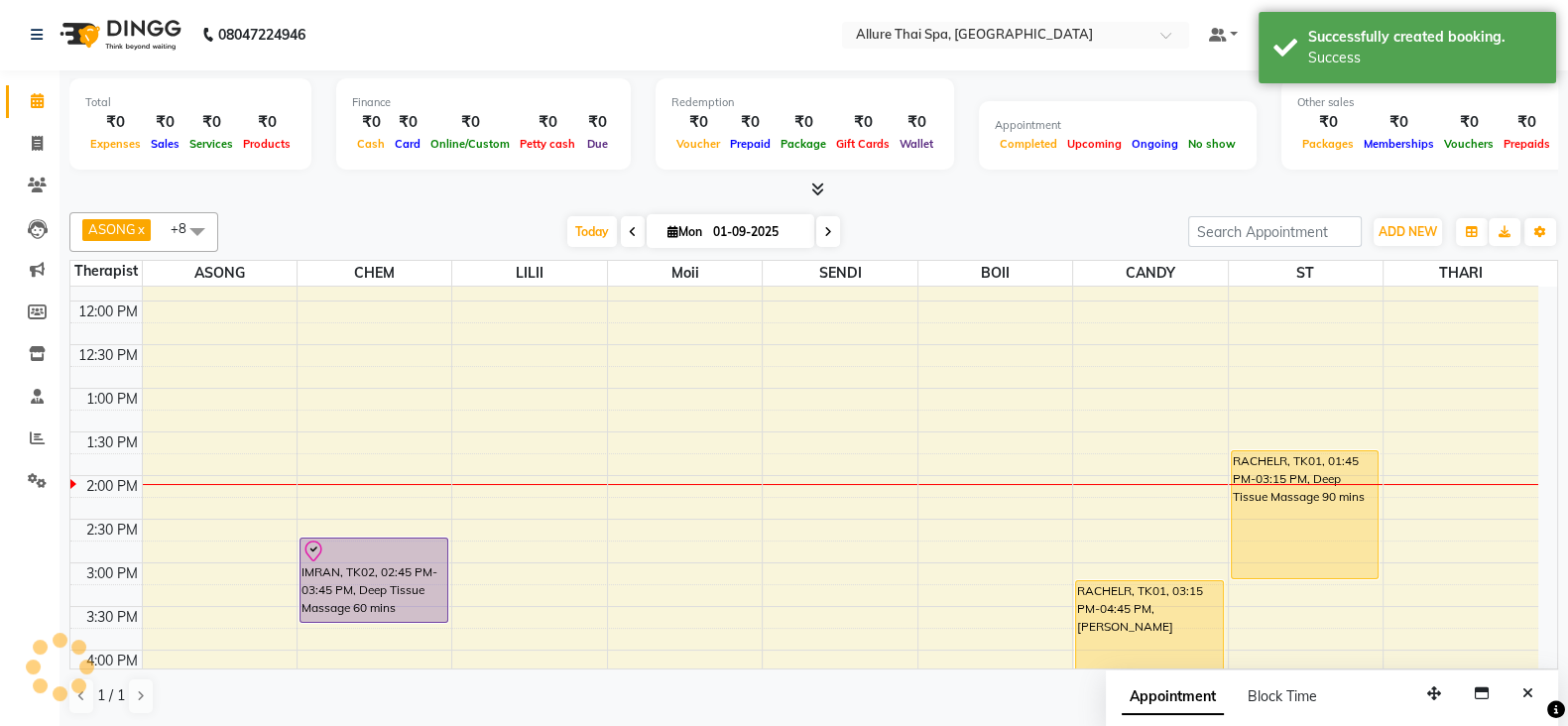
scroll to position [0, 0]
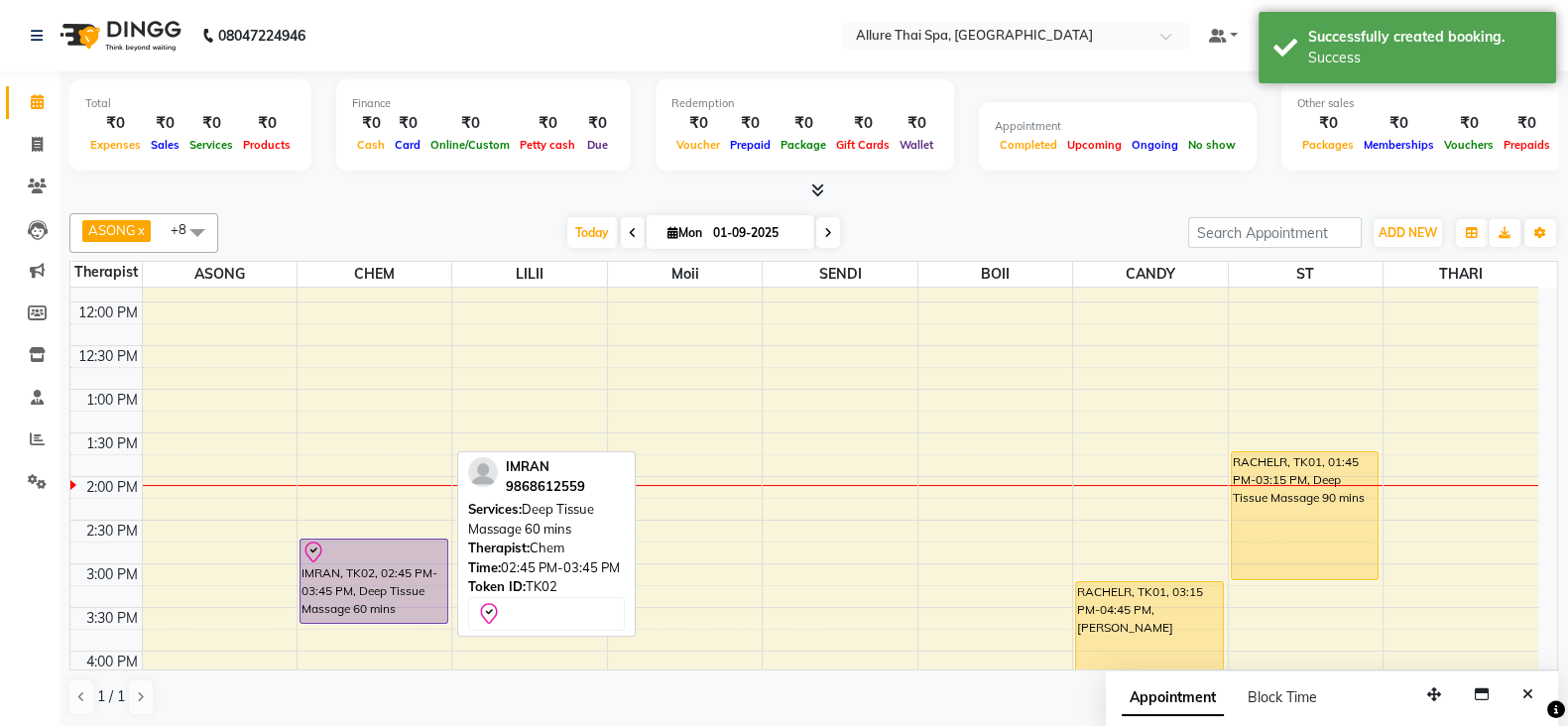
click at [394, 562] on div "IMRAN, TK02, 02:45 PM-03:45 PM, Deep Tissue Massage 60 mins" at bounding box center [374, 581] width 147 height 83
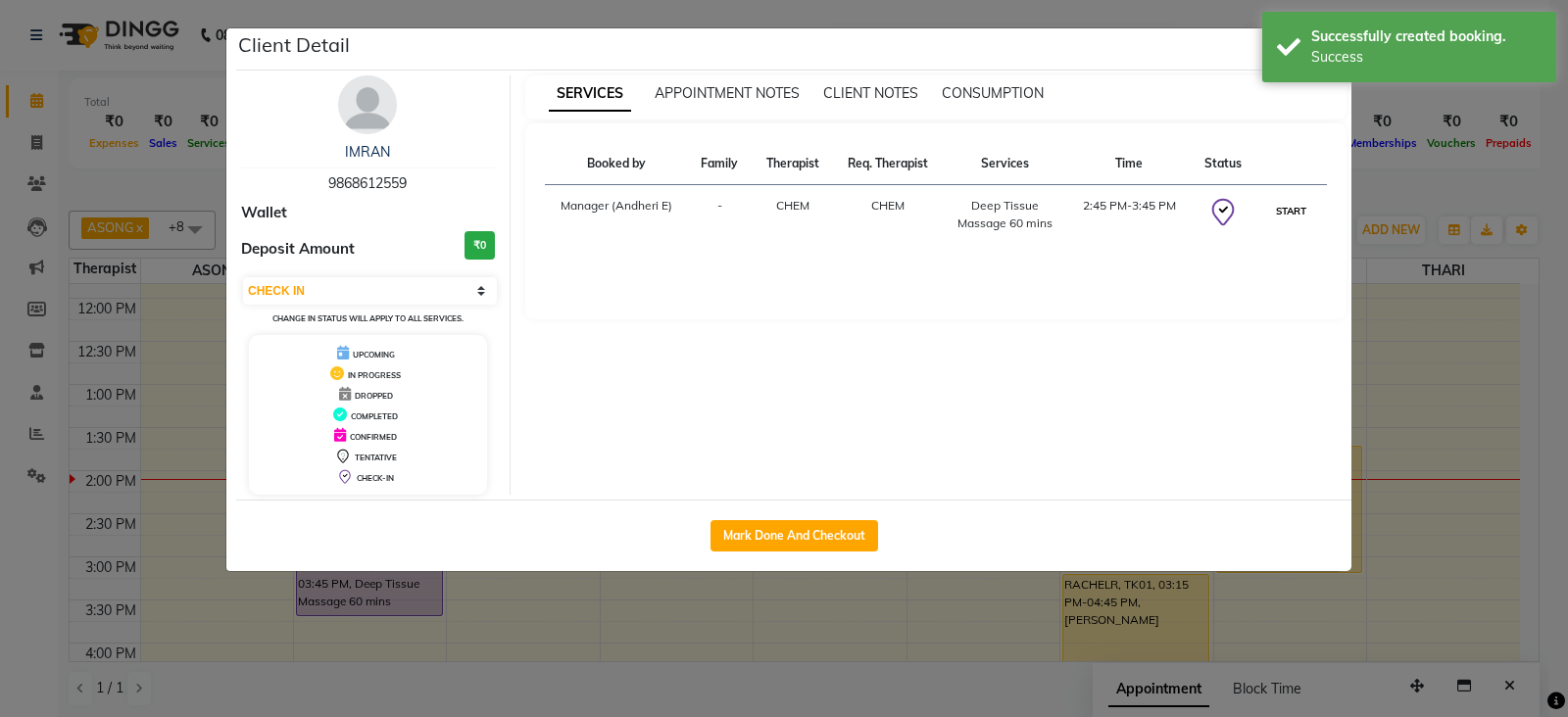
click at [1289, 208] on button "START" at bounding box center [1291, 210] width 40 height 25
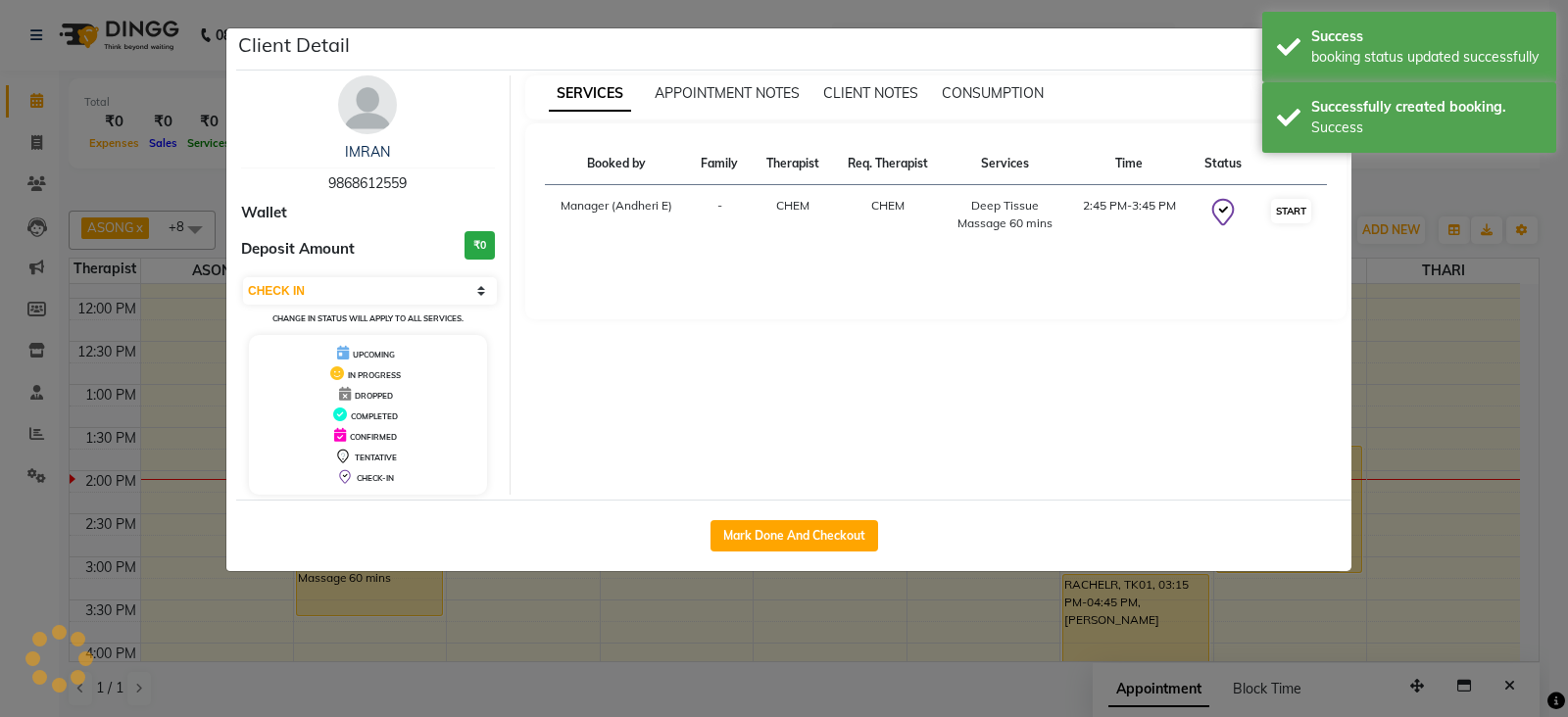
select select "1"
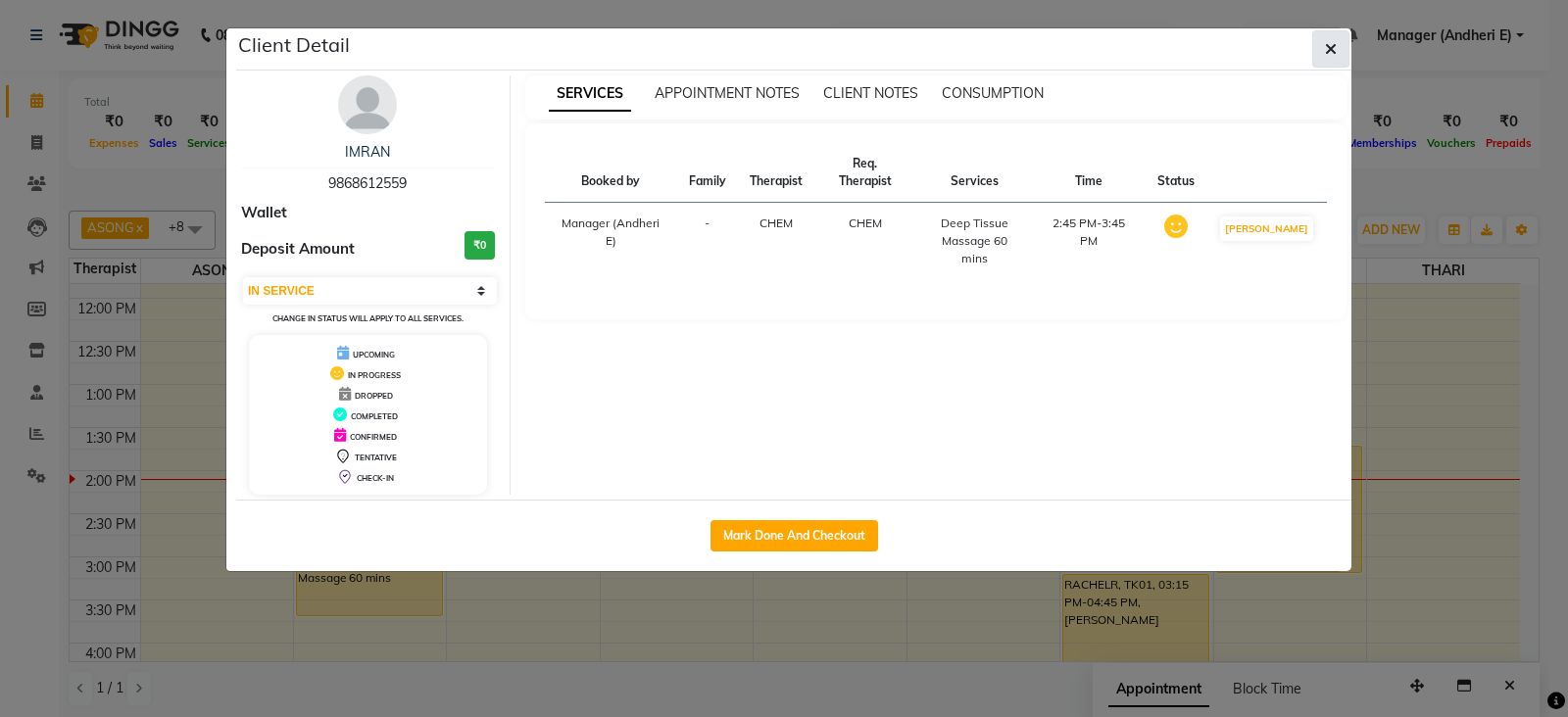
click at [1334, 47] on icon "button" at bounding box center [1331, 49] width 12 height 16
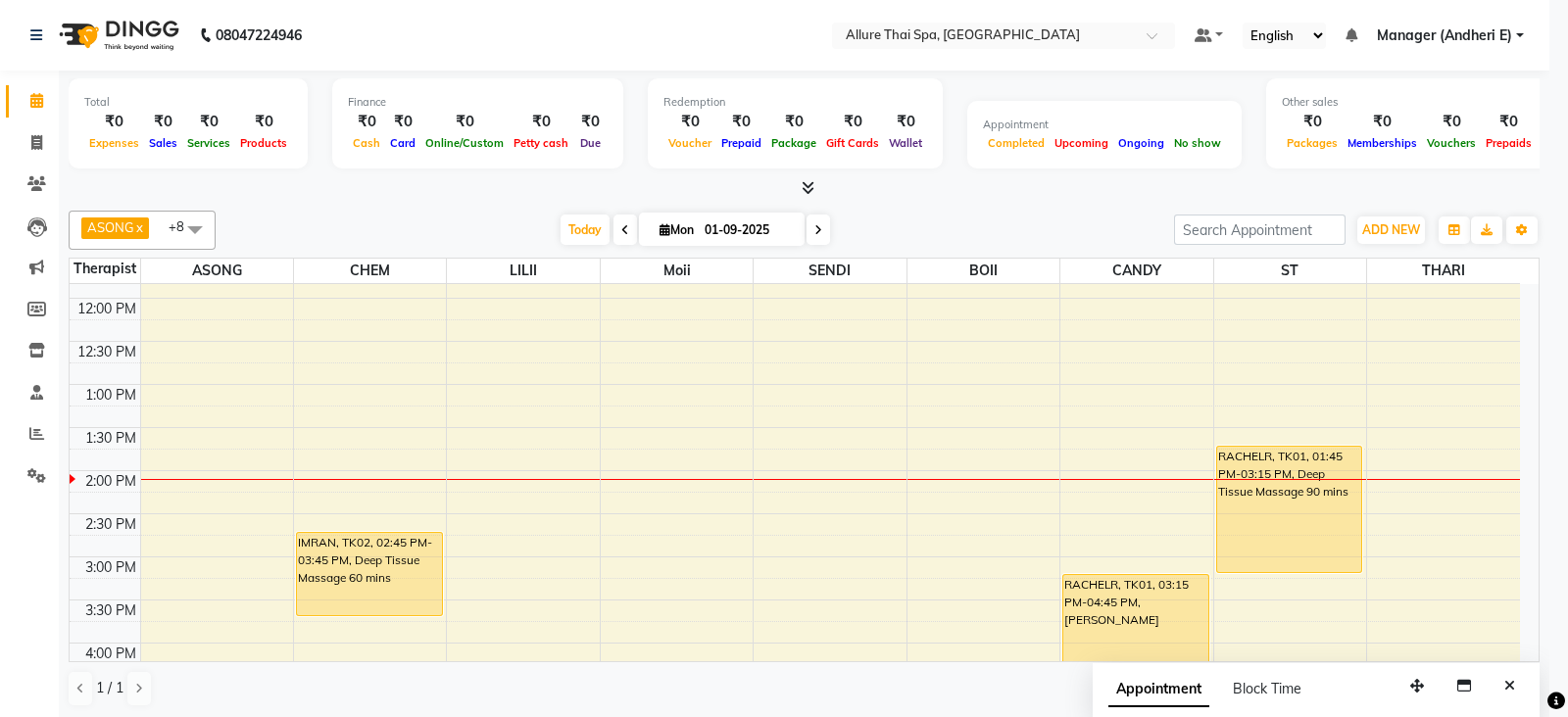
click at [1334, 47] on div "Booked by Family Therapist Req. Therapist Services Time Status Manager ([PERSON…" at bounding box center [936, 123] width 823 height 196
